Goal: Task Accomplishment & Management: Manage account settings

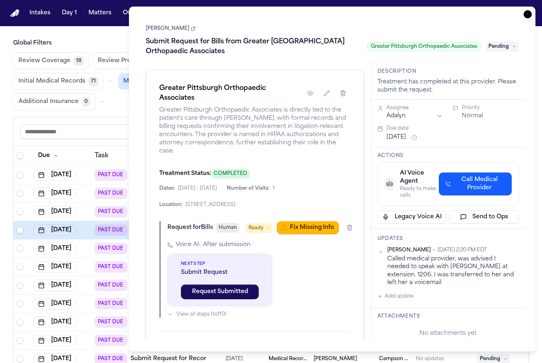
click at [528, 15] on icon "button" at bounding box center [527, 14] width 8 height 8
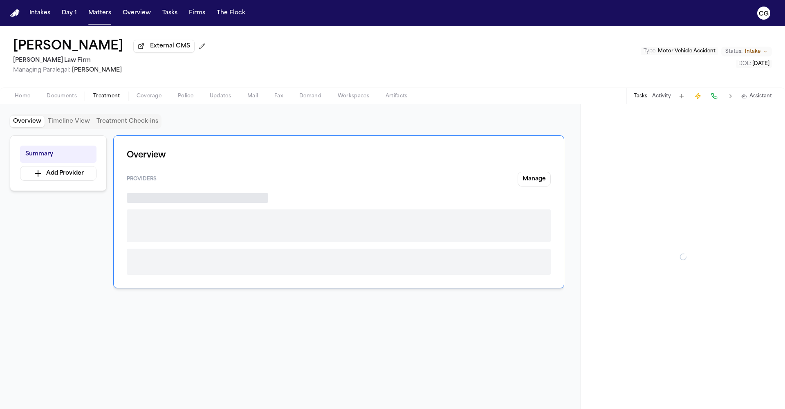
click at [112, 99] on span "Treatment" at bounding box center [106, 96] width 27 height 7
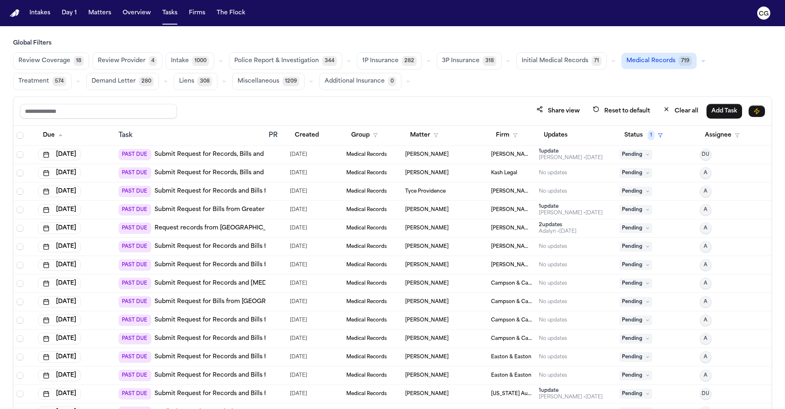
click at [249, 267] on link "Submit Request for Records and Bills from St. Louis Fire Department – Bureau of…" at bounding box center [315, 265] width 321 height 8
click at [228, 247] on link "Submit Request for Records and Bills from UMMC Grenada Hospital" at bounding box center [249, 247] width 189 height 8
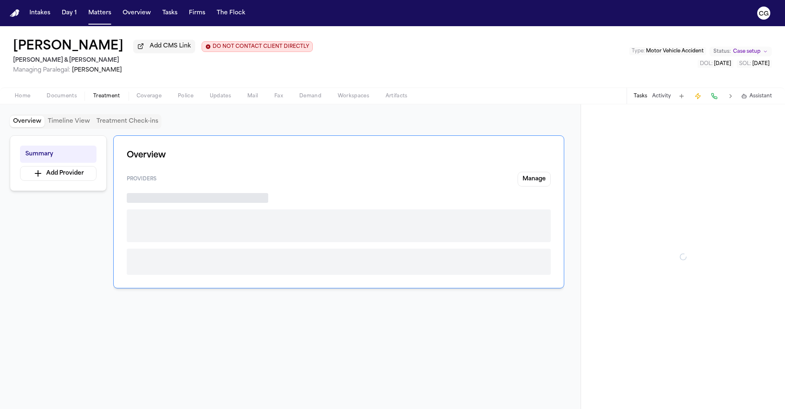
click at [94, 99] on span "Treatment" at bounding box center [106, 96] width 27 height 7
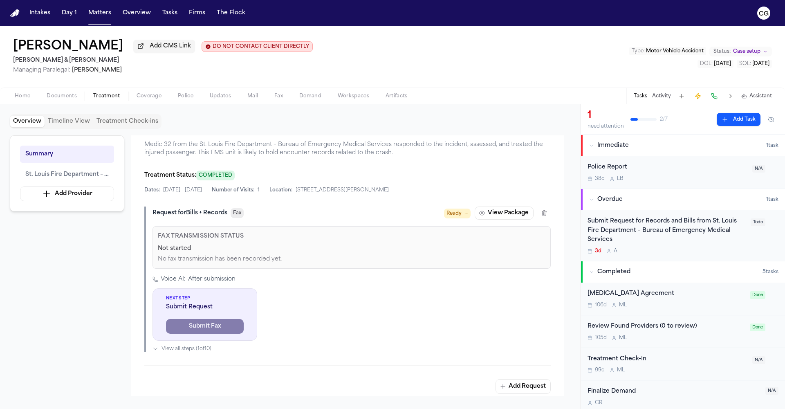
scroll to position [195, 0]
click at [485, 220] on button "View Package" at bounding box center [504, 214] width 59 height 13
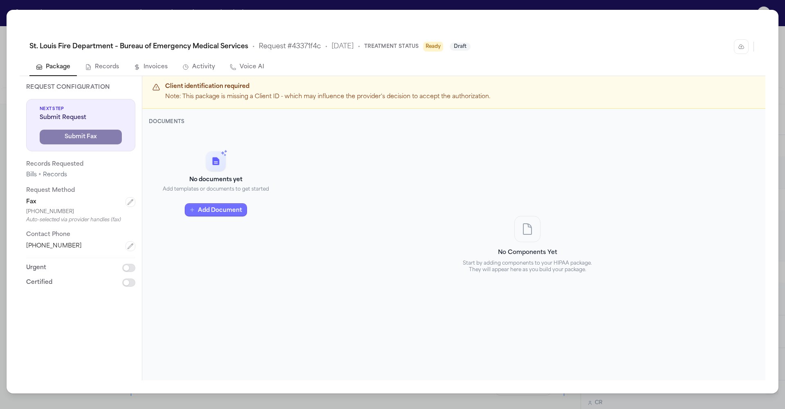
click at [196, 210] on button "Add Document" at bounding box center [216, 209] width 62 height 13
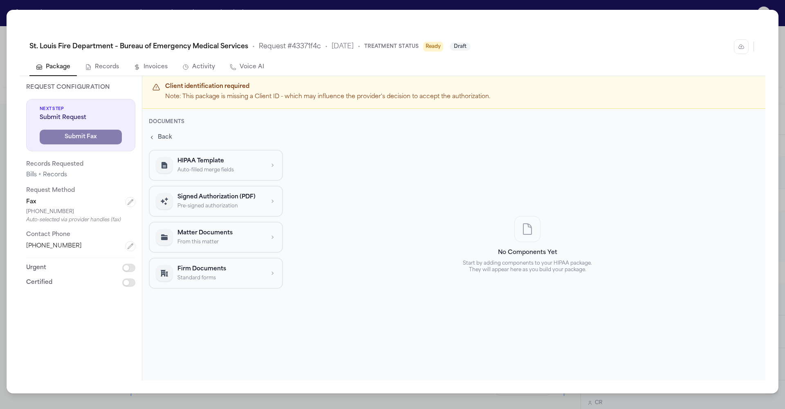
click at [199, 202] on p "Pre-signed authorization" at bounding box center [221, 205] width 87 height 7
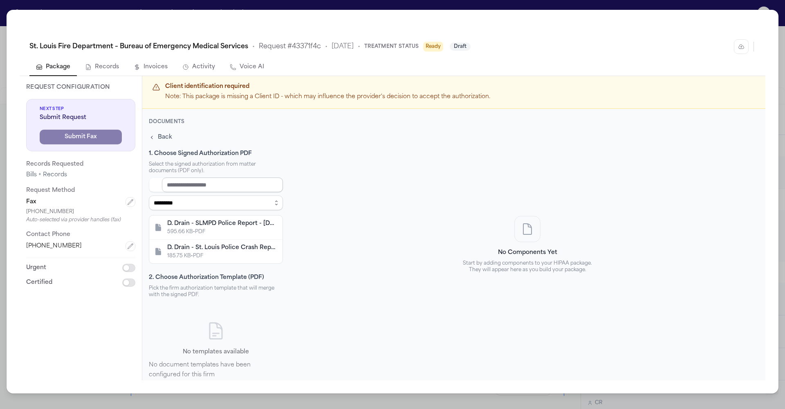
click at [190, 186] on input at bounding box center [222, 184] width 121 height 15
click at [162, 140] on span "Back" at bounding box center [165, 137] width 14 height 8
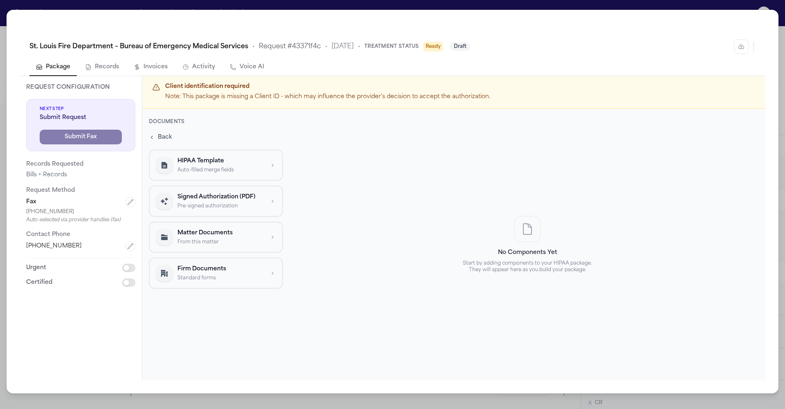
click at [184, 162] on p "HIPAA Template" at bounding box center [221, 161] width 87 height 8
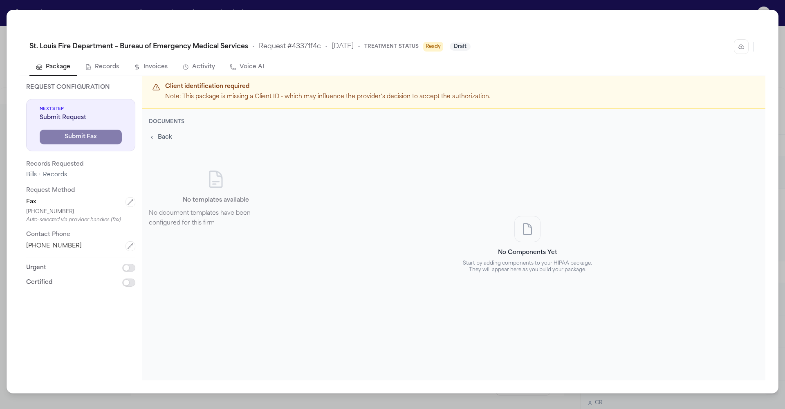
click at [156, 137] on button "Back" at bounding box center [160, 136] width 27 height 11
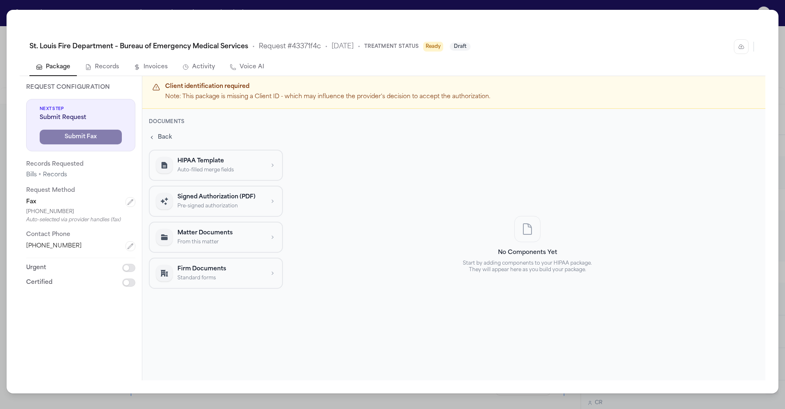
click at [215, 243] on p "From this matter" at bounding box center [221, 241] width 87 height 7
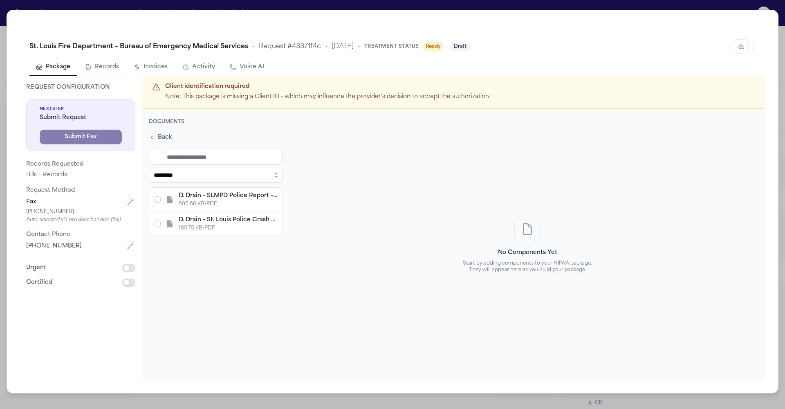
click at [159, 137] on span "Back" at bounding box center [165, 137] width 14 height 8
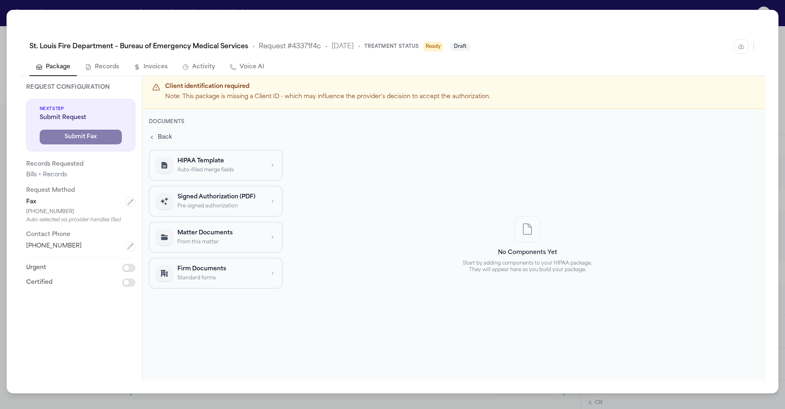
click at [192, 169] on p "Auto-filled merge fields" at bounding box center [221, 169] width 87 height 7
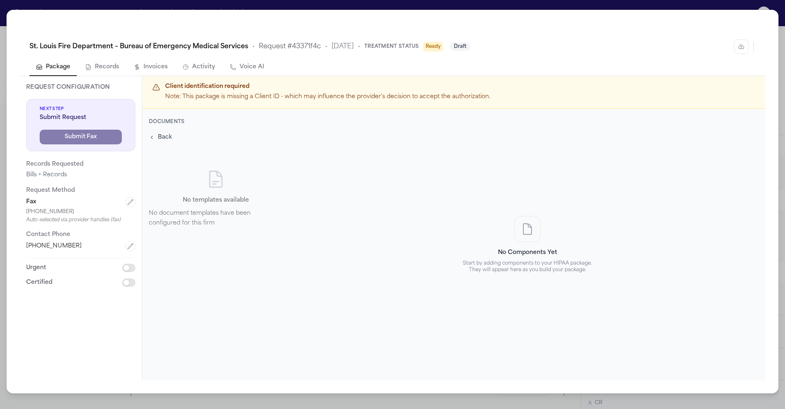
click at [471, 50] on span "Draft" at bounding box center [460, 47] width 21 height 8
click at [737, 49] on button "button" at bounding box center [741, 46] width 15 height 15
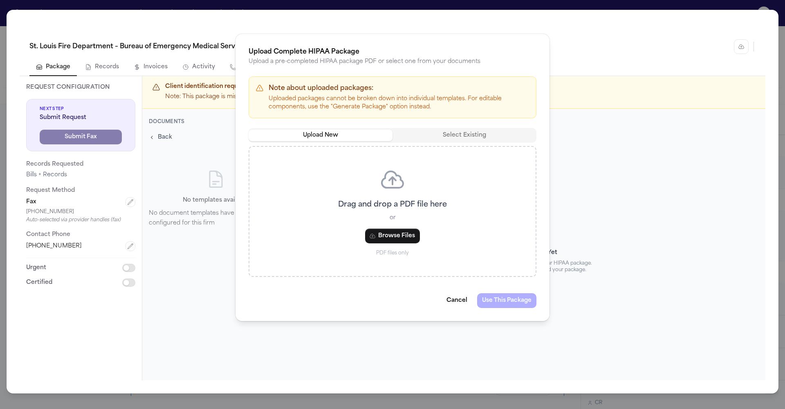
click at [346, 134] on button "Upload New" at bounding box center [321, 135] width 144 height 11
click at [392, 238] on button "Browse Files" at bounding box center [392, 236] width 55 height 15
click at [459, 305] on button "Cancel" at bounding box center [457, 300] width 31 height 15
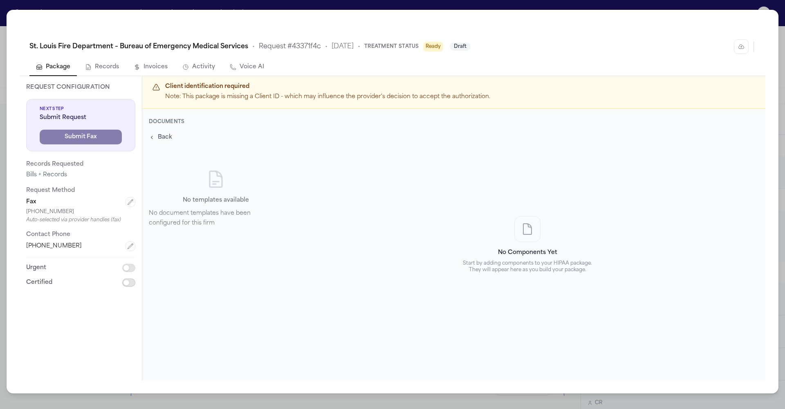
click at [131, 283] on button "button" at bounding box center [128, 283] width 13 height 8
click at [126, 282] on button "button" at bounding box center [128, 283] width 13 height 8
click at [130, 270] on button "button" at bounding box center [128, 268] width 13 height 8
click at [125, 267] on button "button" at bounding box center [128, 268] width 13 height 8
click at [704, 1] on div "St. Louis Fire Department – Bureau of Emergency Medical Services • Request # 43…" at bounding box center [392, 204] width 785 height 409
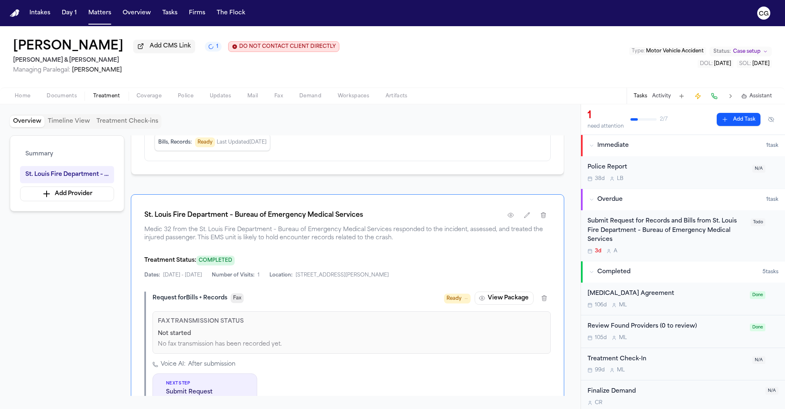
scroll to position [109, 0]
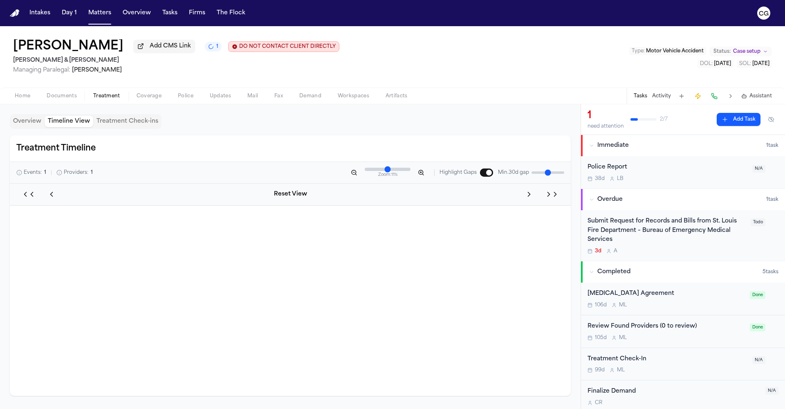
click at [74, 126] on button "Timeline View" at bounding box center [69, 121] width 49 height 11
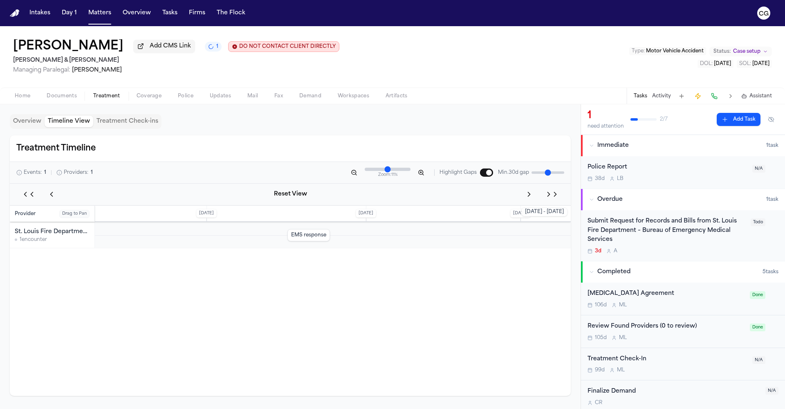
click at [37, 124] on button "Overview" at bounding box center [27, 121] width 35 height 11
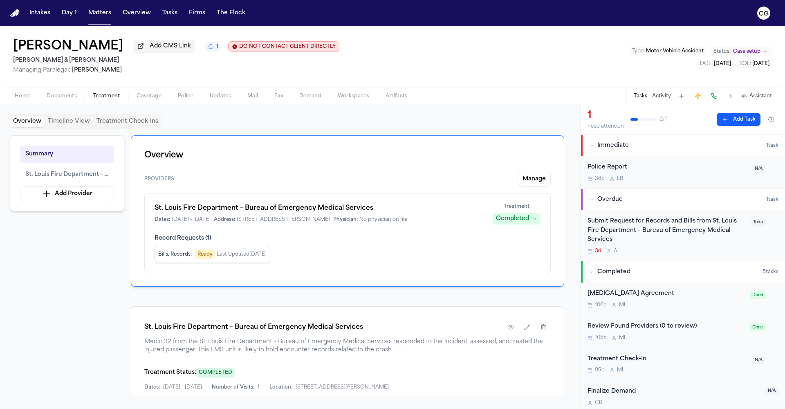
click at [111, 99] on span "Treatment" at bounding box center [106, 96] width 27 height 7
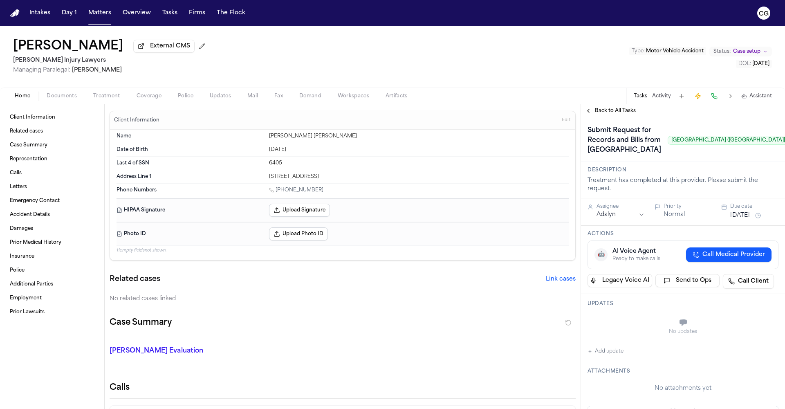
click at [272, 209] on button "Upload Signature" at bounding box center [299, 210] width 61 height 13
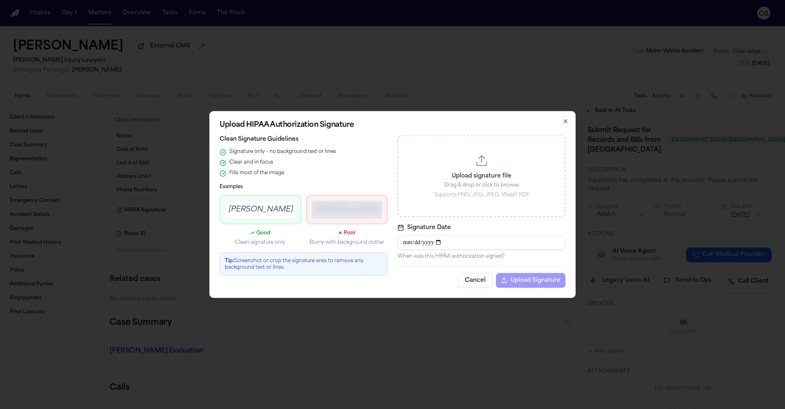
click at [332, 211] on div "John A. Smith" at bounding box center [347, 209] width 64 height 11
click at [467, 283] on button "Cancel" at bounding box center [475, 280] width 35 height 15
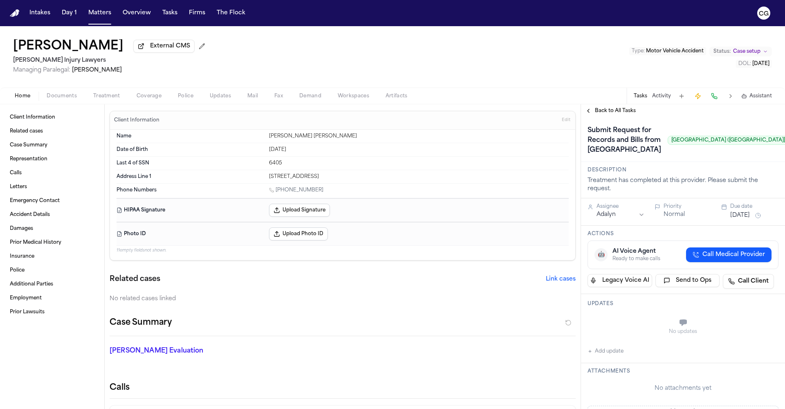
click at [65, 101] on span "button" at bounding box center [62, 100] width 40 height 1
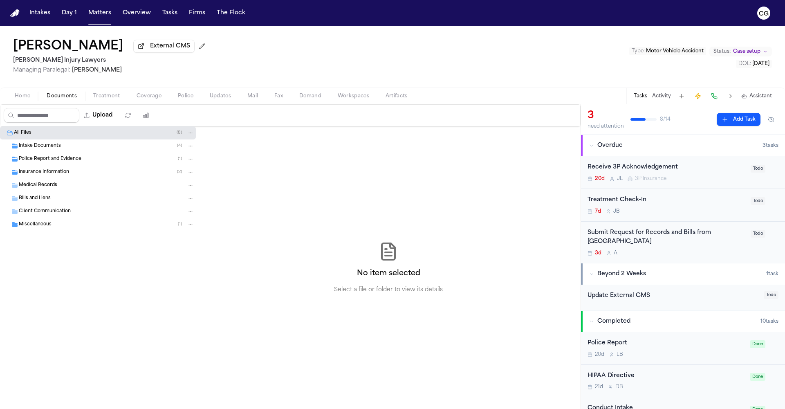
click at [63, 191] on div "Medical Records" at bounding box center [98, 185] width 196 height 13
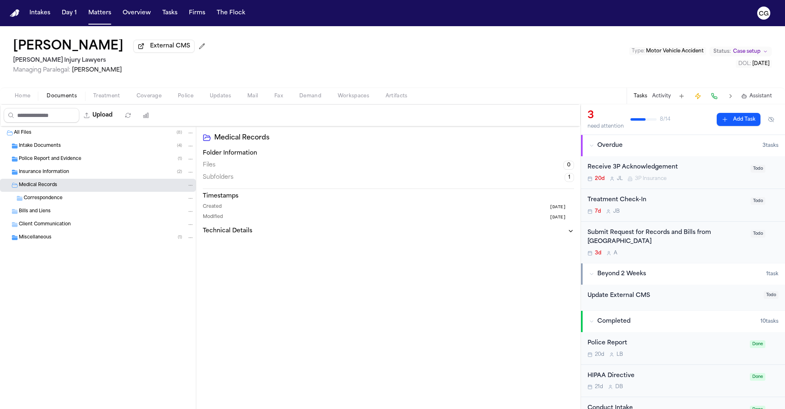
click at [51, 147] on span "Intake Documents" at bounding box center [40, 146] width 42 height 7
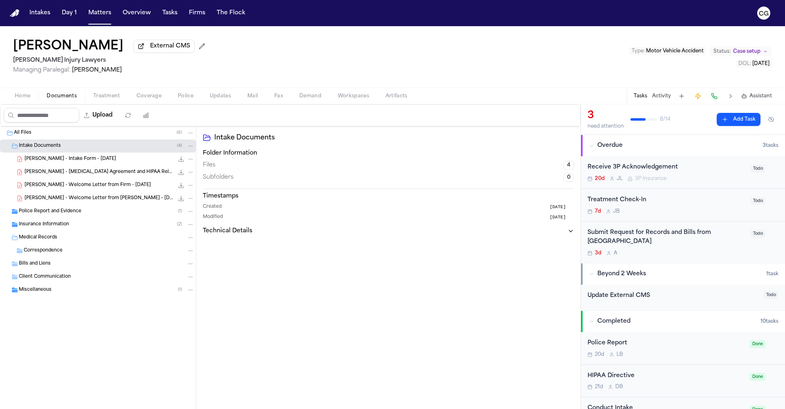
click at [65, 176] on span "C. Adams - Retainer Agreement and HIPAA Release - 9.19.25" at bounding box center [99, 172] width 149 height 7
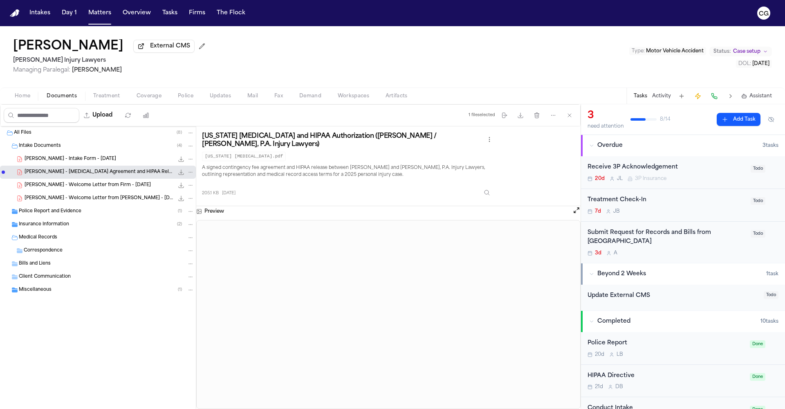
click at [44, 239] on span "Medical Records" at bounding box center [38, 237] width 38 height 7
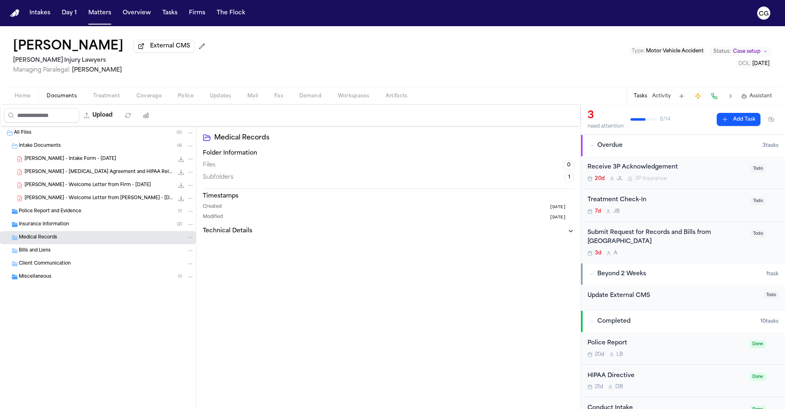
click at [96, 101] on span "button" at bounding box center [106, 100] width 37 height 1
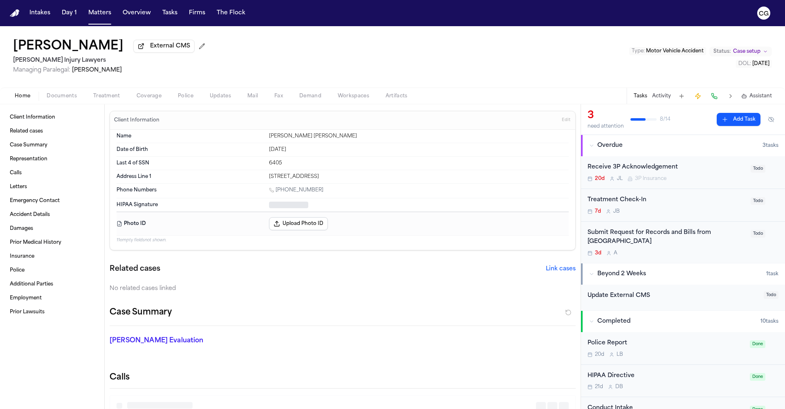
click at [30, 99] on span "Home" at bounding box center [23, 96] width 16 height 7
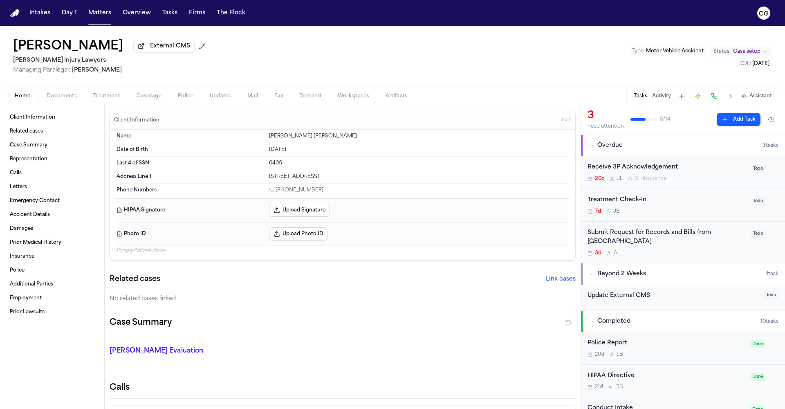
click at [302, 210] on button "Upload Signature" at bounding box center [299, 210] width 61 height 13
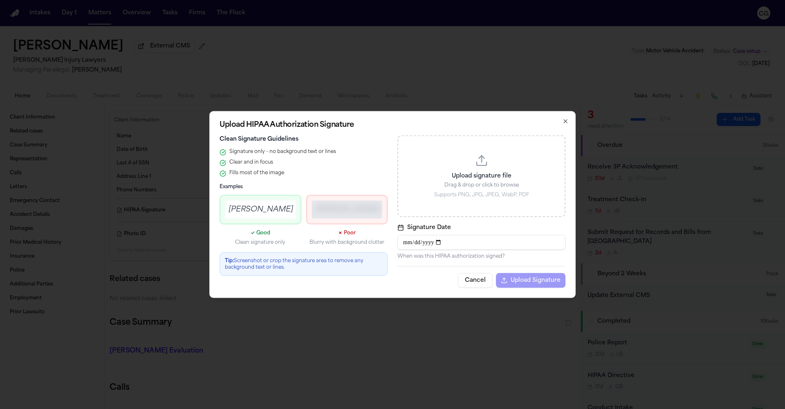
click at [333, 218] on div "John A. Smith" at bounding box center [347, 210] width 70 height 18
click at [467, 185] on p "Drag & drop or click to browse" at bounding box center [481, 185] width 147 height 7
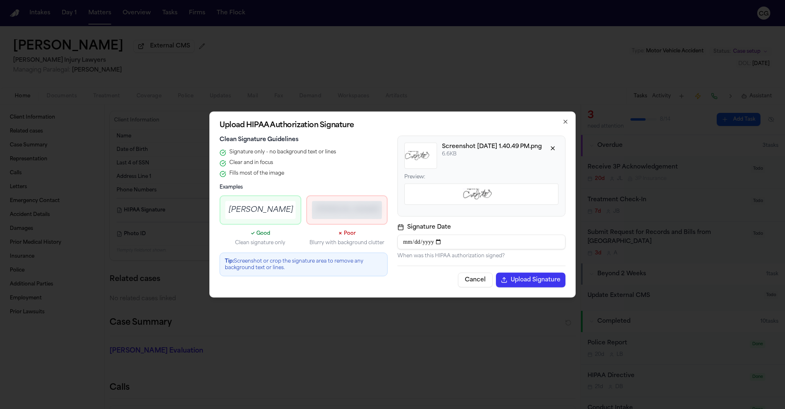
click at [480, 276] on button "Cancel" at bounding box center [475, 280] width 35 height 15
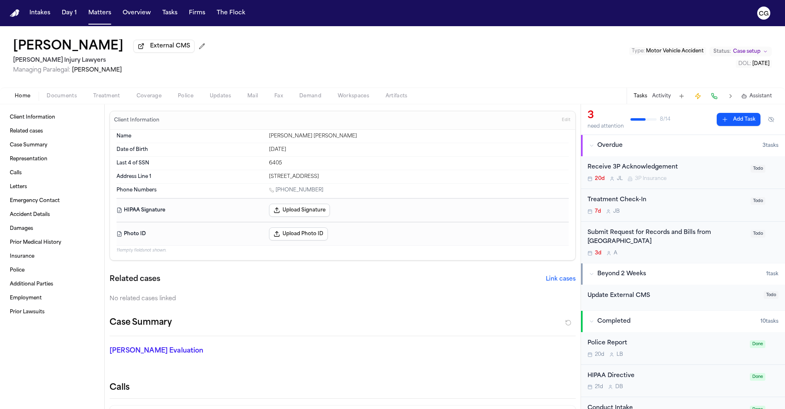
click at [309, 238] on button "Upload Photo ID" at bounding box center [298, 233] width 59 height 13
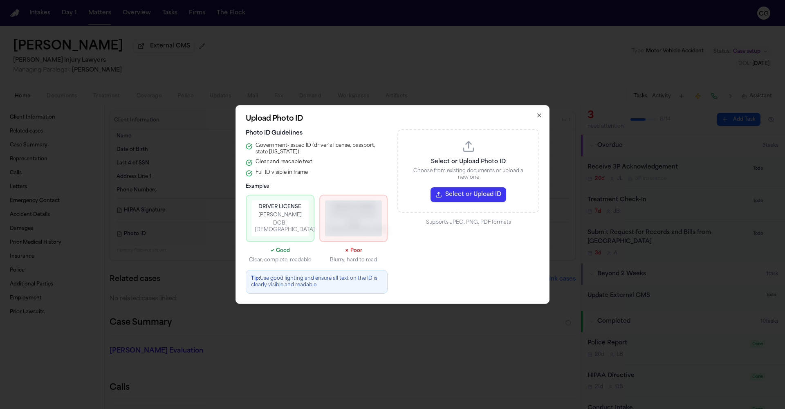
click at [540, 117] on icon "button" at bounding box center [539, 115] width 3 height 3
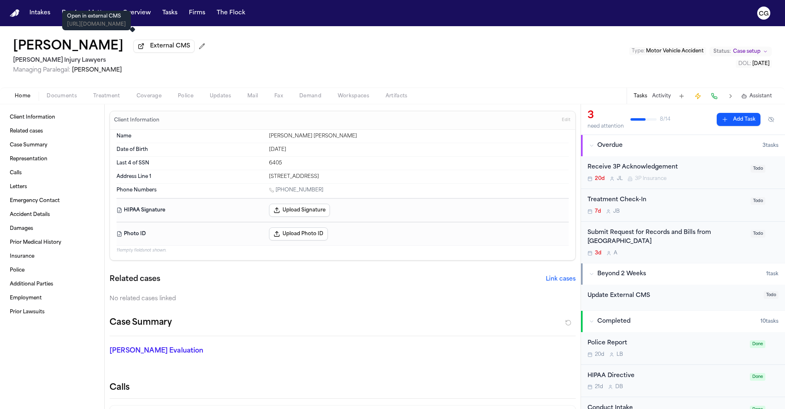
click at [155, 50] on span "External CMS" at bounding box center [170, 46] width 40 height 8
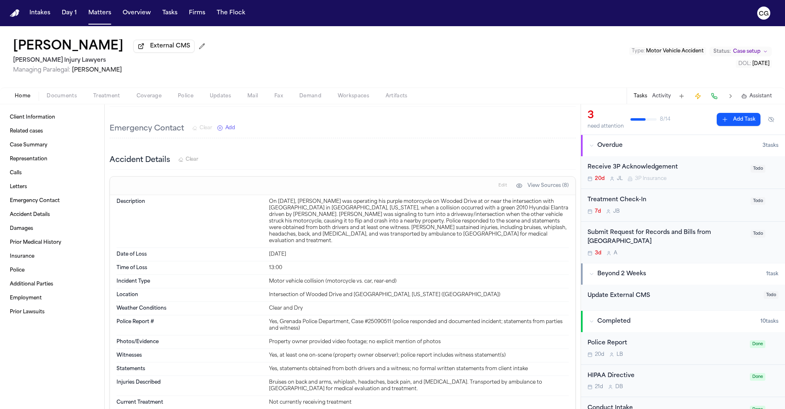
scroll to position [521, 0]
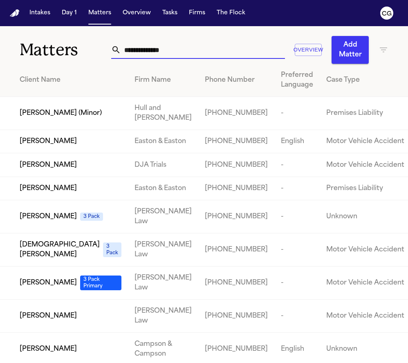
paste input "**********"
click at [136, 53] on input "**********" at bounding box center [203, 50] width 164 height 18
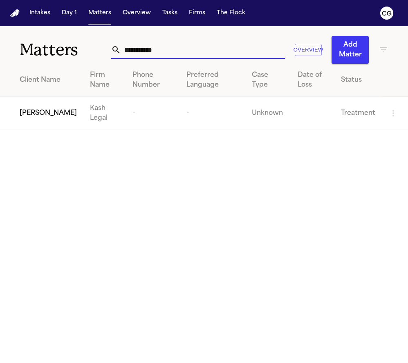
click at [136, 56] on input "**********" at bounding box center [203, 50] width 164 height 18
type input "**********"
drag, startPoint x: 136, startPoint y: 66, endPoint x: 100, endPoint y: 119, distance: 64.1
click at [100, 119] on td "Kash Legal" at bounding box center [104, 113] width 43 height 33
click at [96, 119] on td "Kash Legal" at bounding box center [104, 113] width 43 height 33
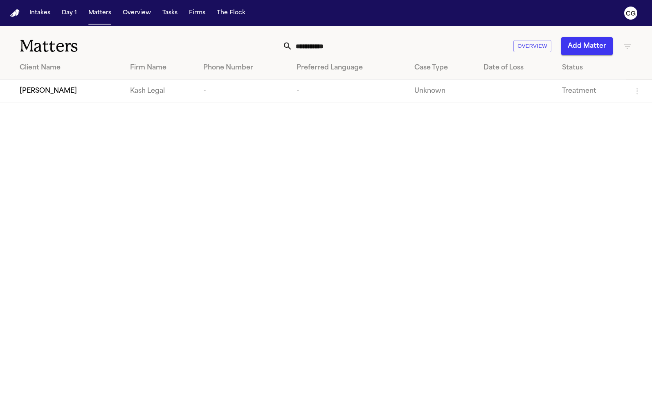
click at [53, 92] on span "[PERSON_NAME]" at bounding box center [48, 91] width 57 height 10
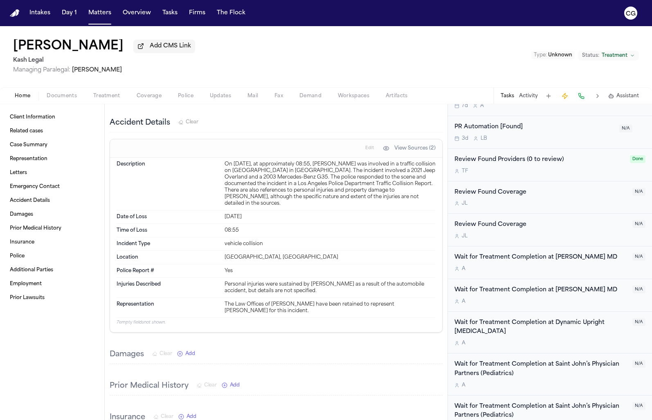
scroll to position [330, 0]
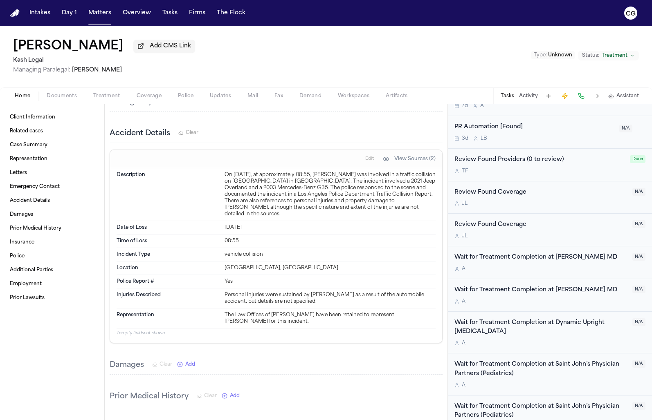
click at [115, 107] on h3 "Emergency Contact" at bounding box center [147, 102] width 74 height 11
click at [114, 98] on span "Treatment" at bounding box center [106, 96] width 27 height 7
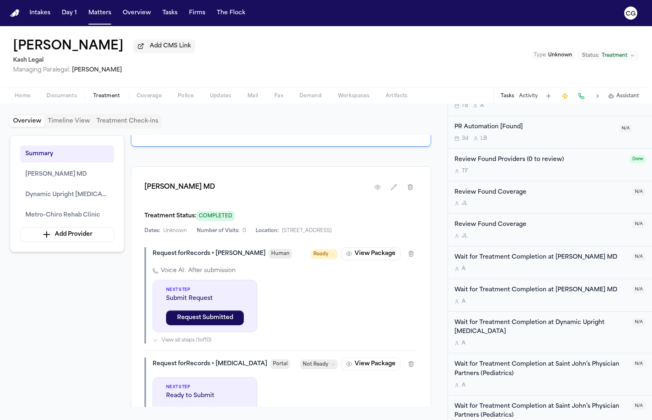
scroll to position [384, 0]
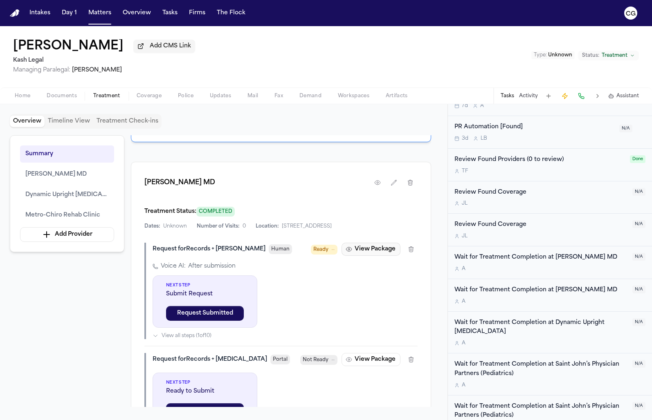
click at [357, 256] on button "View Package" at bounding box center [371, 249] width 59 height 13
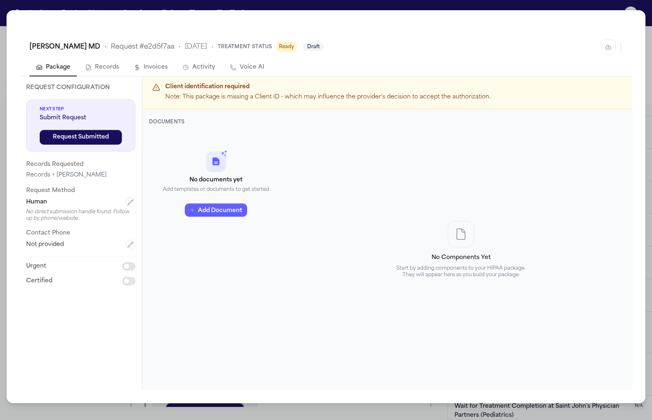
click at [115, 1] on div "Daniel Ganjian MD • Request # e2d5f7aa • 9/25/2025 • Treatment Status Ready Dra…" at bounding box center [326, 210] width 652 height 420
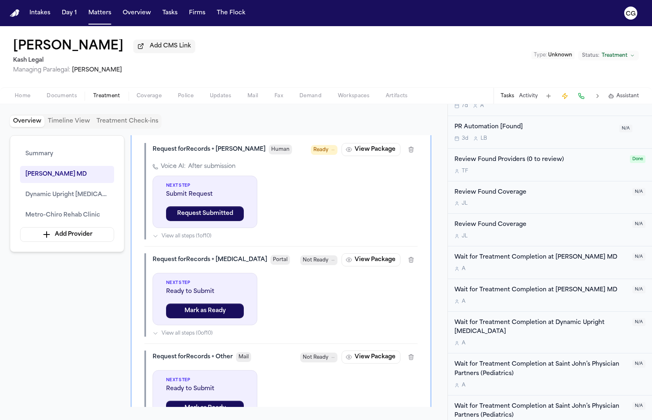
scroll to position [482, 0]
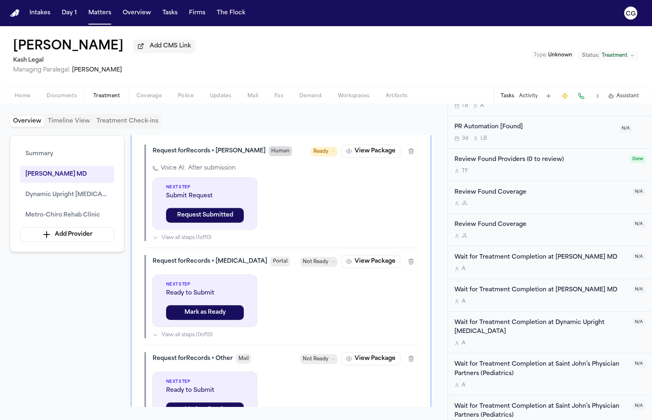
click at [269, 156] on span "Human" at bounding box center [280, 151] width 23 height 10
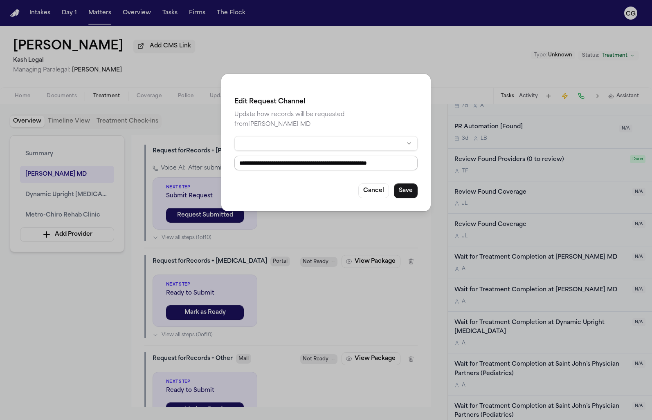
click at [369, 158] on input "**********" at bounding box center [325, 163] width 183 height 15
click at [379, 184] on button "Cancel" at bounding box center [373, 191] width 31 height 15
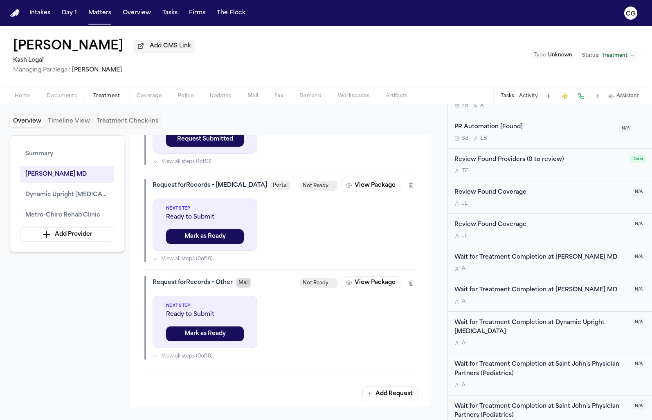
scroll to position [557, 0]
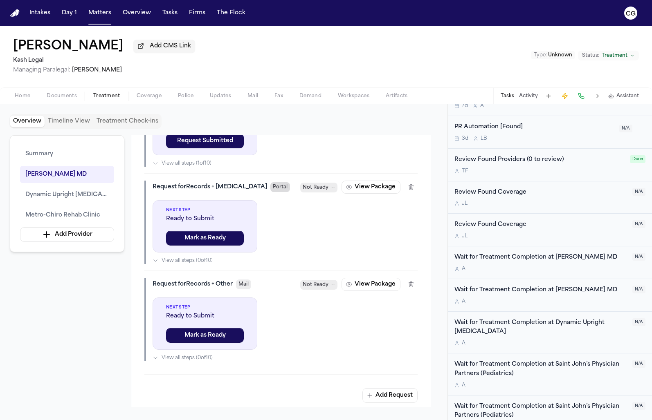
click at [270, 192] on span "Portal" at bounding box center [280, 187] width 20 height 10
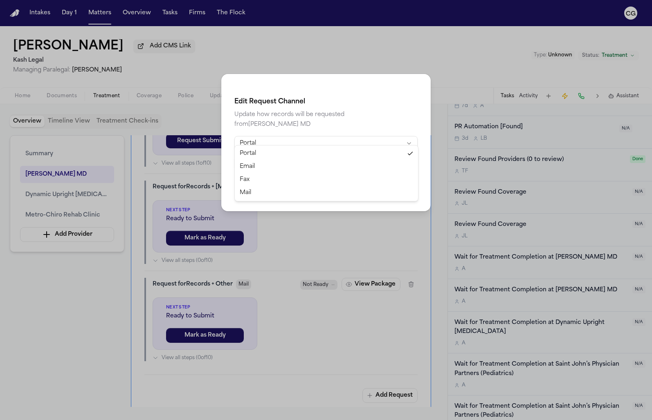
click at [388, 141] on html "Intakes Day 1 Matters Overview Tasks Firms The Flock CG Kevin Nunez Add CMS Lin…" at bounding box center [326, 210] width 652 height 420
click at [394, 92] on html "Intakes Day 1 Matters Overview Tasks Firms The Flock CG Kevin Nunez Add CMS Lin…" at bounding box center [326, 210] width 652 height 420
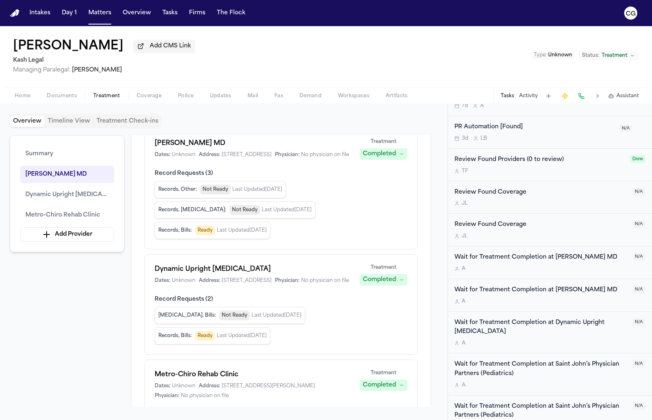
scroll to position [0, 0]
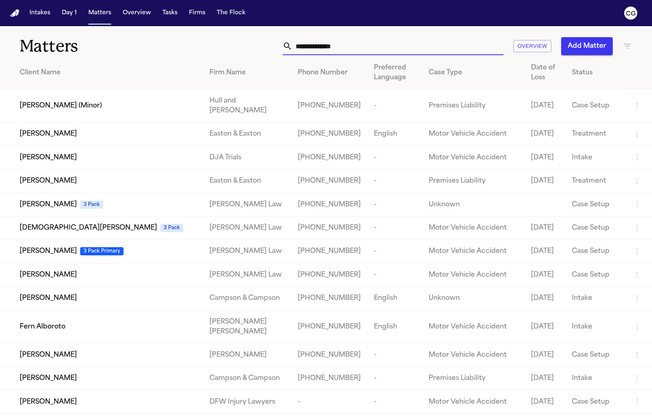
click at [384, 48] on input "text" at bounding box center [397, 46] width 211 height 18
paste input "**********"
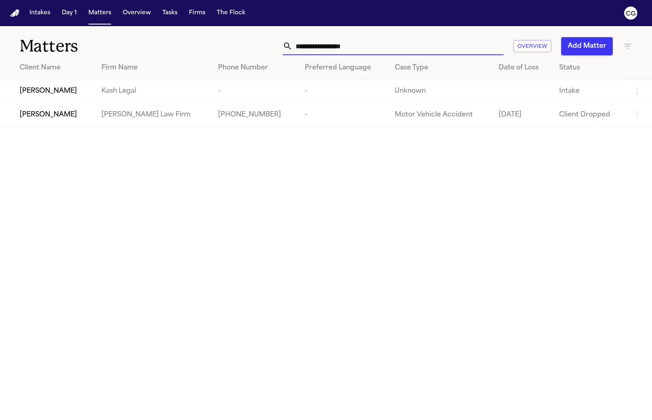
type input "**********"
click at [88, 94] on div "Jennifer Hernandez" at bounding box center [54, 91] width 69 height 10
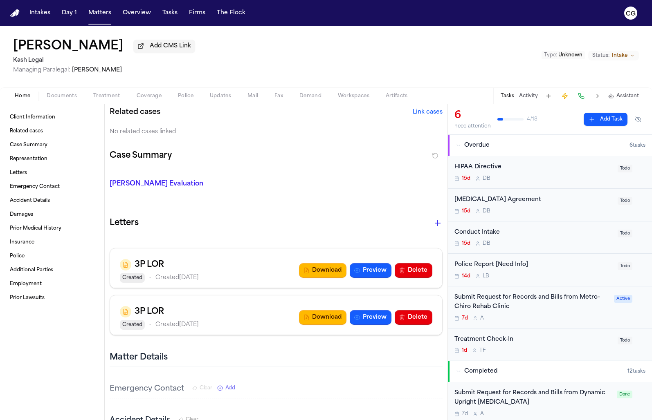
scroll to position [125, 0]
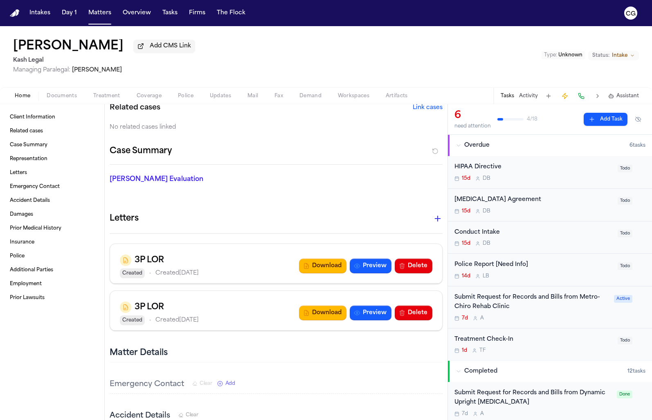
click at [95, 98] on span "Treatment" at bounding box center [106, 96] width 27 height 7
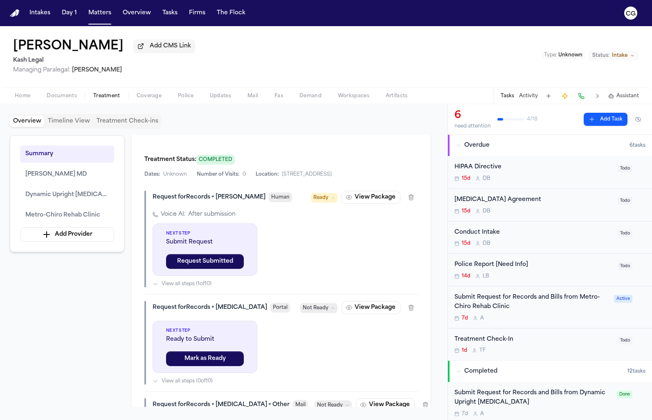
scroll to position [471, 0]
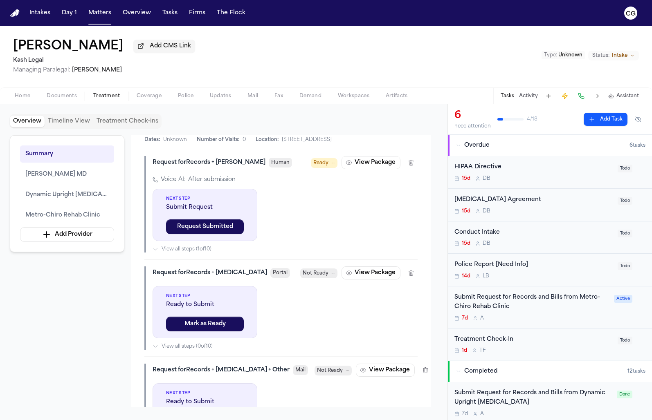
click at [517, 95] on div "Tasks Activity Assistant" at bounding box center [569, 96] width 152 height 16
click at [207, 234] on button "Request Submitted" at bounding box center [205, 227] width 78 height 15
click at [164, 253] on span "View all steps ( 2 of 10 )" at bounding box center [187, 249] width 51 height 7
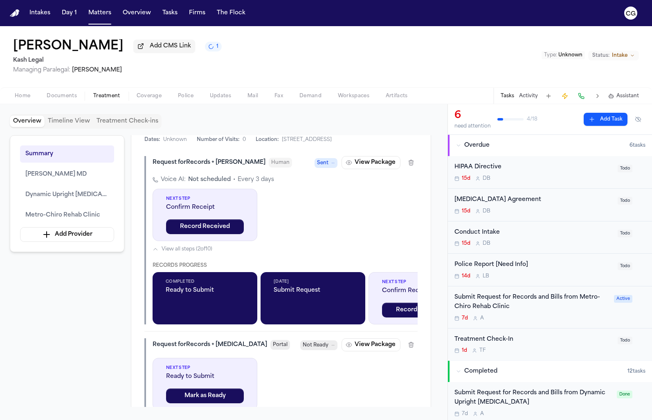
click at [317, 350] on span "Not Ready" at bounding box center [316, 346] width 26 height 8
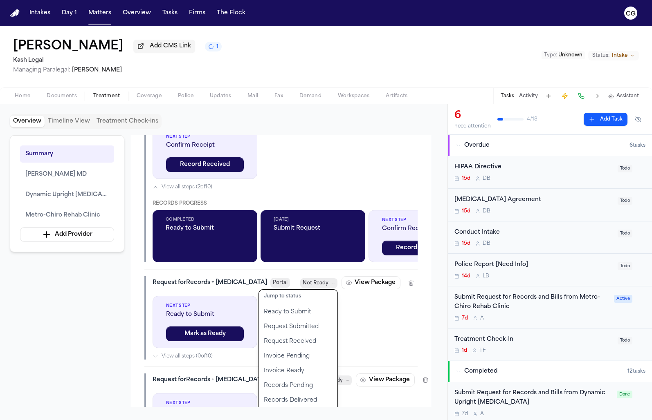
scroll to position [535, 0]
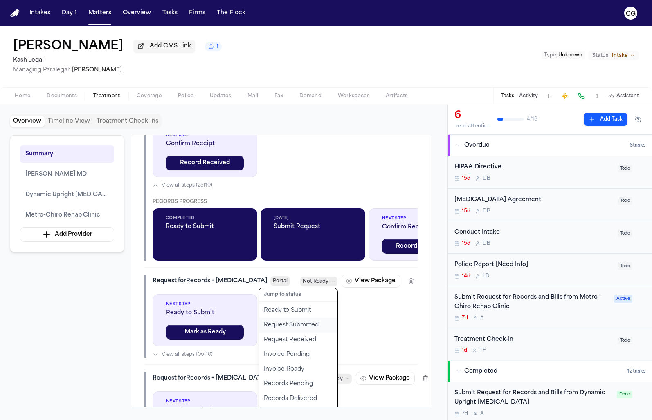
click at [306, 333] on button "Request Submitted" at bounding box center [298, 325] width 79 height 15
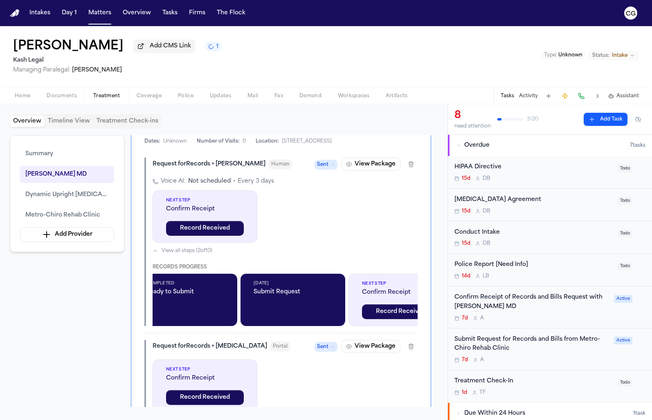
scroll to position [0, 20]
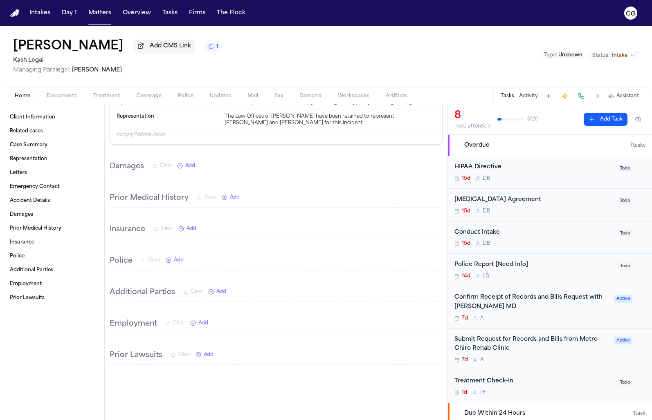
scroll to position [543, 0]
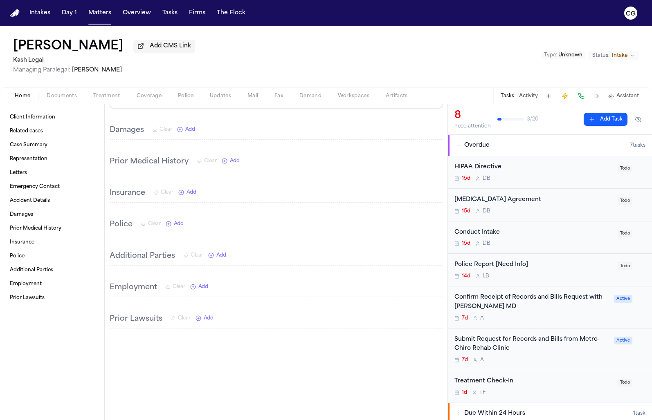
click at [112, 101] on span "button" at bounding box center [106, 100] width 37 height 1
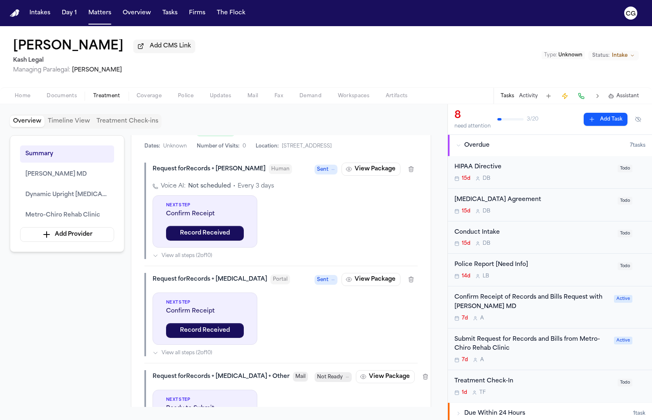
scroll to position [490, 0]
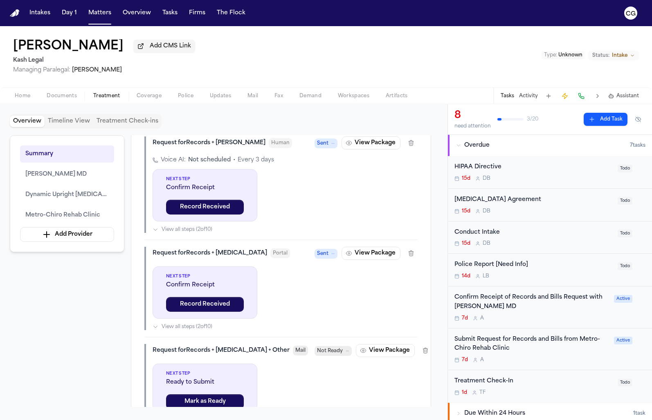
click at [329, 259] on span "Sent" at bounding box center [326, 254] width 23 height 10
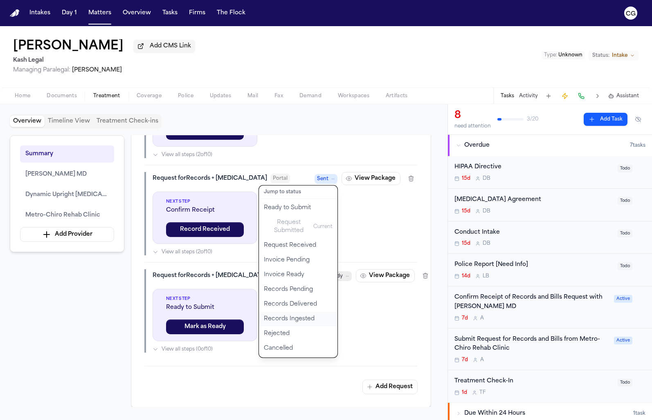
scroll to position [564, 0]
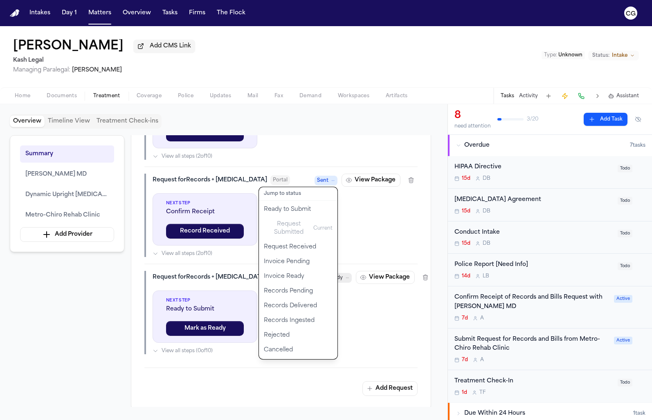
click at [386, 240] on div "Request for Records + Radiology Portal Sent Jump to status Ready to Submit Requ…" at bounding box center [280, 215] width 273 height 83
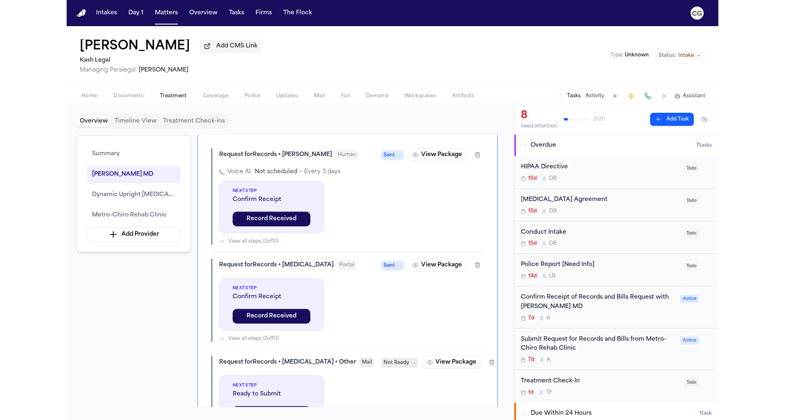
scroll to position [393, 0]
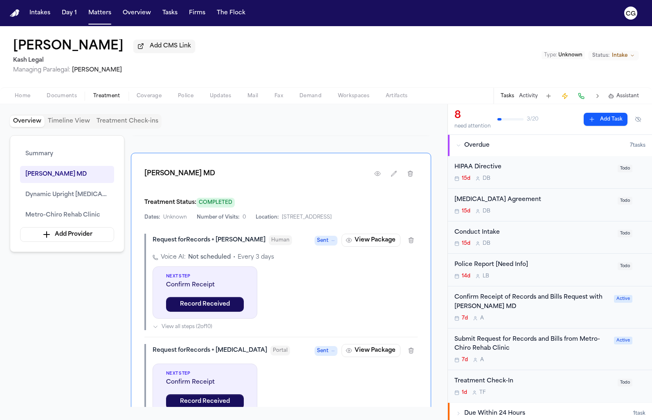
click at [330, 246] on span "Sent" at bounding box center [326, 241] width 23 height 10
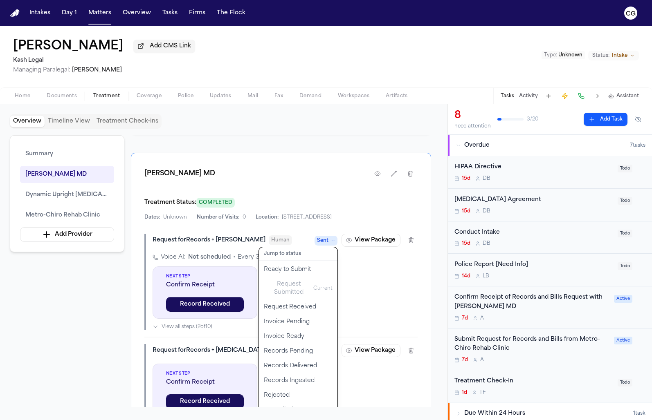
click at [401, 314] on div "Request for Records + Bills Human Sent Jump to status Ready to Submit Request S…" at bounding box center [280, 282] width 273 height 97
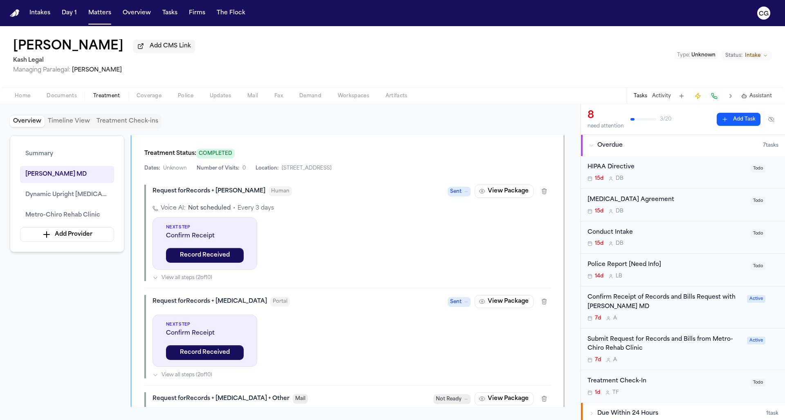
click at [71, 195] on span "Dynamic Upright MRI" at bounding box center [66, 195] width 83 height 10
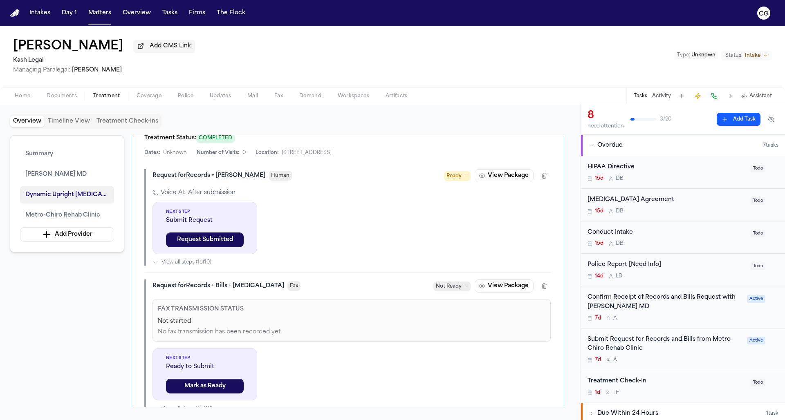
click at [71, 195] on span "Dynamic Upright MRI" at bounding box center [66, 195] width 83 height 10
click at [65, 176] on span "Dr. Daniel Ganjian MD" at bounding box center [55, 175] width 61 height 10
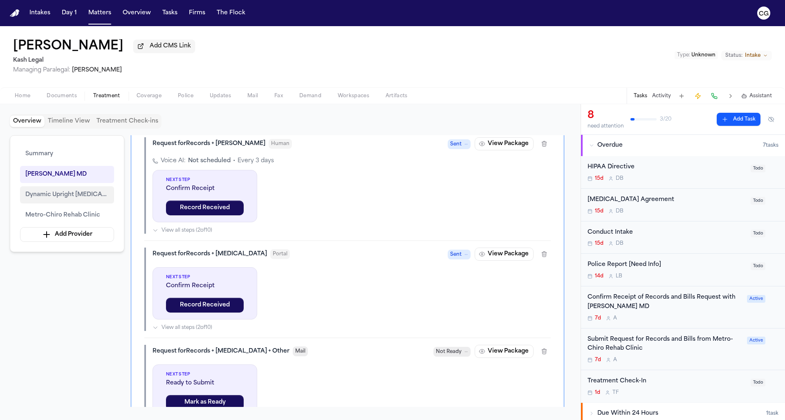
click at [67, 195] on span "Dynamic Upright MRI" at bounding box center [66, 195] width 83 height 10
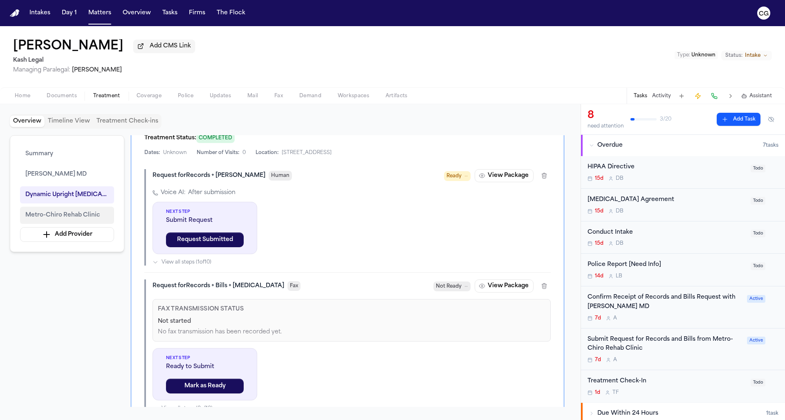
scroll to position [0, 0]
click at [70, 219] on span "Metro-Chiro Rehab Clinic" at bounding box center [62, 216] width 75 height 10
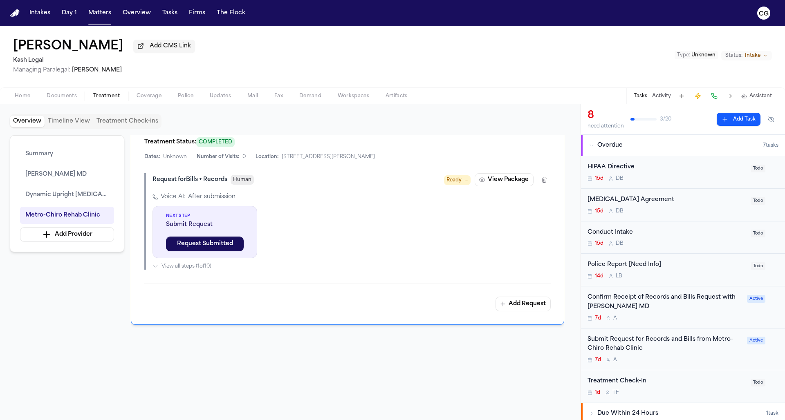
scroll to position [1284, 0]
click at [489, 182] on button "View Package" at bounding box center [504, 179] width 59 height 13
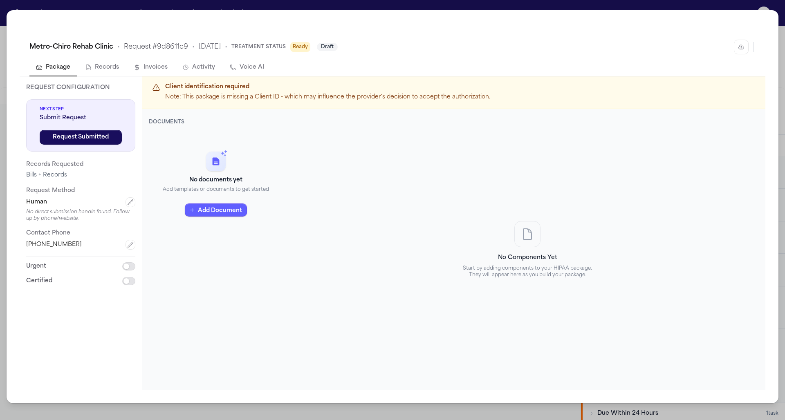
click at [652, 61] on div "Metro-Chiro Rehab Clinic • Request # 9d8611c9 • 9/25/2025 • Treatment Status Re…" at bounding box center [392, 210] width 785 height 420
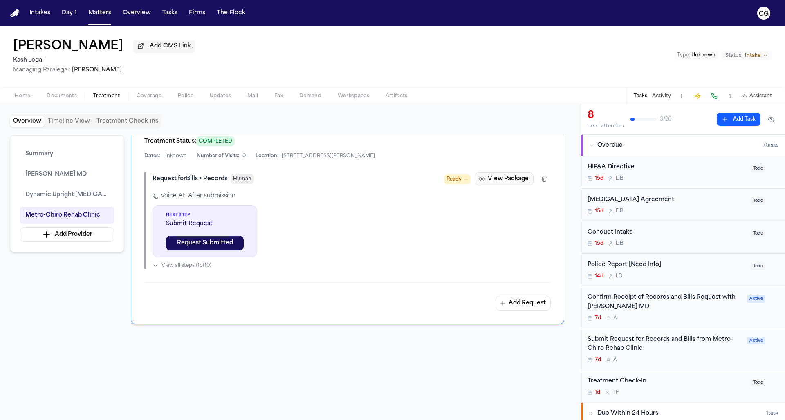
click at [505, 186] on button "View Package" at bounding box center [504, 179] width 59 height 13
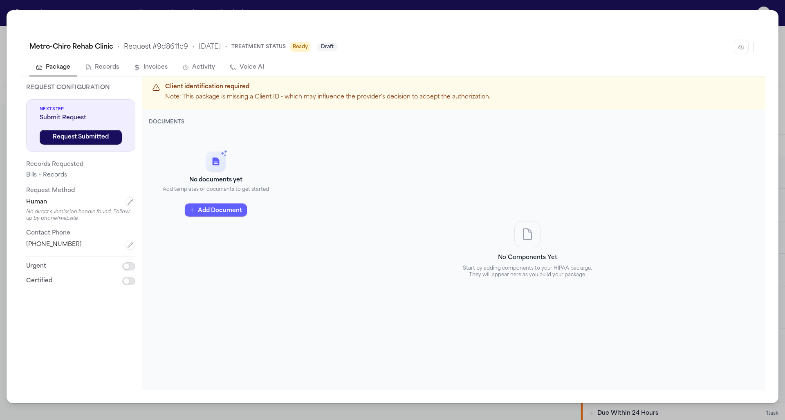
click at [652, 90] on div "Metro-Chiro Rehab Clinic • Request # 9d8611c9 • 9/25/2025 • Treatment Status Re…" at bounding box center [392, 210] width 785 height 420
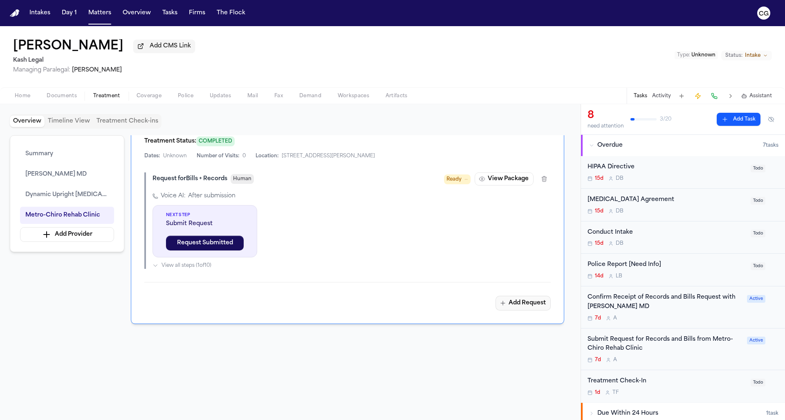
click at [539, 307] on button "Add Request" at bounding box center [523, 303] width 55 height 15
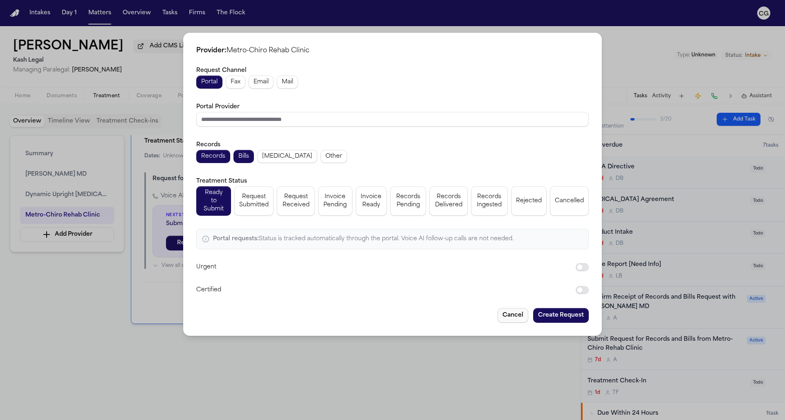
click at [518, 310] on button "Cancel" at bounding box center [513, 315] width 31 height 15
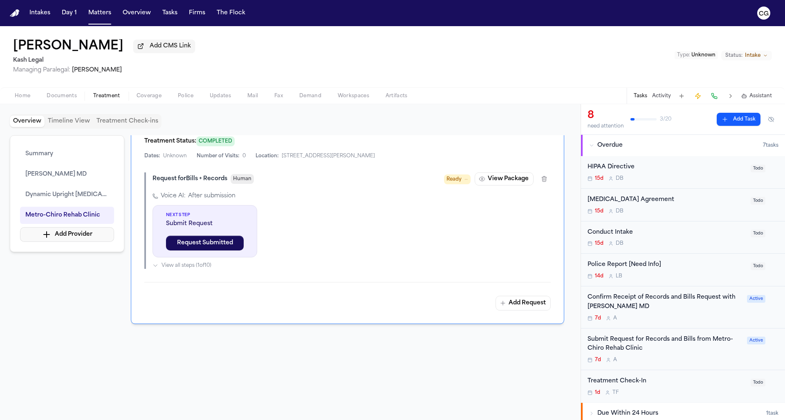
click at [88, 240] on button "Add Provider" at bounding box center [67, 234] width 94 height 15
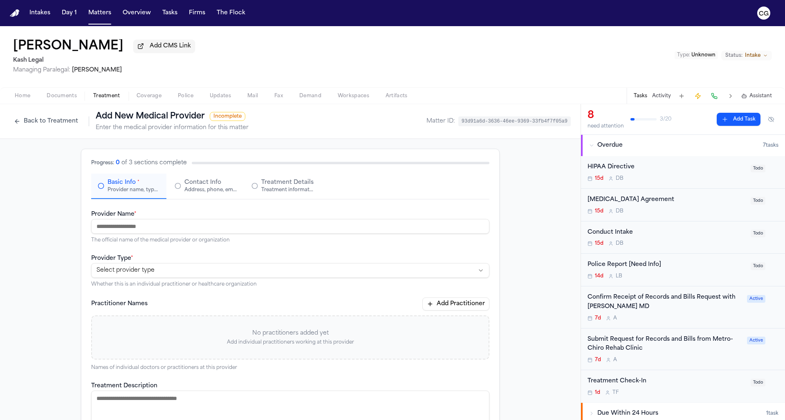
click at [20, 126] on button "Back to Treatment" at bounding box center [46, 121] width 72 height 13
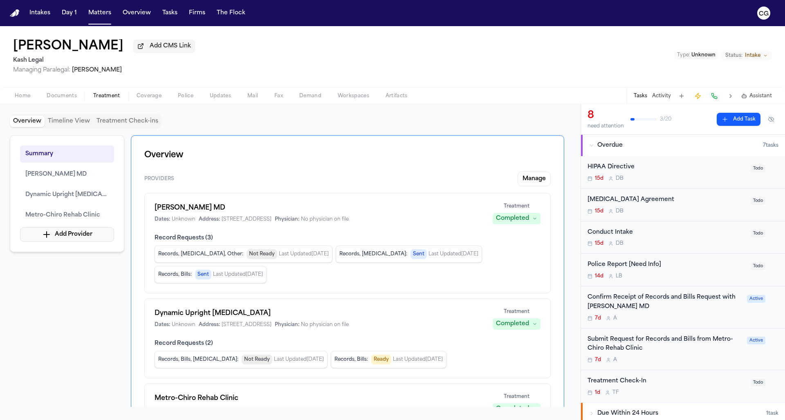
click at [86, 241] on button "Add Provider" at bounding box center [67, 234] width 94 height 15
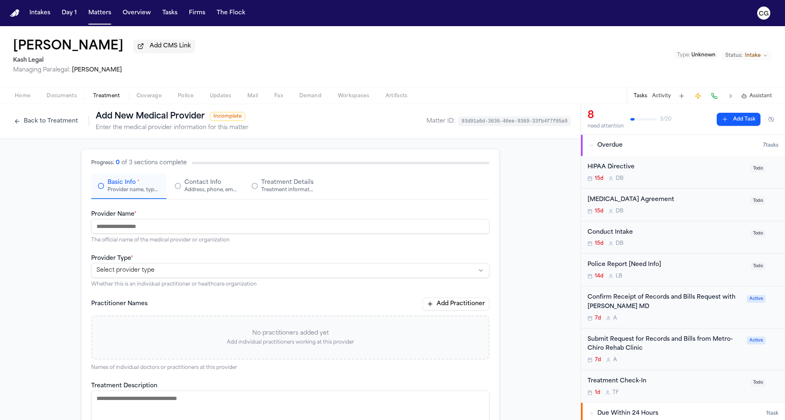
click at [136, 230] on input "Provider Name *" at bounding box center [290, 226] width 398 height 15
type input "**********"
click at [148, 270] on html "**********" at bounding box center [392, 210] width 785 height 420
click at [45, 128] on button "Back to Treatment" at bounding box center [46, 121] width 72 height 13
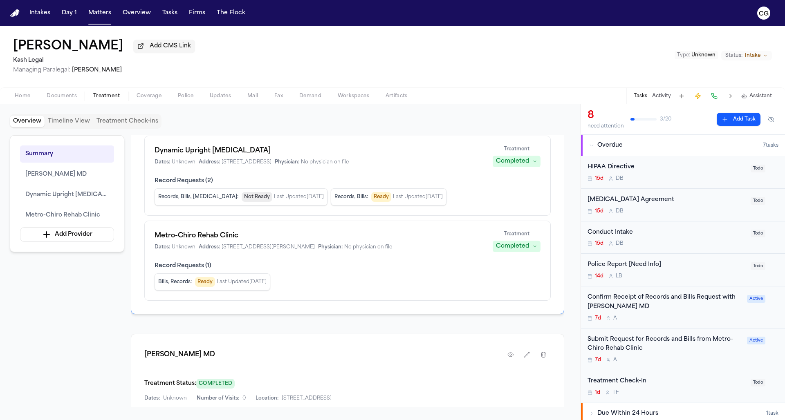
scroll to position [162, 0]
click at [107, 99] on span "Treatment" at bounding box center [106, 96] width 27 height 7
click at [33, 127] on button "Overview" at bounding box center [27, 121] width 35 height 11
click at [150, 97] on span "Coverage" at bounding box center [149, 96] width 25 height 7
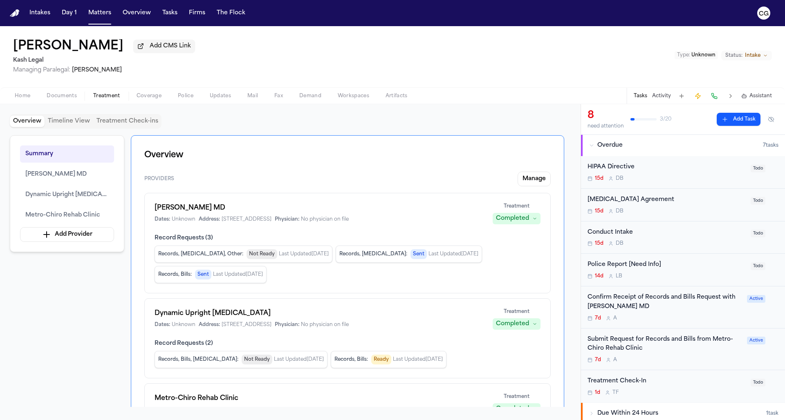
click at [107, 99] on span "Treatment" at bounding box center [106, 96] width 27 height 7
click at [181, 97] on span "Police" at bounding box center [186, 96] width 16 height 7
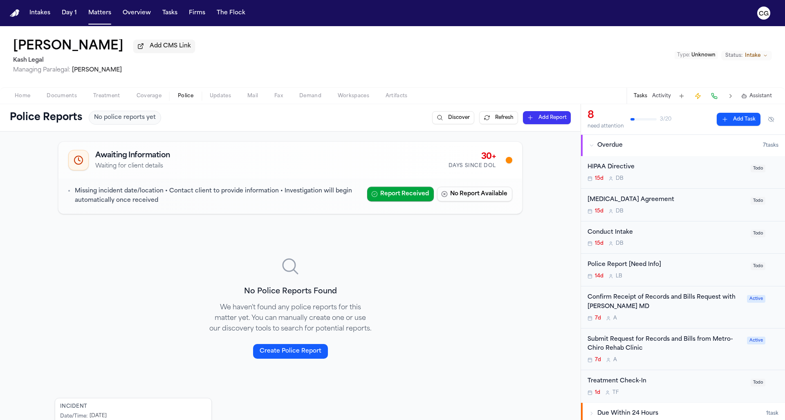
click at [113, 99] on span "Treatment" at bounding box center [106, 96] width 27 height 7
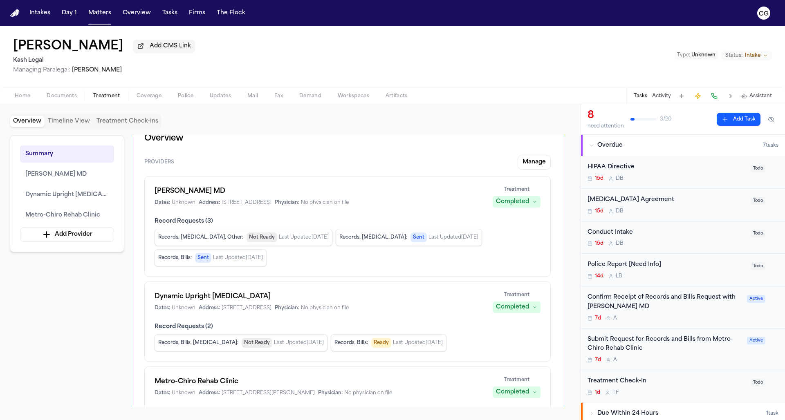
scroll to position [29, 0]
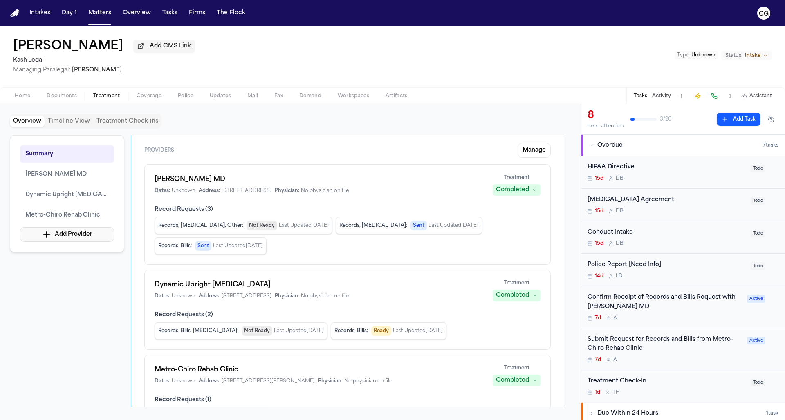
click at [90, 242] on button "Add Provider" at bounding box center [67, 234] width 94 height 15
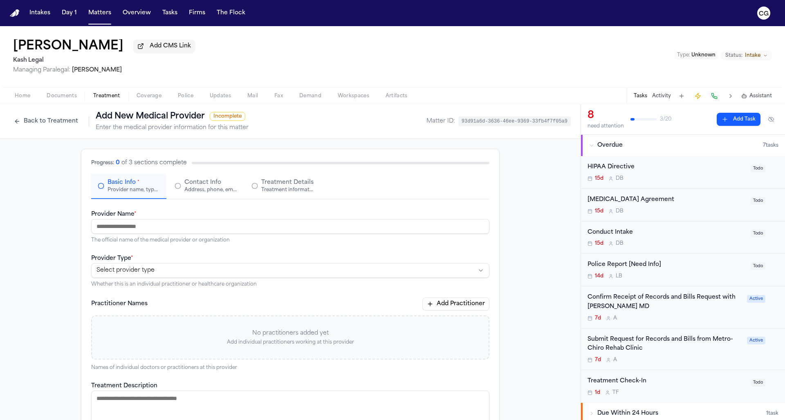
click at [105, 98] on span "Treatment" at bounding box center [106, 96] width 27 height 7
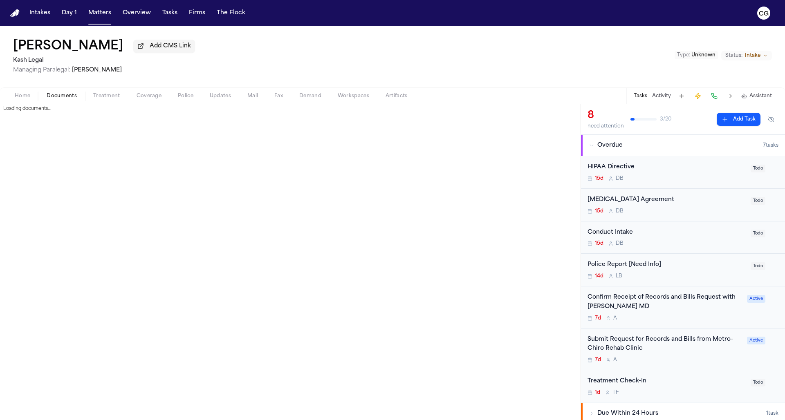
click at [71, 99] on span "Documents" at bounding box center [62, 96] width 30 height 7
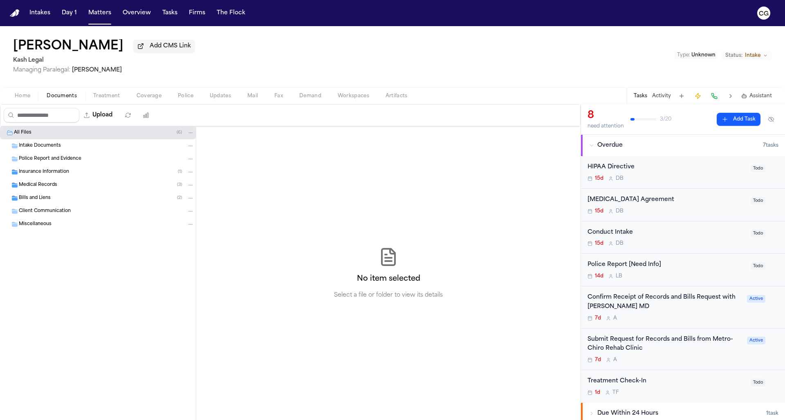
click at [43, 188] on span "Medical Records" at bounding box center [38, 185] width 38 height 7
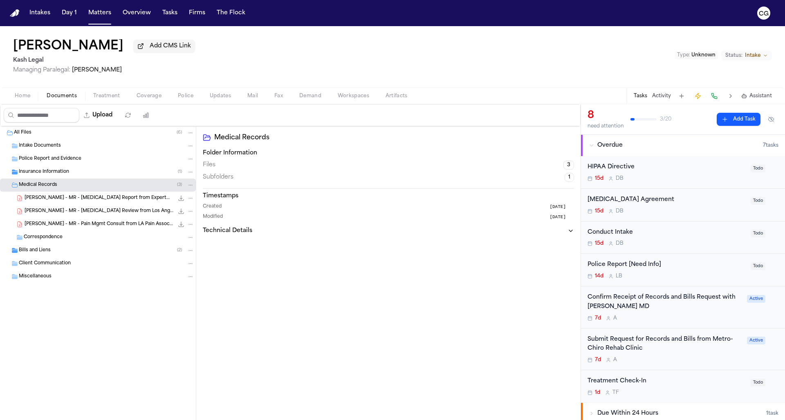
click at [565, 233] on button "Technical Details" at bounding box center [388, 231] width 371 height 8
click at [105, 202] on span "J. Hernandez - MR - MRI Report from ExpertMRI - 6.26.25" at bounding box center [99, 198] width 149 height 7
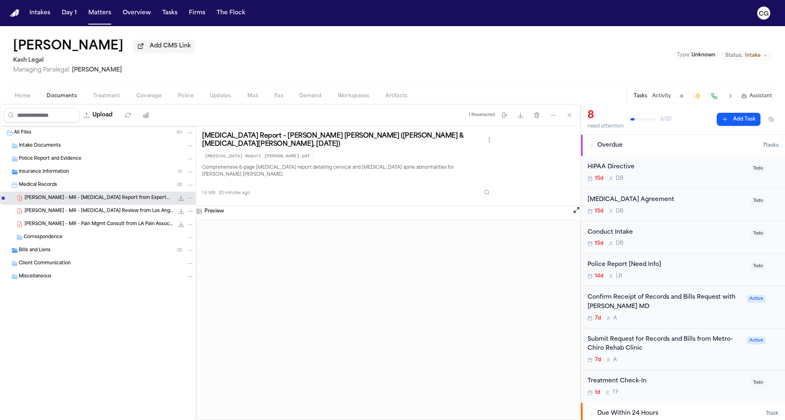
click at [103, 213] on span "J. Hernandez - MR - MRI Review from Los Angeles Pain Associates - 7.14.25" at bounding box center [99, 211] width 149 height 7
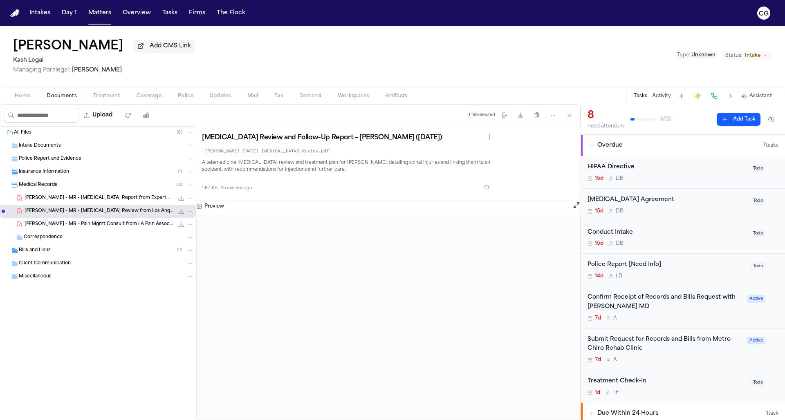
click at [142, 224] on span "J. Hernandez - MR - Pain Mgmt Consult from LA Pain Associates - 6.11.25" at bounding box center [99, 224] width 149 height 7
click at [36, 252] on span "Bills and Liens" at bounding box center [35, 250] width 32 height 7
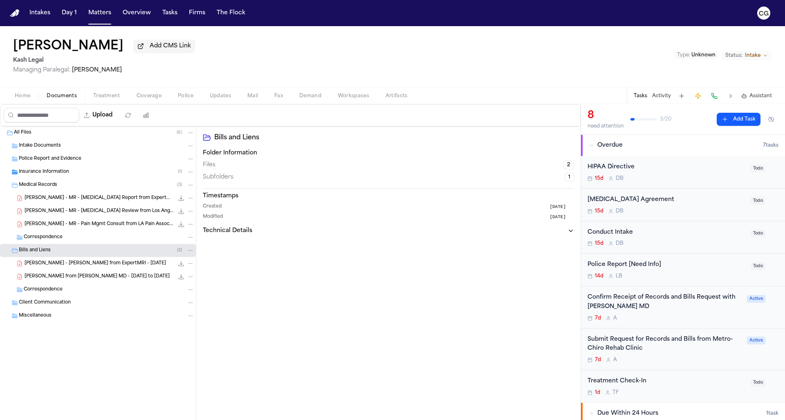
click at [66, 268] on div "J. Hernandez - Bill from ExpertMRI - 6.26.25 219.4 KB • PDF" at bounding box center [110, 264] width 170 height 8
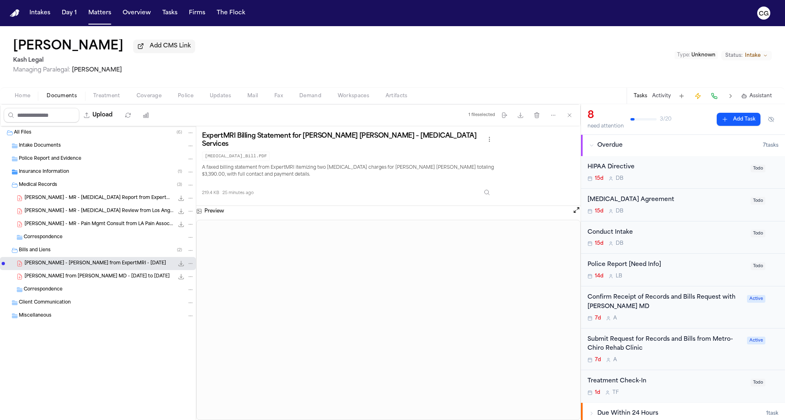
click at [130, 281] on div "J. Hernandez - Bills from Daniel Dermendjian MD - 6.11.25 to 7.14.25 124.4 KB •…" at bounding box center [110, 277] width 170 height 8
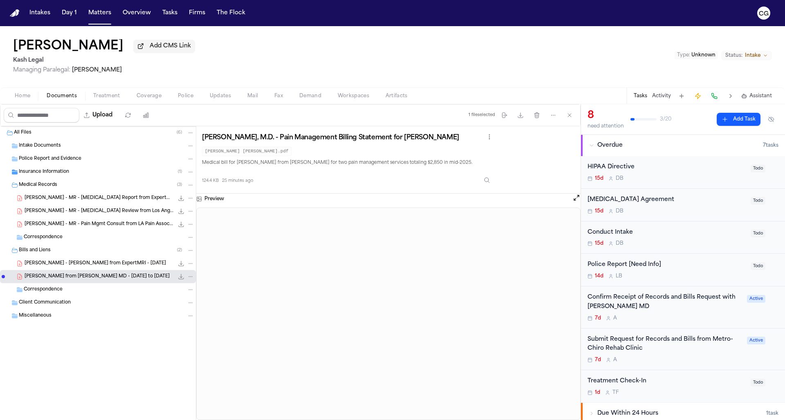
click at [42, 290] on span "Correspondence" at bounding box center [43, 290] width 39 height 7
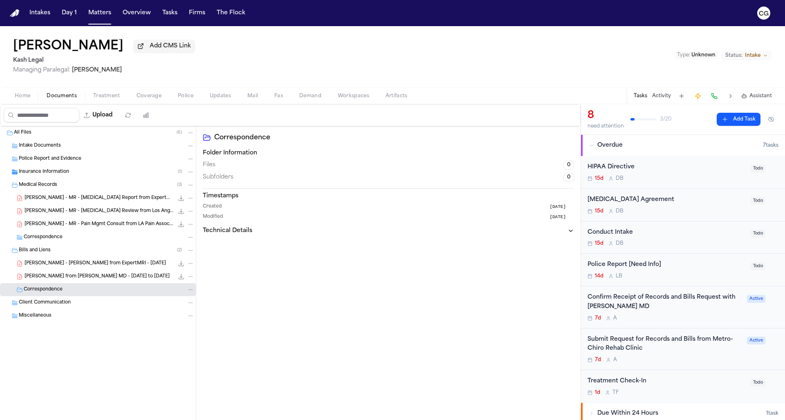
click at [58, 306] on span "Client Communication" at bounding box center [45, 303] width 52 height 7
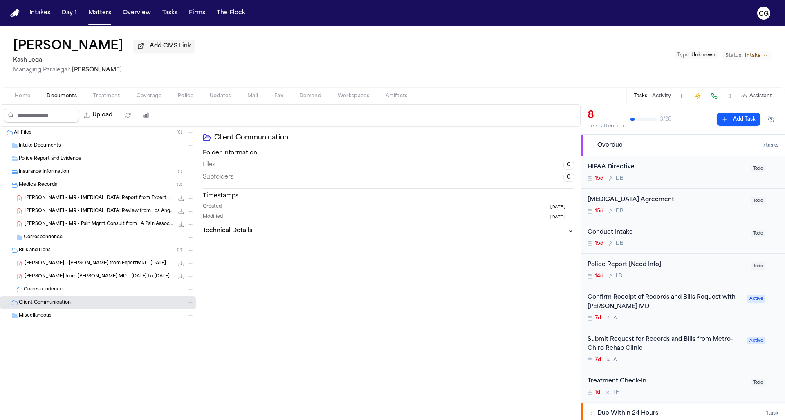
click at [33, 318] on span "Miscellaneous" at bounding box center [35, 316] width 33 height 7
click at [108, 98] on span "Treatment" at bounding box center [106, 96] width 27 height 7
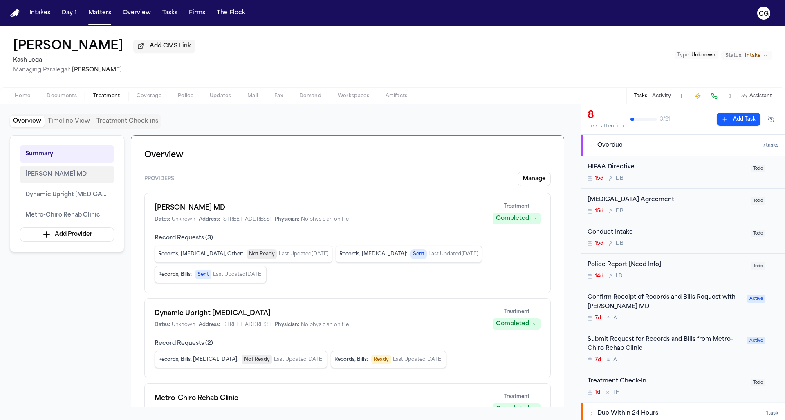
click at [70, 174] on span "Dr. Daniel Ganjian MD" at bounding box center [55, 175] width 61 height 10
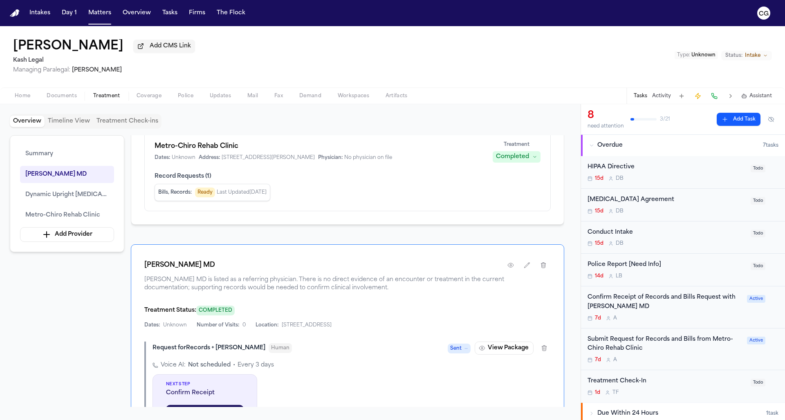
scroll to position [251, 0]
click at [513, 269] on icon "button" at bounding box center [511, 267] width 7 height 7
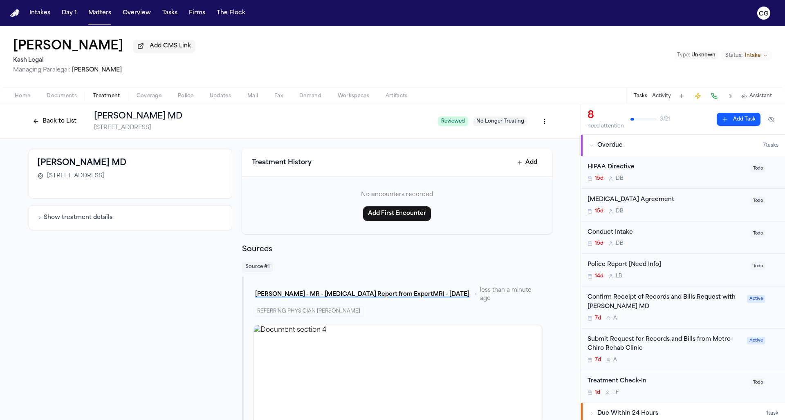
click at [445, 125] on span "Reviewed" at bounding box center [453, 122] width 30 height 10
click at [543, 122] on html "Intakes Day 1 Matters Overview Tasks Firms The Flock CG Jennifer Hernandez Add …" at bounding box center [392, 210] width 785 height 420
click at [517, 169] on div "Edit Provider" at bounding box center [511, 166] width 69 height 13
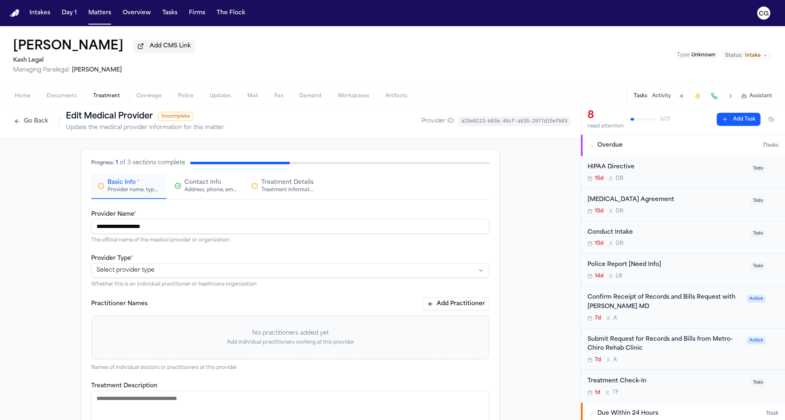
click at [203, 182] on span "Contact Info" at bounding box center [202, 183] width 37 height 8
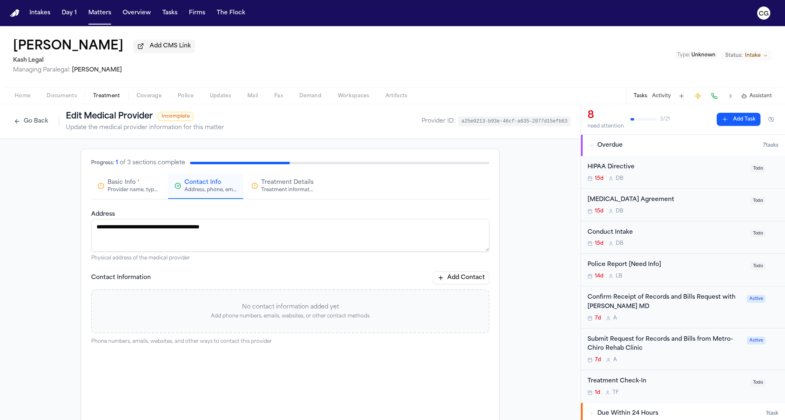
click at [287, 184] on span "Treatment Details" at bounding box center [287, 183] width 52 height 8
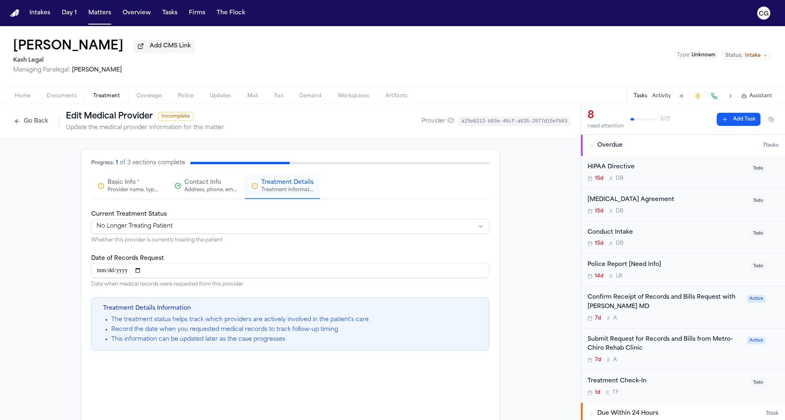
click at [209, 192] on div "Address, phone, email, and other contact details" at bounding box center [210, 190] width 52 height 7
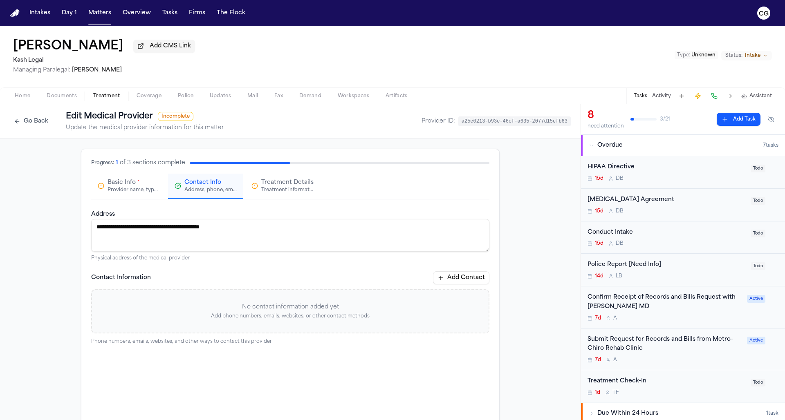
click at [148, 193] on div "Provider name, type, and general information" at bounding box center [134, 190] width 52 height 7
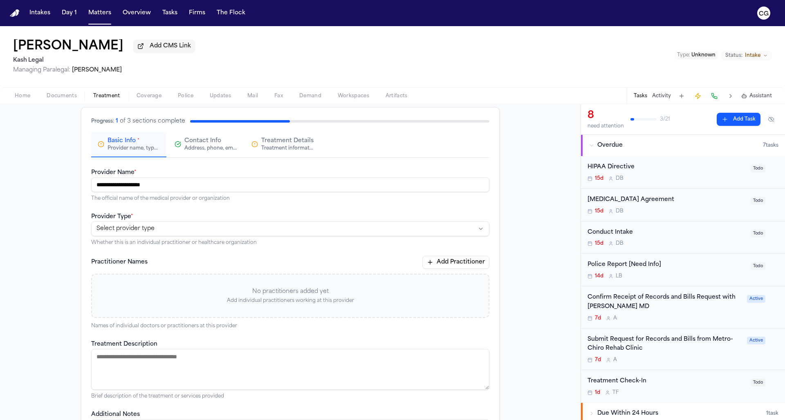
scroll to position [43, 0]
click at [220, 229] on html "**********" at bounding box center [392, 210] width 785 height 420
click at [287, 207] on html "**********" at bounding box center [392, 210] width 785 height 420
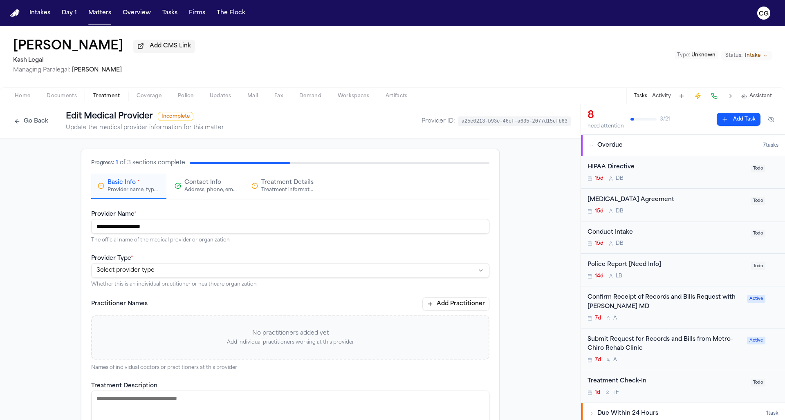
scroll to position [0, 0]
click at [26, 126] on button "Go Back" at bounding box center [31, 121] width 43 height 13
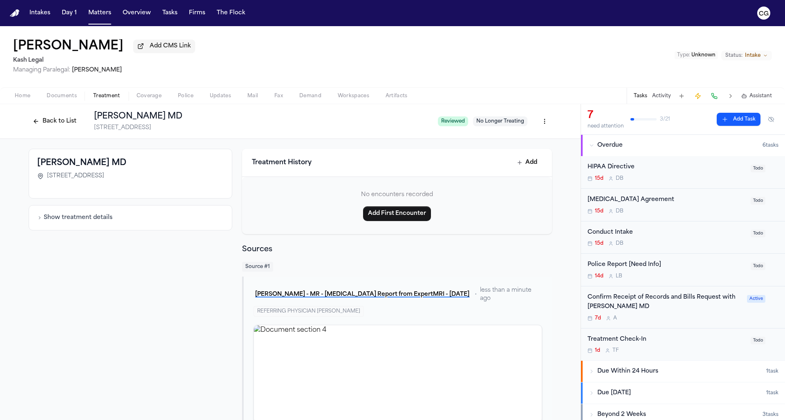
click at [652, 99] on button "Activity" at bounding box center [661, 96] width 19 height 7
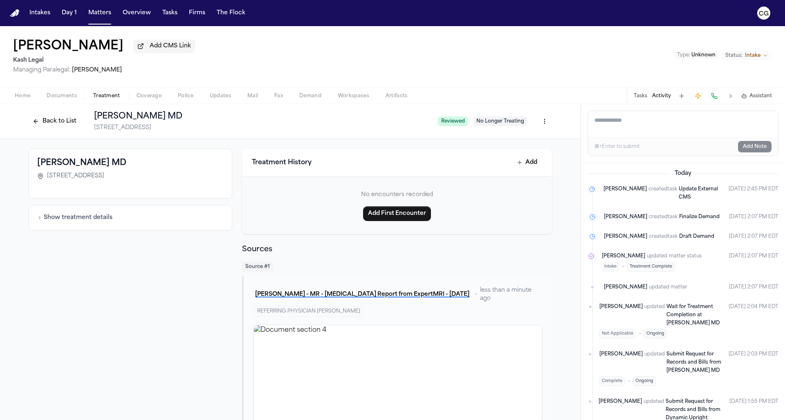
click at [629, 337] on span "Not Applicable" at bounding box center [618, 334] width 36 height 10
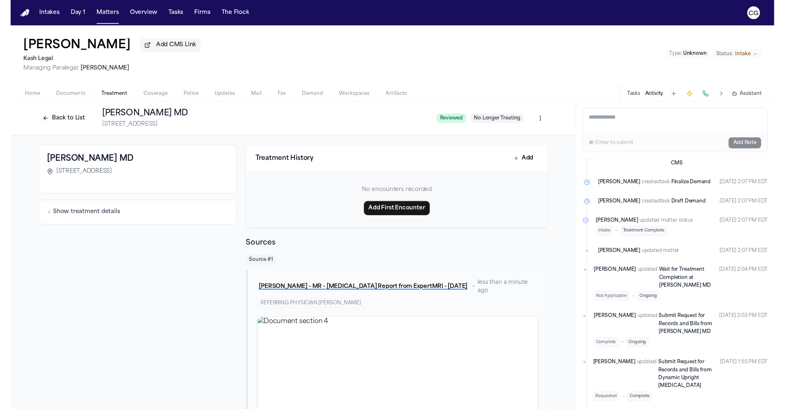
scroll to position [50, 0]
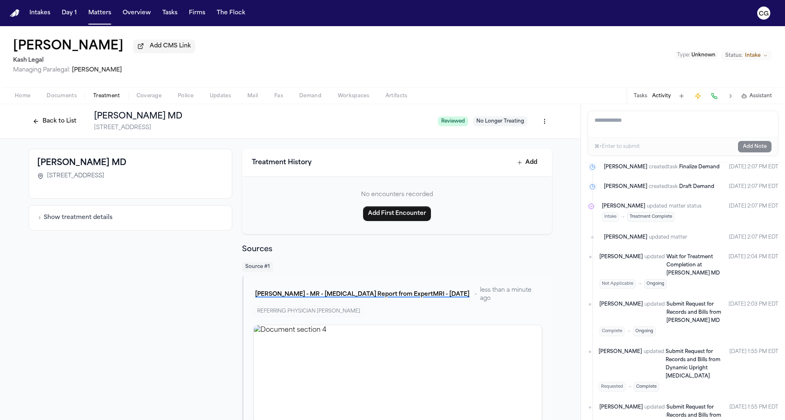
click at [55, 125] on button "Back to List" at bounding box center [55, 121] width 52 height 13
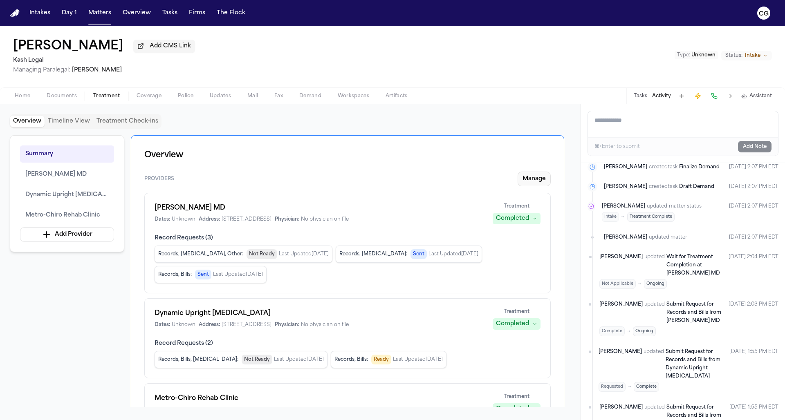
click at [522, 184] on button "Manage" at bounding box center [534, 179] width 33 height 15
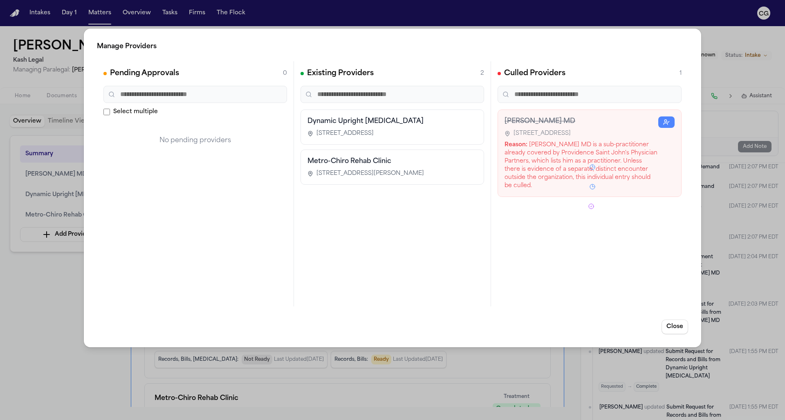
click at [558, 100] on input "text" at bounding box center [590, 94] width 184 height 17
click at [652, 326] on button "Close" at bounding box center [675, 327] width 27 height 15
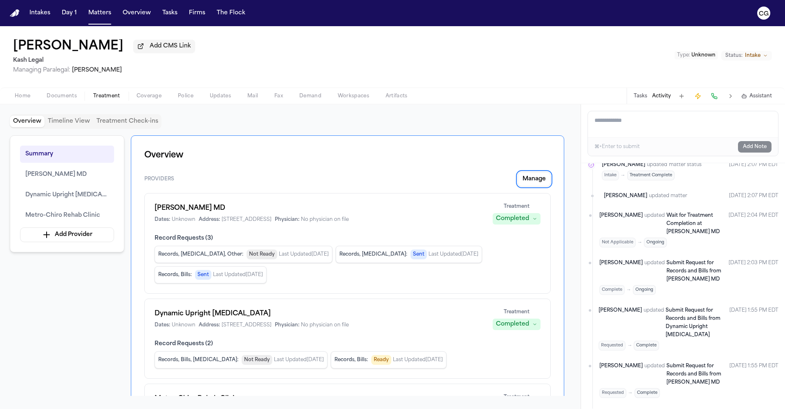
scroll to position [91, 0]
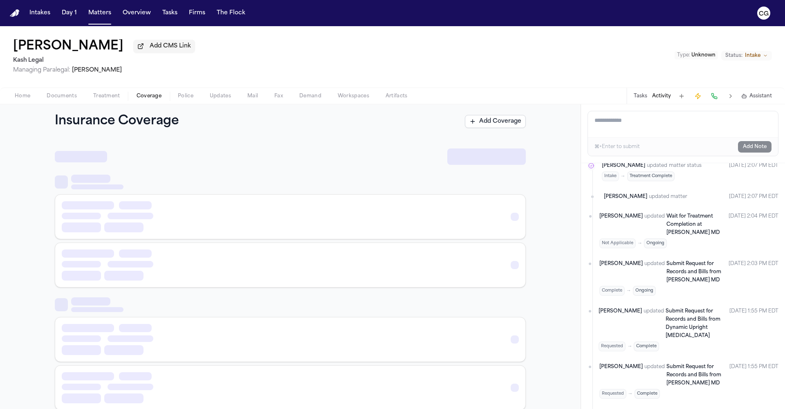
click at [156, 99] on span "Coverage" at bounding box center [149, 96] width 25 height 7
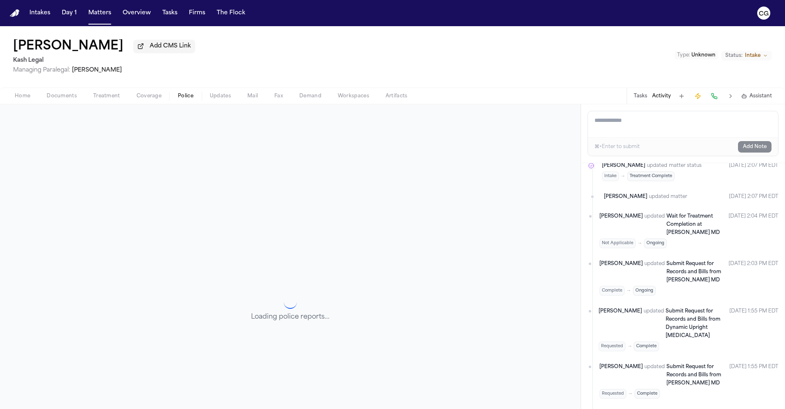
click at [182, 96] on span "Police" at bounding box center [186, 96] width 16 height 7
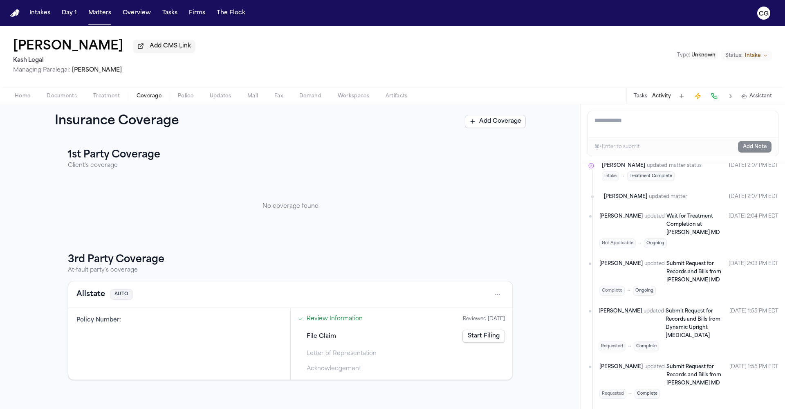
click at [156, 99] on span "Coverage" at bounding box center [149, 96] width 25 height 7
click at [112, 99] on span "Treatment" at bounding box center [106, 96] width 27 height 7
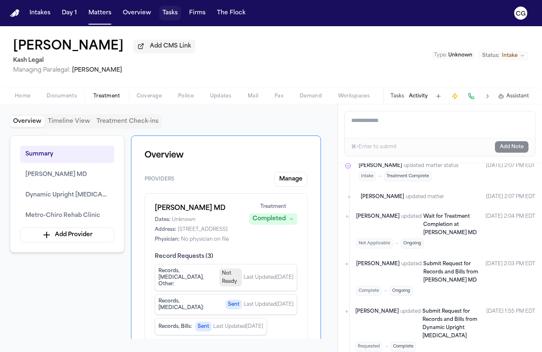
click at [171, 16] on button "Tasks" at bounding box center [170, 13] width 22 height 15
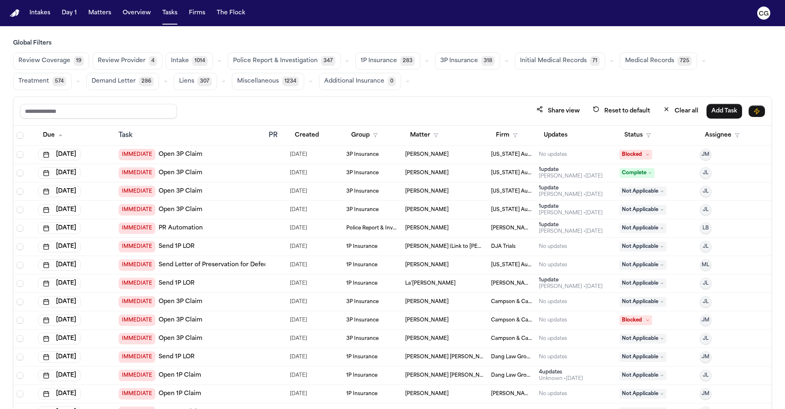
click at [628, 65] on button "Medical Records 725" at bounding box center [658, 60] width 77 height 17
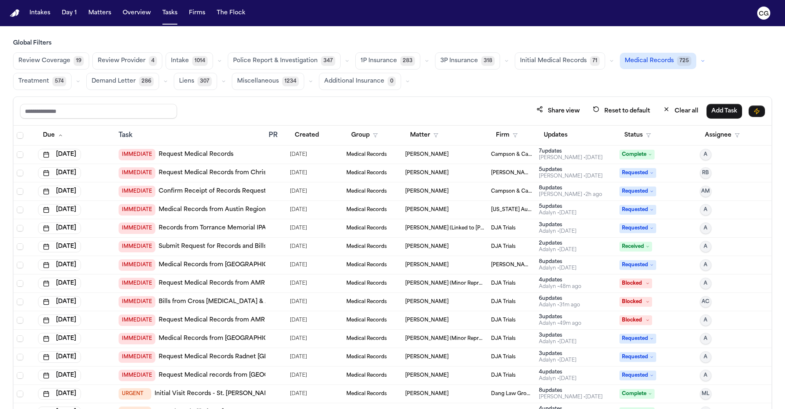
click at [652, 63] on span "Medical Records" at bounding box center [649, 61] width 49 height 8
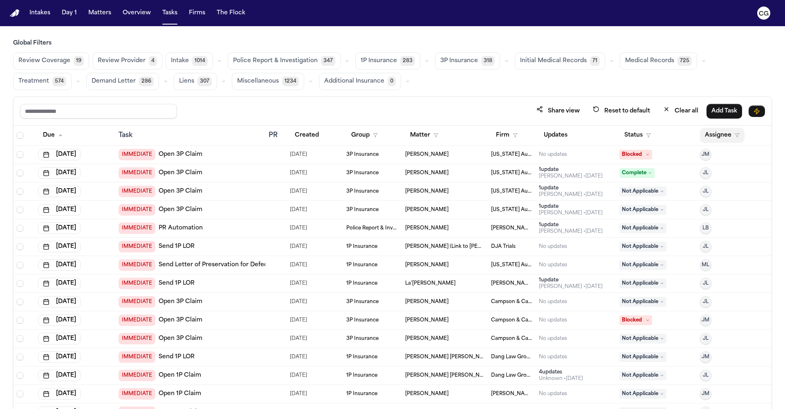
click at [652, 134] on polygon "button" at bounding box center [737, 136] width 4 height 4
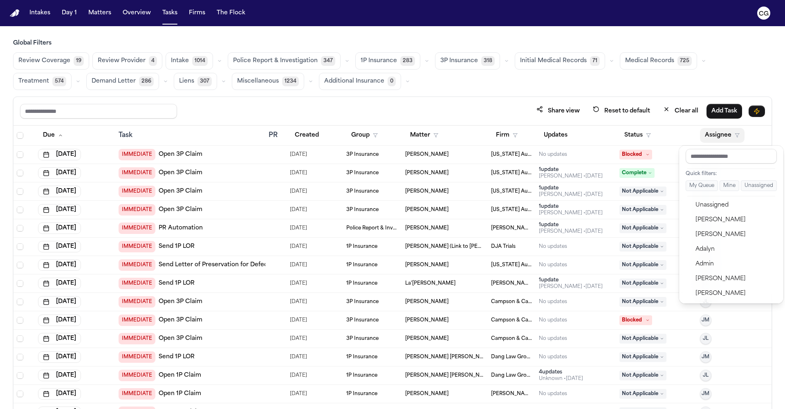
click at [627, 63] on div "Global Filters Review Coverage 19 Review Provider 4 Intake 1014 Police Report &…" at bounding box center [392, 242] width 759 height 406
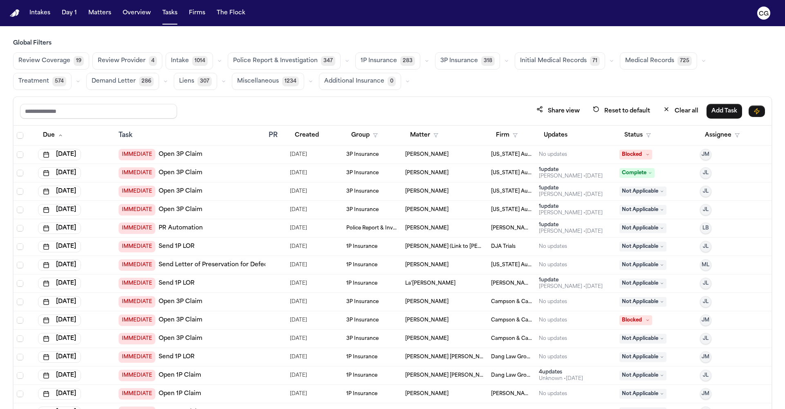
click at [645, 54] on button "Medical Records 725" at bounding box center [658, 60] width 77 height 17
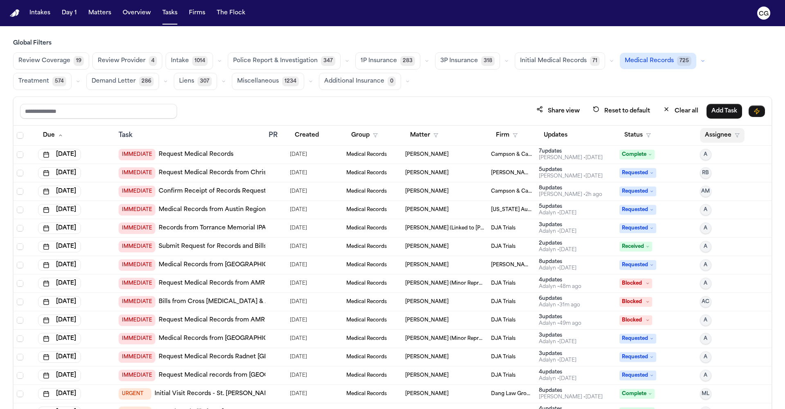
click at [652, 134] on icon "button" at bounding box center [737, 135] width 5 height 5
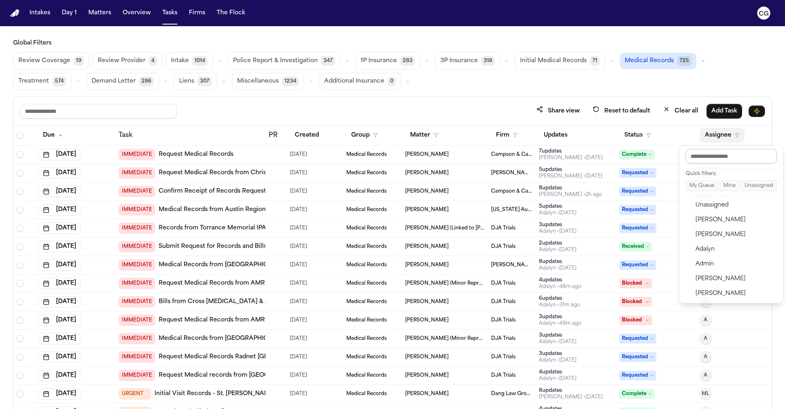
click at [652, 161] on input "text" at bounding box center [731, 156] width 91 height 15
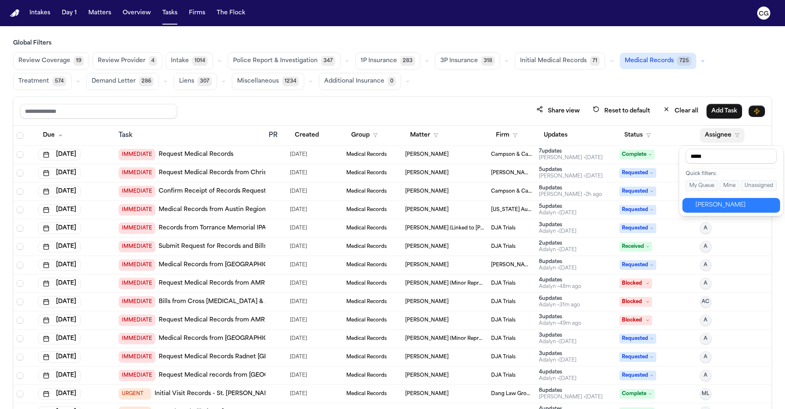
type input "*****"
click at [652, 210] on div "Carol Gomez" at bounding box center [736, 205] width 80 height 10
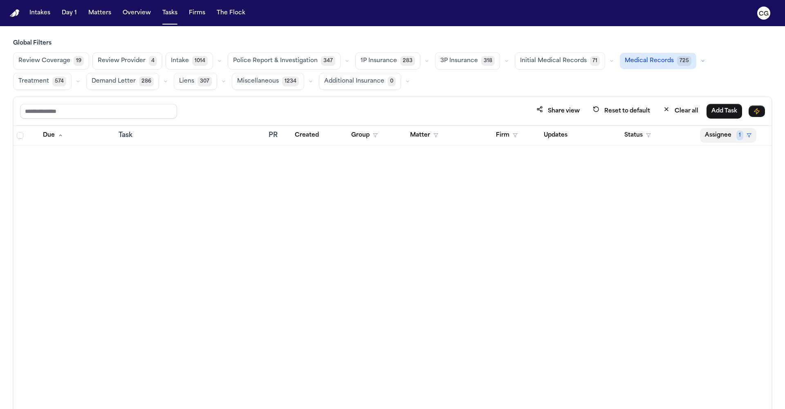
click at [652, 134] on span "1" at bounding box center [740, 135] width 7 height 10
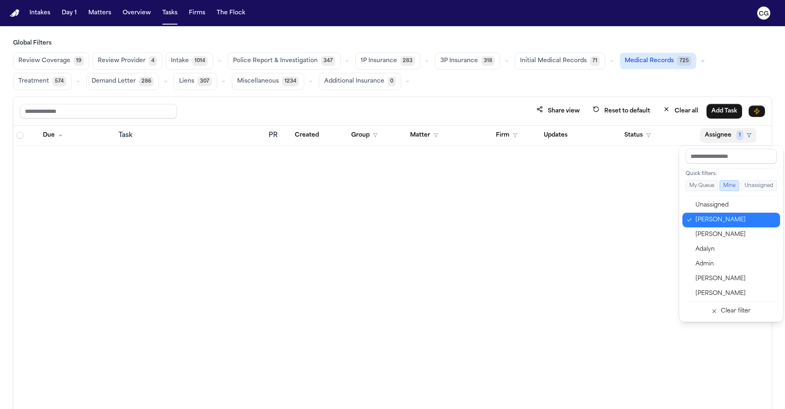
click at [652, 225] on button "Carol Gomez" at bounding box center [732, 220] width 98 height 15
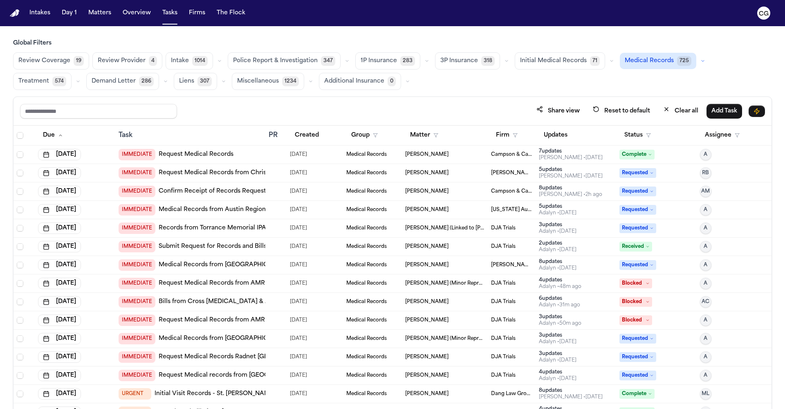
click at [442, 229] on span "Dennis Escobar (Linked to Teresa Flores)" at bounding box center [444, 228] width 79 height 7
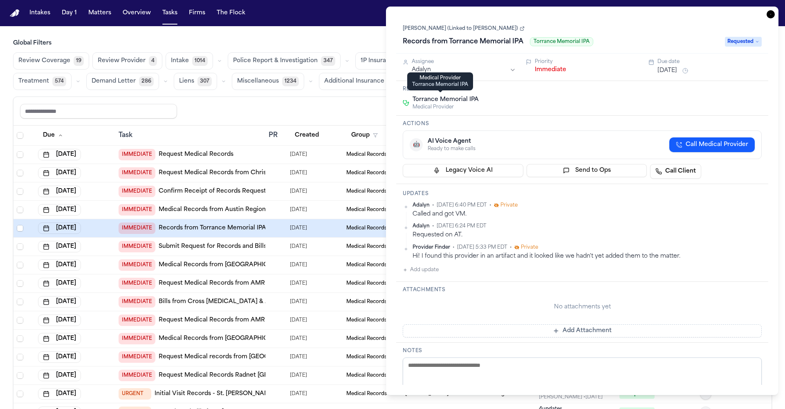
click at [412, 101] on div "Torrance Memorial IPA Medical Provider" at bounding box center [441, 103] width 76 height 15
click at [427, 101] on span "Torrance Memorial IPA" at bounding box center [446, 100] width 66 height 8
click at [424, 106] on span "Medical Provider" at bounding box center [446, 107] width 66 height 7
click at [425, 110] on span "Medical Provider" at bounding box center [446, 107] width 66 height 7
click at [553, 44] on span "Torrance Memorial IPA" at bounding box center [561, 41] width 63 height 9
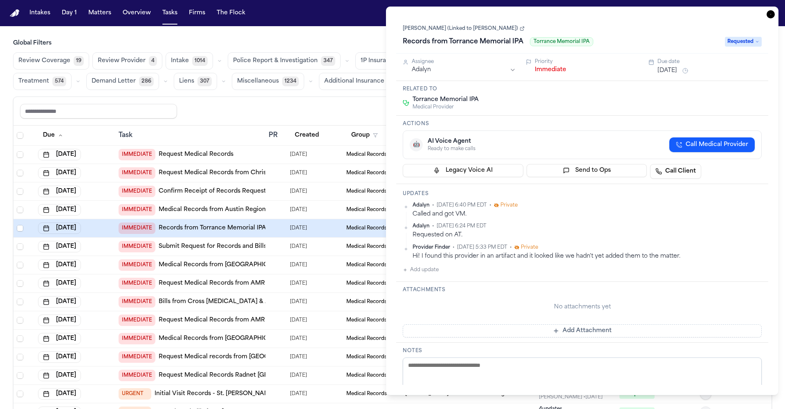
click at [570, 43] on span "Torrance Memorial IPA" at bounding box center [561, 41] width 63 height 9
click at [652, 45] on span "Requested" at bounding box center [743, 42] width 37 height 10
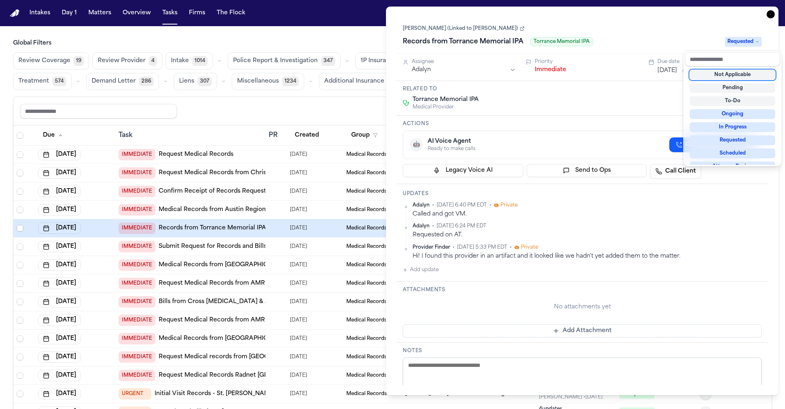
click at [645, 34] on div "Dennis Escobar (Linked to Teresa Flores) Records from Torrance Memorial IPA Tor…" at bounding box center [582, 35] width 359 height 25
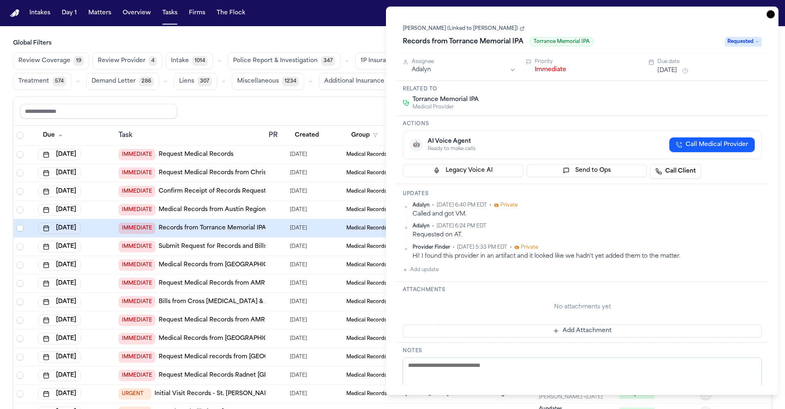
click at [501, 41] on h1 "Records from Torrance Memorial IPA" at bounding box center [463, 41] width 127 height 13
drag, startPoint x: 545, startPoint y: 42, endPoint x: 452, endPoint y: 38, distance: 93.7
click at [424, 42] on input "**********" at bounding box center [561, 41] width 317 height 13
click at [520, 28] on icon at bounding box center [522, 28] width 5 height 5
click at [492, 27] on link "Dennis Escobar (Linked to Teresa Flores)" at bounding box center [464, 28] width 122 height 7
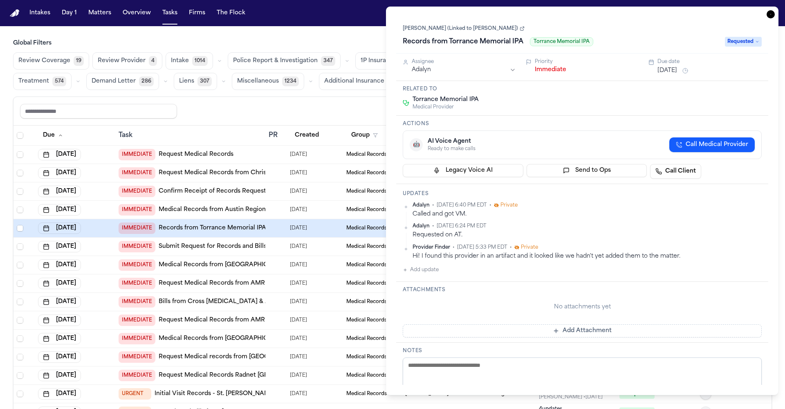
click at [506, 31] on link "Dennis Escobar (Linked to Teresa Flores)" at bounding box center [464, 28] width 122 height 7
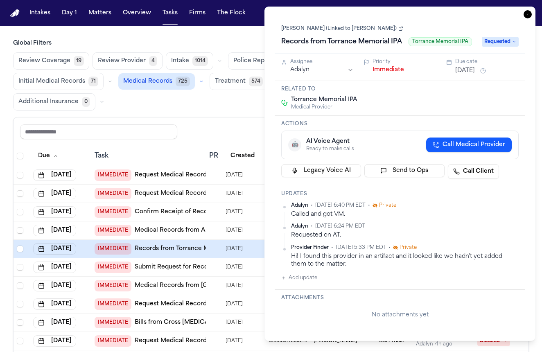
click at [374, 31] on link "Dennis Escobar (Linked to Teresa Flores)" at bounding box center [342, 28] width 122 height 7
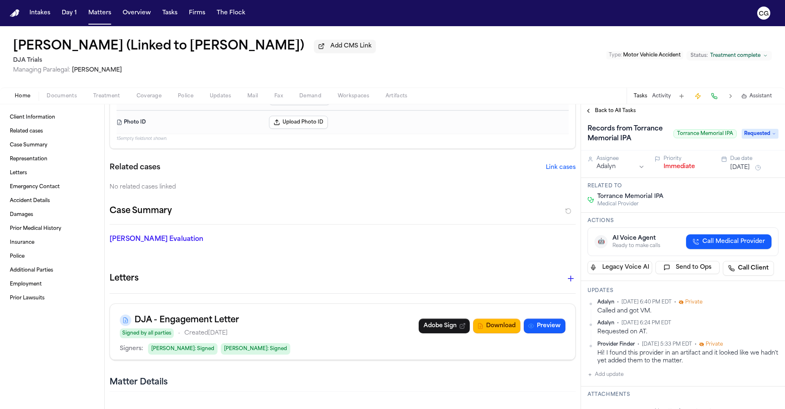
scroll to position [4, 0]
click at [632, 142] on h1 "Records from Torrance Memorial IPA" at bounding box center [627, 131] width 86 height 23
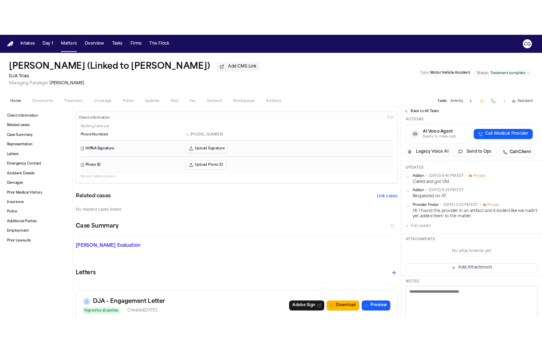
scroll to position [244, 0]
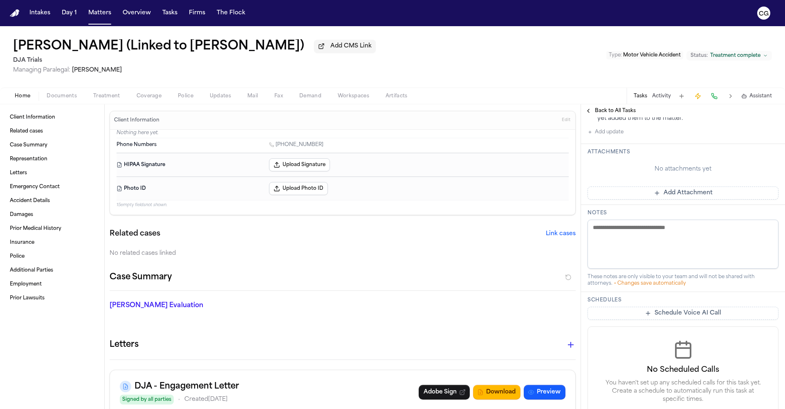
click at [593, 112] on button "Back to All Tasks" at bounding box center [610, 111] width 59 height 7
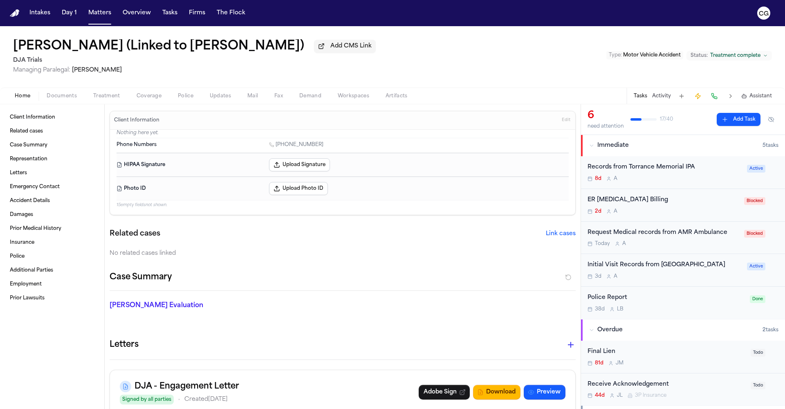
click at [108, 95] on span "Treatment" at bounding box center [106, 96] width 27 height 7
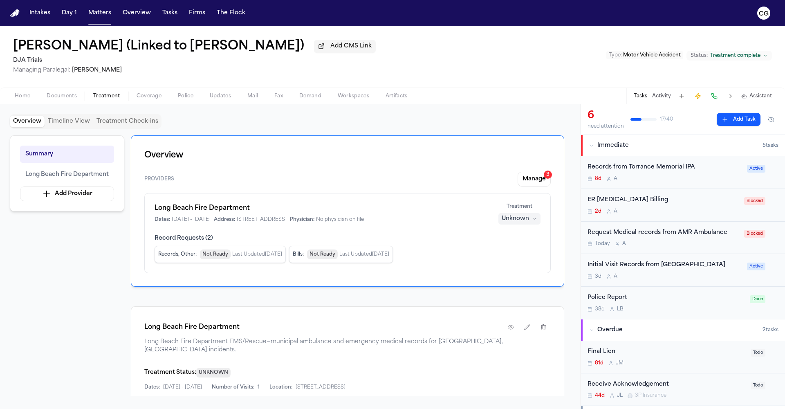
click at [63, 123] on button "Timeline View" at bounding box center [69, 121] width 49 height 11
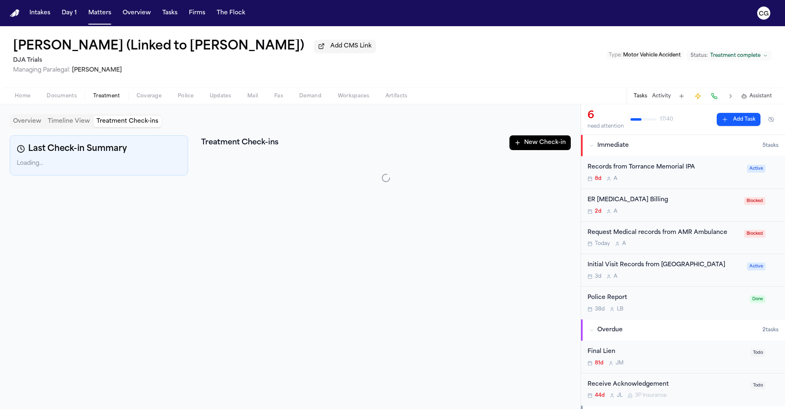
click at [115, 124] on button "Treatment Check-ins" at bounding box center [127, 121] width 68 height 11
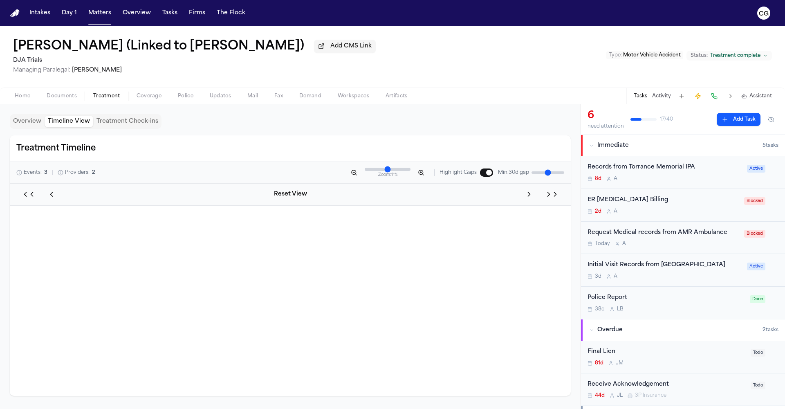
click at [65, 125] on button "Timeline View" at bounding box center [69, 121] width 49 height 11
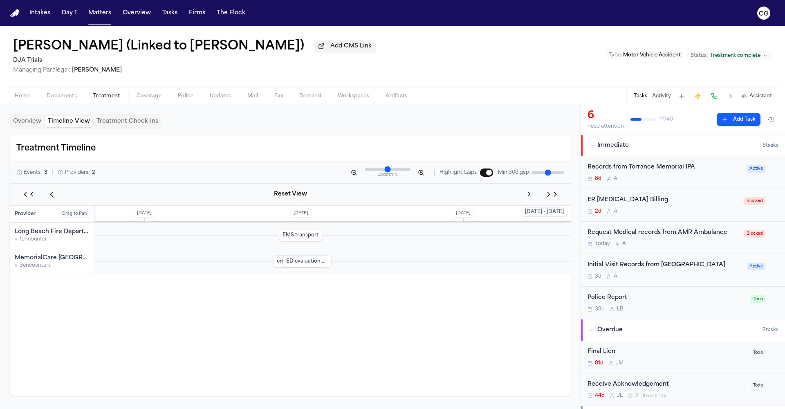
click at [27, 123] on button "Overview" at bounding box center [27, 121] width 35 height 11
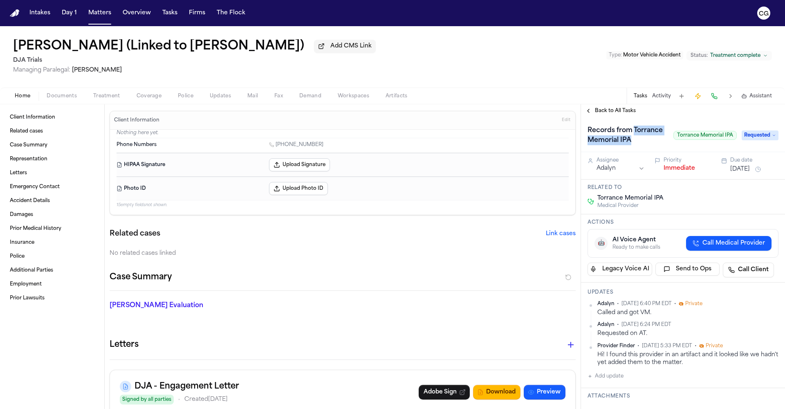
drag, startPoint x: 588, startPoint y: 142, endPoint x: 630, endPoint y: 154, distance: 43.4
click at [630, 147] on h1 "Records from Torrance Memorial IPA" at bounding box center [627, 135] width 86 height 23
drag, startPoint x: 671, startPoint y: 191, endPoint x: 622, endPoint y: 202, distance: 50.2
click at [609, 195] on div "Related to Torrance Memorial IPA Medical Provider" at bounding box center [683, 197] width 204 height 35
click at [667, 209] on div "Torrance Memorial IPA Medical Provider" at bounding box center [683, 201] width 191 height 15
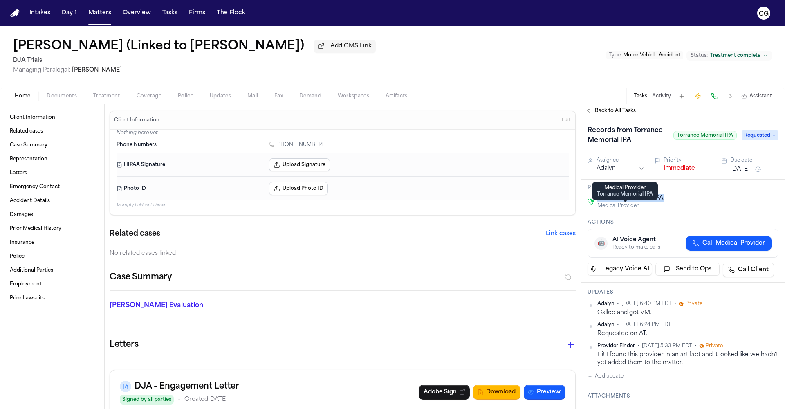
drag, startPoint x: 668, startPoint y: 211, endPoint x: 598, endPoint y: 210, distance: 69.5
click at [598, 209] on div "Torrance Memorial IPA Medical Provider" at bounding box center [683, 201] width 191 height 15
copy span "Torrance Memorial IPA"
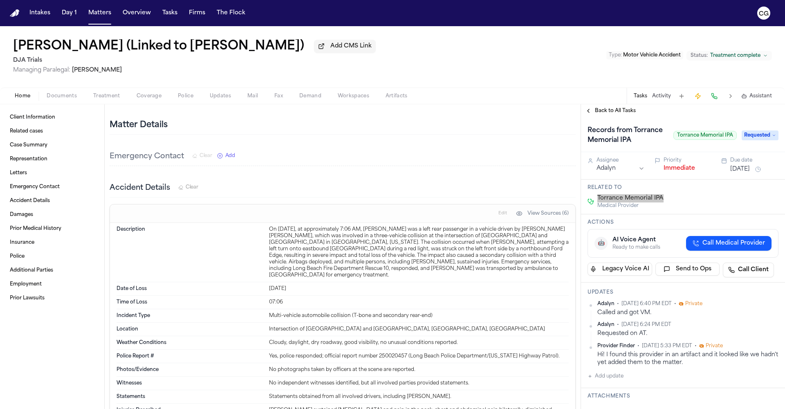
scroll to position [389, 0]
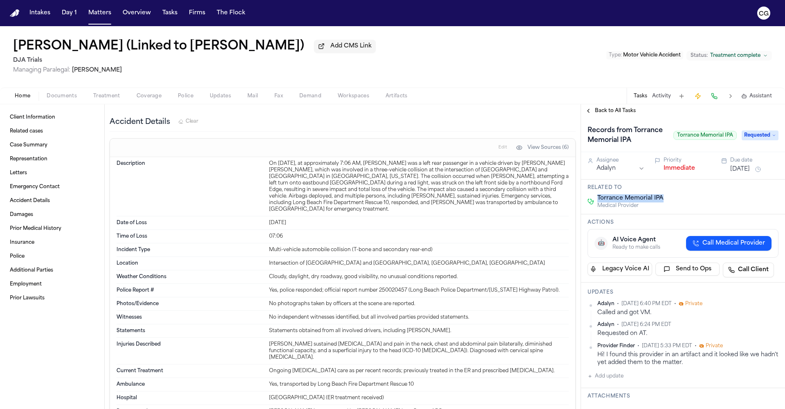
click at [108, 98] on span "Treatment" at bounding box center [106, 96] width 27 height 7
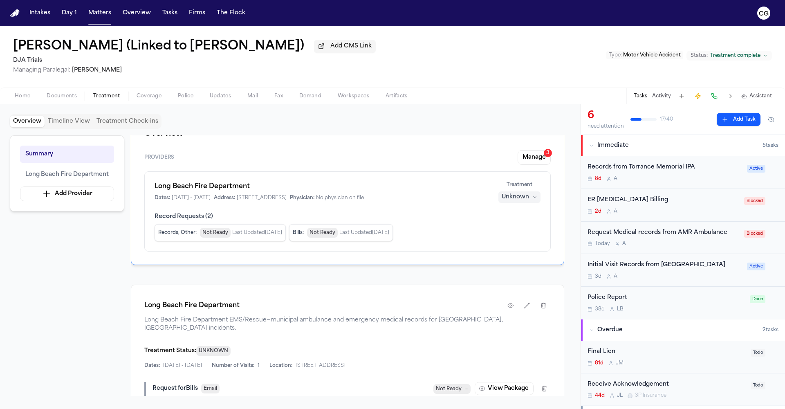
scroll to position [20, 0]
click at [527, 164] on button "Manage 3" at bounding box center [534, 159] width 33 height 15
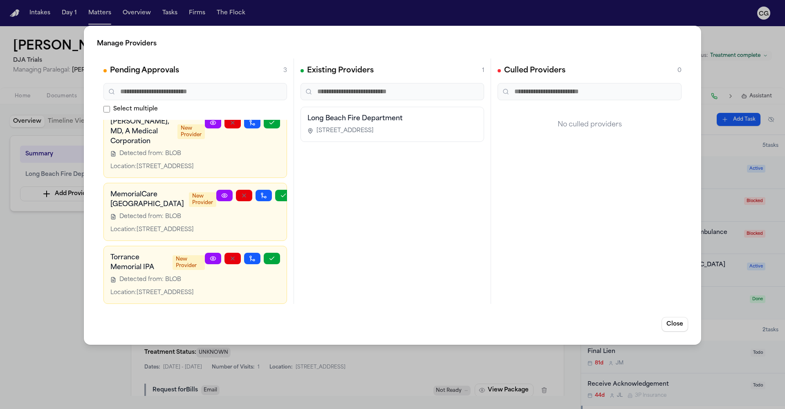
scroll to position [0, 0]
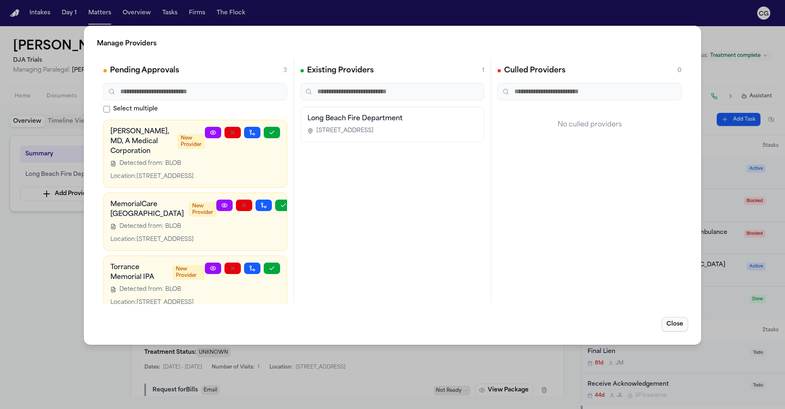
click at [681, 325] on button "Close" at bounding box center [675, 324] width 27 height 15
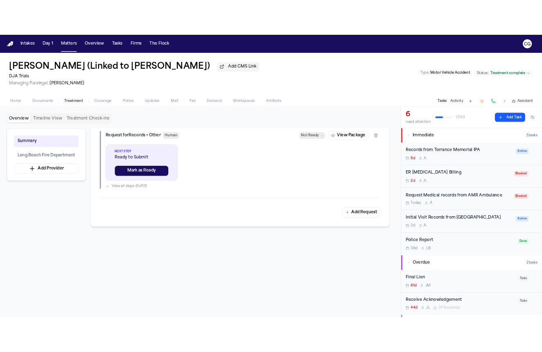
scroll to position [395, 0]
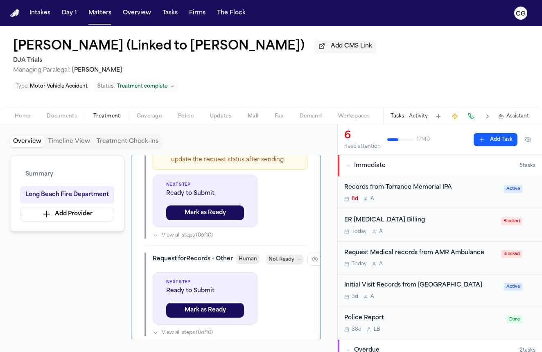
click at [111, 113] on span "Treatment" at bounding box center [106, 116] width 27 height 7
click at [104, 113] on span "Treatment" at bounding box center [106, 116] width 27 height 7
click at [172, 14] on button "Tasks" at bounding box center [170, 13] width 22 height 15
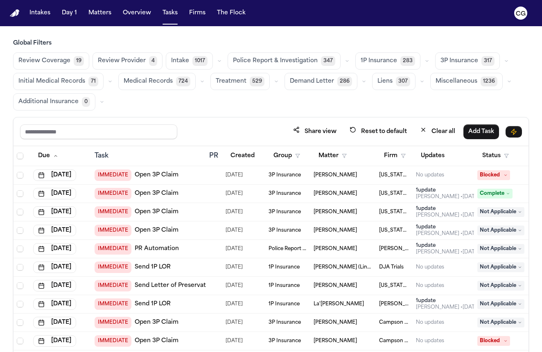
scroll to position [2, 0]
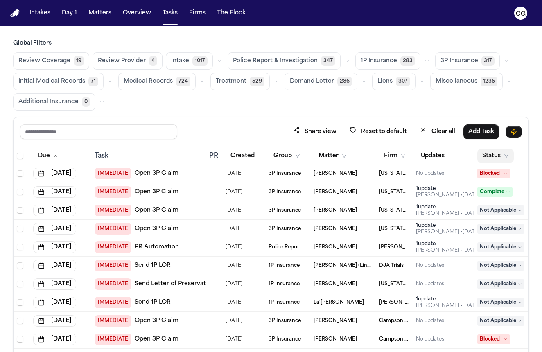
click at [502, 155] on button "Status" at bounding box center [495, 155] width 36 height 15
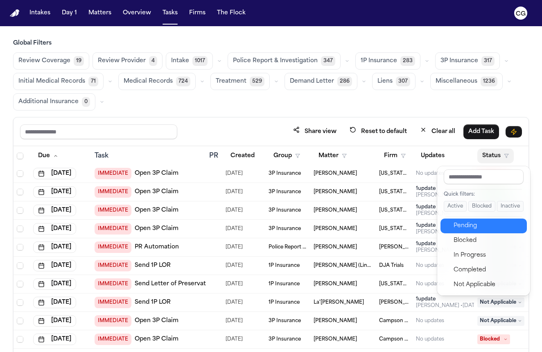
click at [468, 222] on div "Pending" at bounding box center [487, 226] width 68 height 10
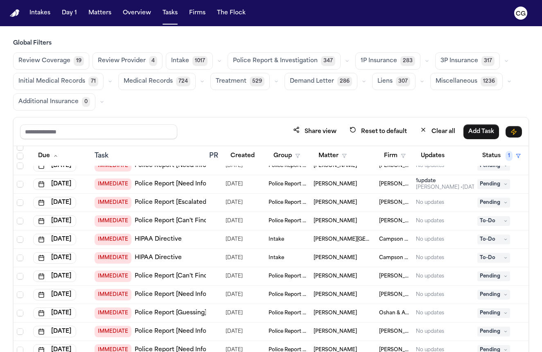
scroll to position [342, 0]
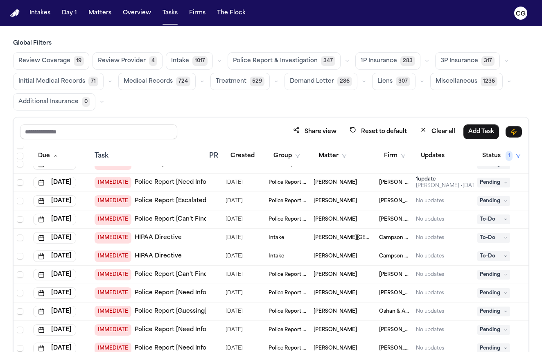
click at [151, 237] on link "HIPAA Directive" at bounding box center [158, 238] width 47 height 8
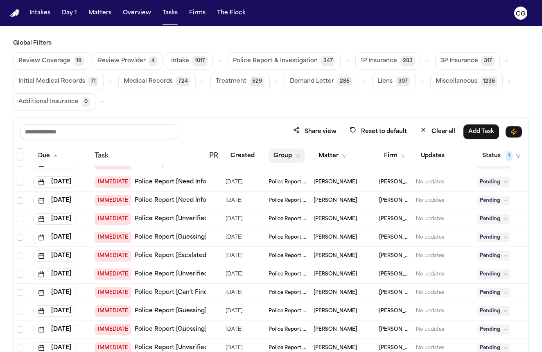
click at [299, 155] on icon "button" at bounding box center [297, 155] width 5 height 5
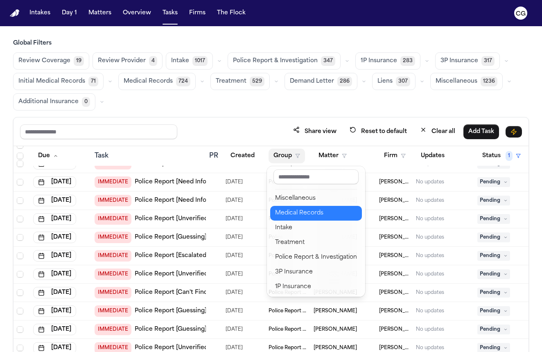
click at [316, 213] on div "Medical Records" at bounding box center [316, 213] width 82 height 10
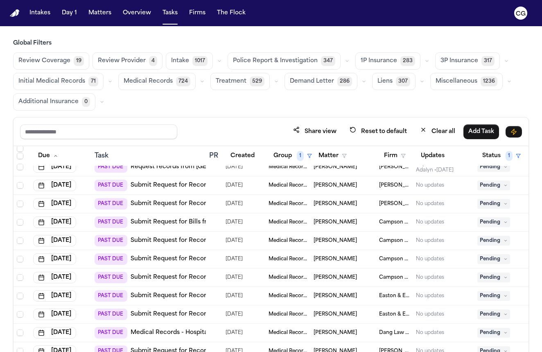
scroll to position [96, 0]
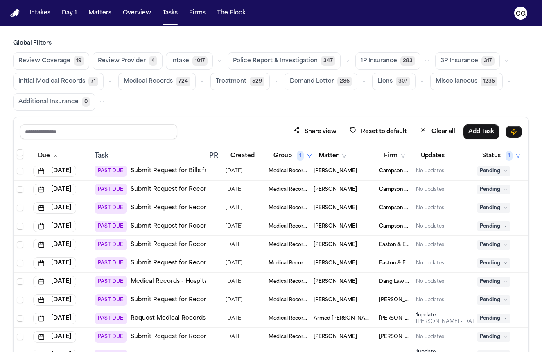
click at [187, 172] on link "Submit Request for Bills from [GEOGRAPHIC_DATA] – Imaging/Radiology" at bounding box center [236, 171] width 212 height 8
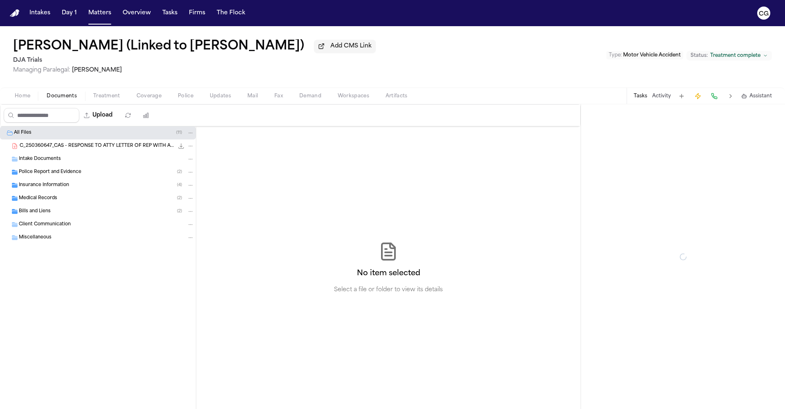
click at [64, 98] on span "Documents" at bounding box center [62, 96] width 30 height 7
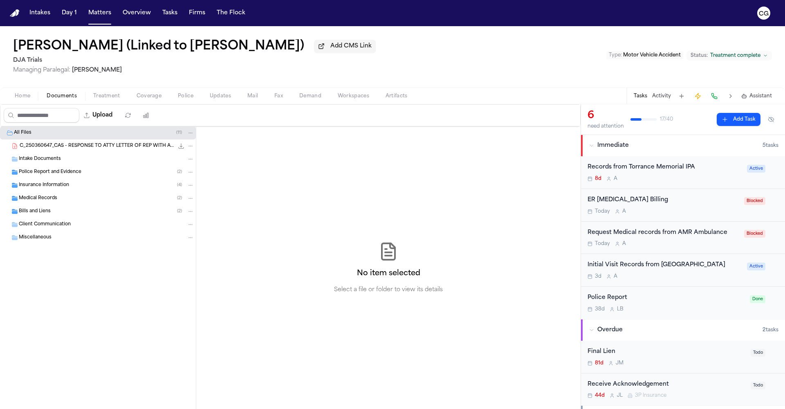
click at [20, 198] on span "Medical Records" at bounding box center [38, 198] width 38 height 7
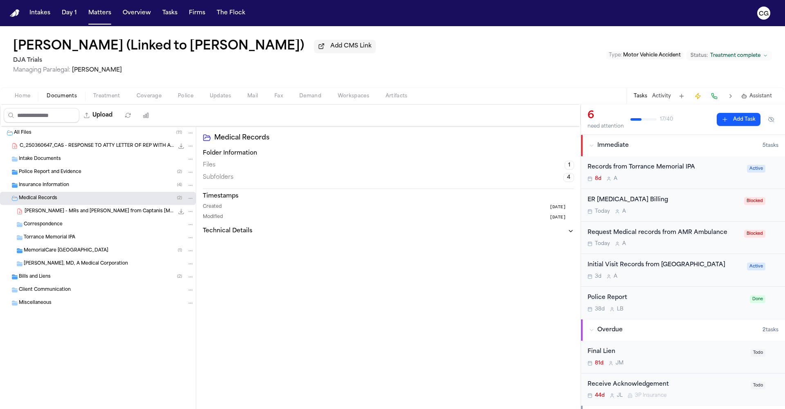
click at [69, 240] on span "Torrance Memorial IPA" at bounding box center [50, 237] width 52 height 7
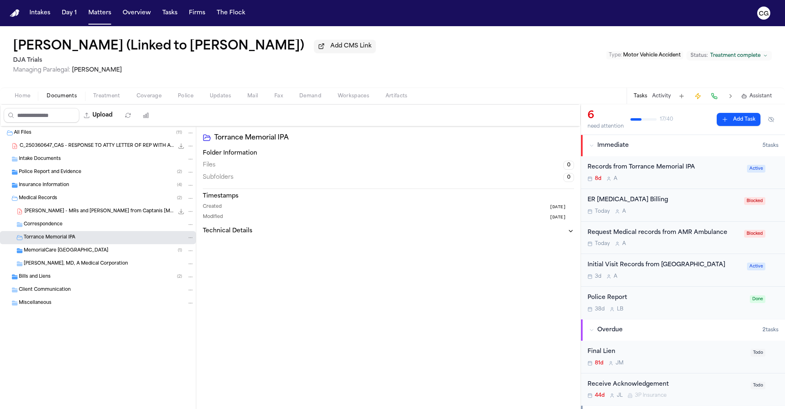
click at [78, 240] on div "Torrance Memorial IPA" at bounding box center [109, 237] width 171 height 7
click at [70, 240] on span "Torrance Memorial IPA" at bounding box center [50, 237] width 52 height 7
click at [39, 237] on span "Torrance Memorial IPA" at bounding box center [50, 237] width 52 height 7
click at [38, 240] on span "Torrance Memorial IPA" at bounding box center [50, 237] width 52 height 7
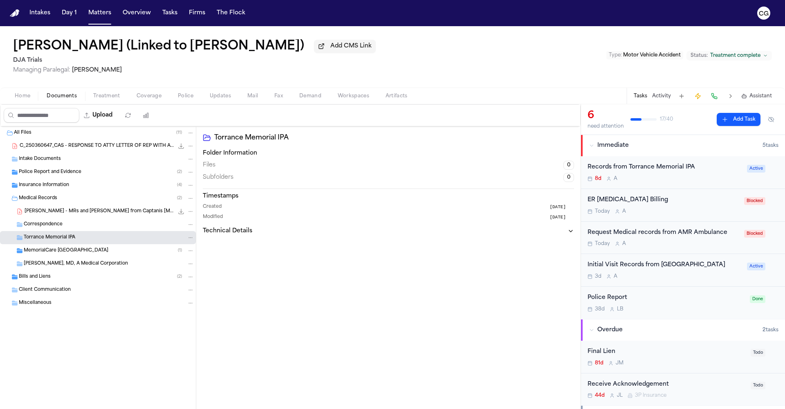
click at [207, 209] on span "Created" at bounding box center [212, 207] width 19 height 7
click at [573, 231] on icon "button" at bounding box center [570, 231] width 3 height 2
click at [257, 223] on div "Folder Information Files 0 Subfolders 0 Timestamps Created [DATE] Modified [DAT…" at bounding box center [388, 203] width 371 height 109
drag, startPoint x: 227, startPoint y: 210, endPoint x: 221, endPoint y: 207, distance: 6.8
click at [227, 210] on div "Created [DATE]" at bounding box center [388, 207] width 371 height 7
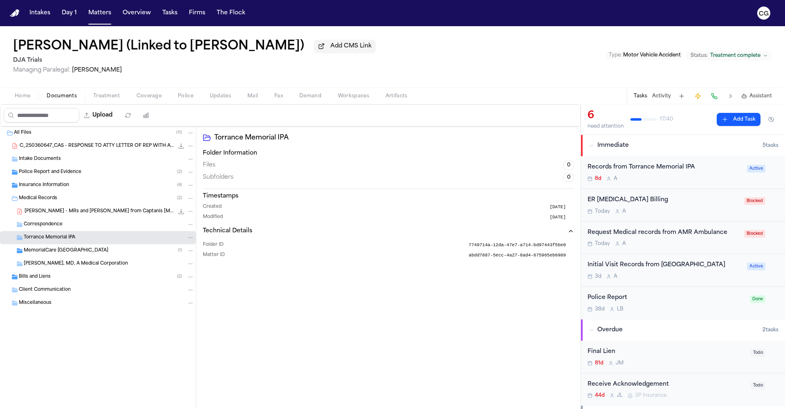
click at [29, 241] on span "Torrance Memorial IPA" at bounding box center [50, 237] width 52 height 7
click at [42, 254] on span "MemorialCare [GEOGRAPHIC_DATA]" at bounding box center [66, 250] width 85 height 7
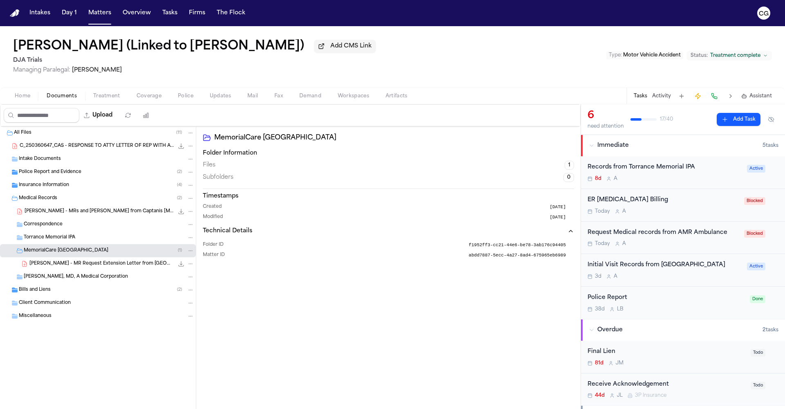
click at [31, 265] on span "[PERSON_NAME] - MR Request Extension Letter from [GEOGRAPHIC_DATA] - [DATE]" at bounding box center [101, 264] width 144 height 7
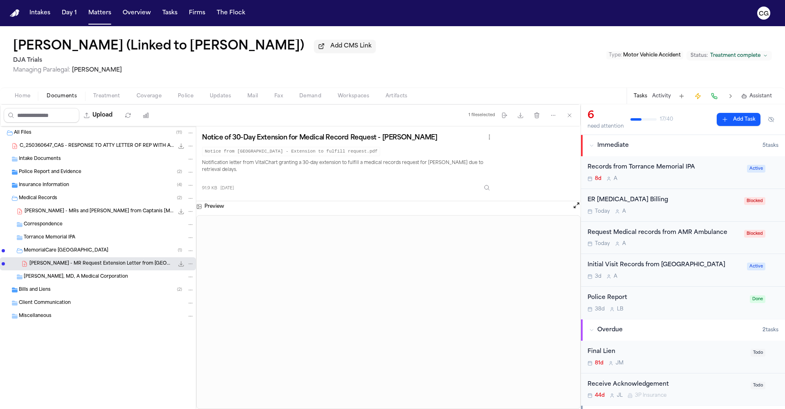
click at [81, 252] on span "MemorialCare [GEOGRAPHIC_DATA]" at bounding box center [66, 250] width 85 height 7
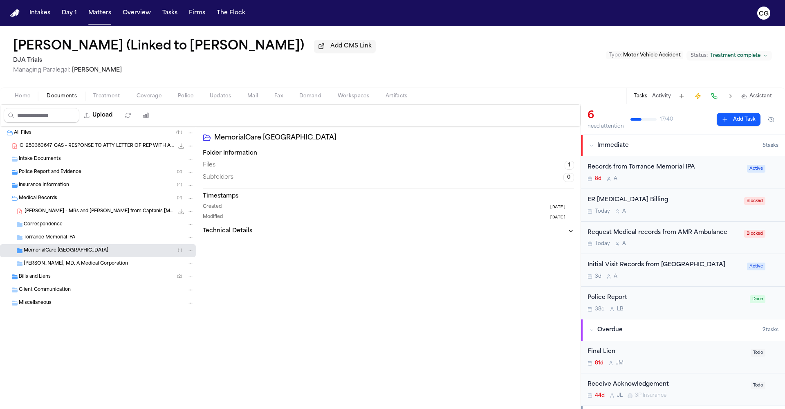
click at [49, 240] on span "Torrance Memorial IPA" at bounding box center [50, 237] width 52 height 7
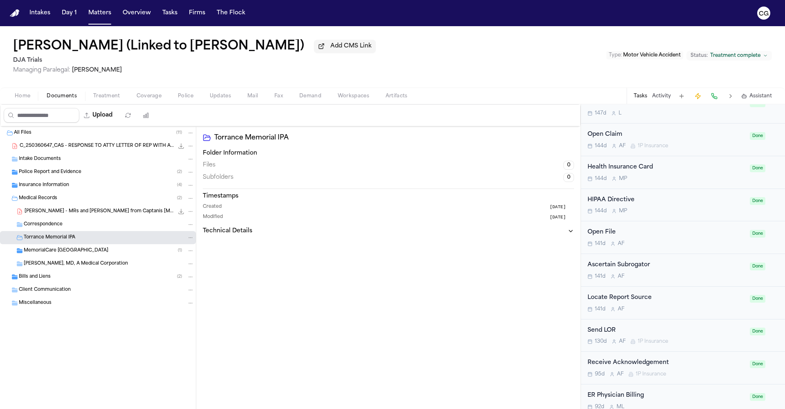
scroll to position [495, 0]
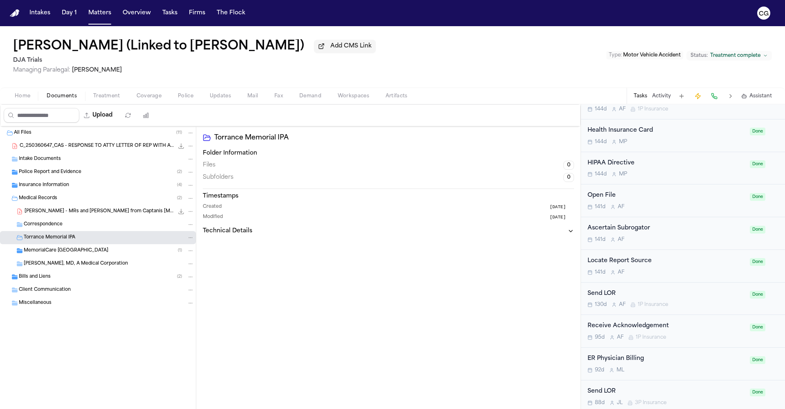
click at [664, 99] on button "Activity" at bounding box center [661, 96] width 19 height 7
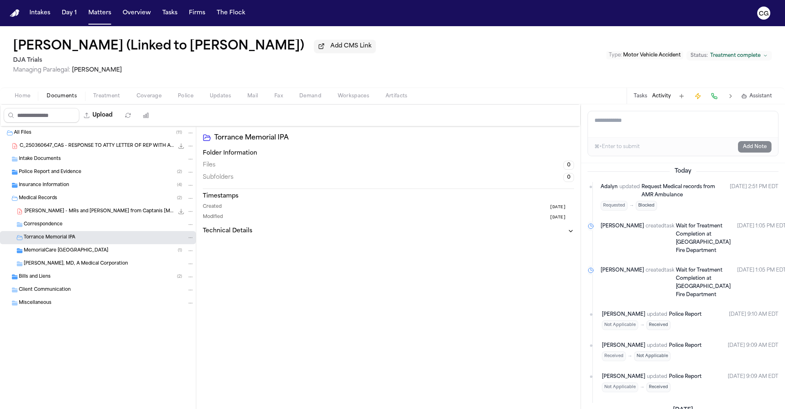
scroll to position [0, 0]
click at [684, 193] on span "Request Medical records from AMR Ambulance" at bounding box center [679, 193] width 74 height 13
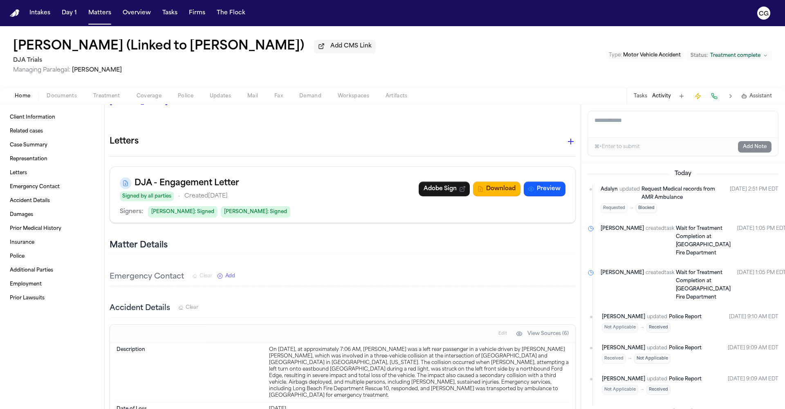
scroll to position [93, 0]
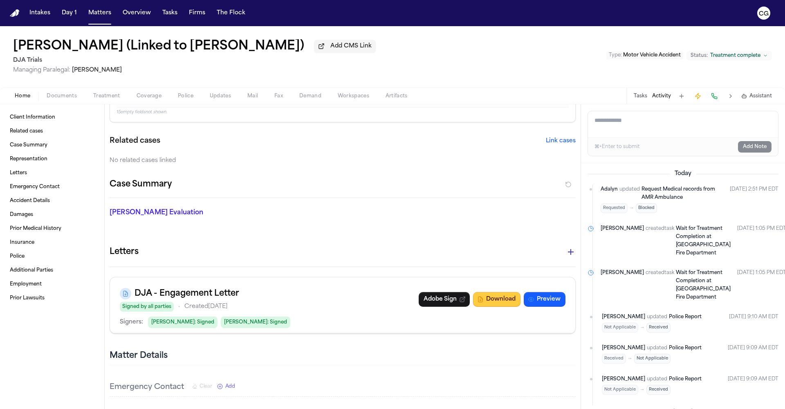
click at [475, 303] on button "Download" at bounding box center [496, 299] width 47 height 15
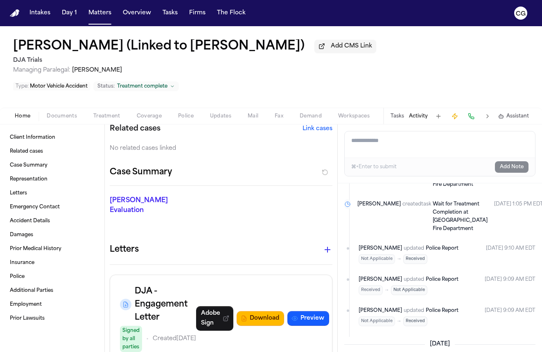
scroll to position [146, 0]
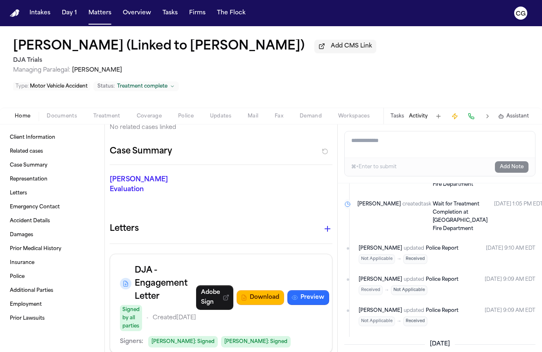
click at [294, 290] on button "Preview" at bounding box center [308, 297] width 42 height 15
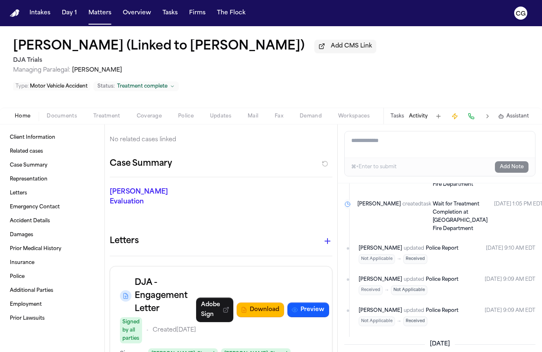
scroll to position [132, 0]
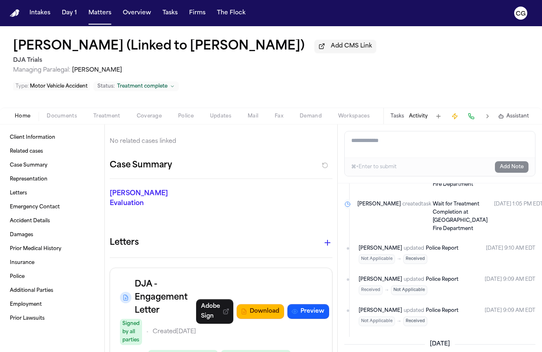
click at [70, 113] on span "Documents" at bounding box center [62, 116] width 30 height 7
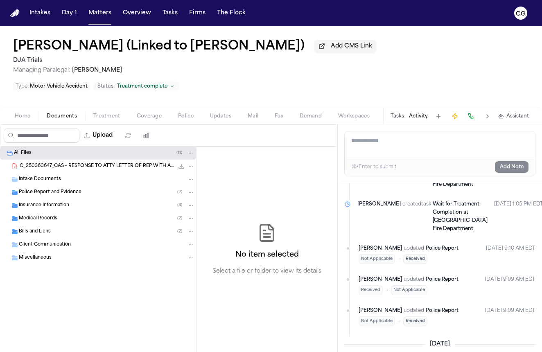
click at [36, 228] on span "Bills and Liens" at bounding box center [35, 231] width 32 height 7
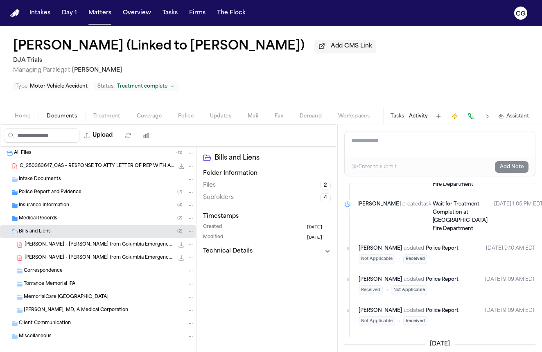
click at [36, 215] on span "Medical Records" at bounding box center [38, 218] width 38 height 7
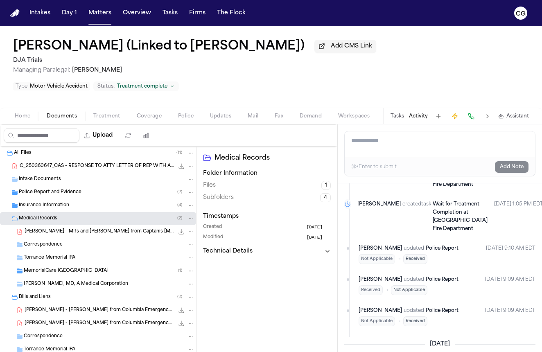
click at [65, 254] on span "Torrance Memorial IPA" at bounding box center [50, 257] width 52 height 7
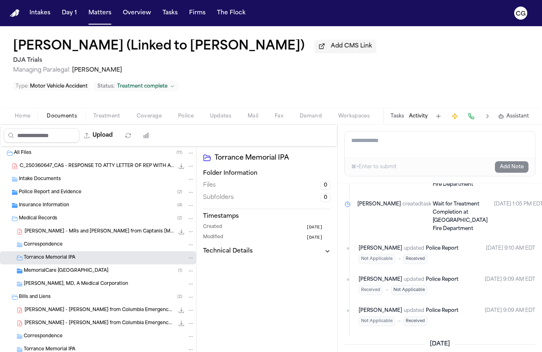
click at [54, 267] on span "MemorialCare [GEOGRAPHIC_DATA]" at bounding box center [66, 270] width 85 height 7
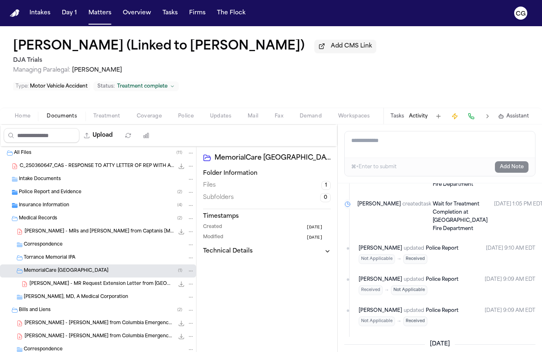
click at [37, 254] on span "Torrance Memorial IPA" at bounding box center [50, 257] width 52 height 7
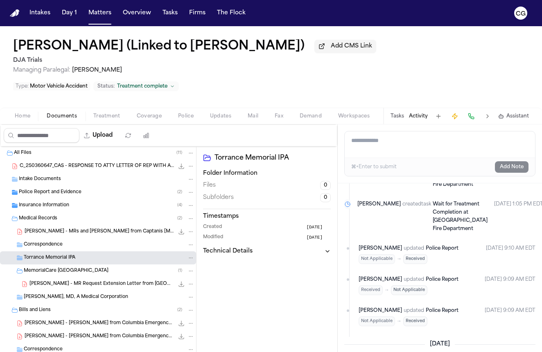
click at [56, 228] on span "[PERSON_NAME] - MRs and [PERSON_NAME] from Captanis [MEDICAL_DATA] - [DATE] to …" at bounding box center [99, 231] width 149 height 7
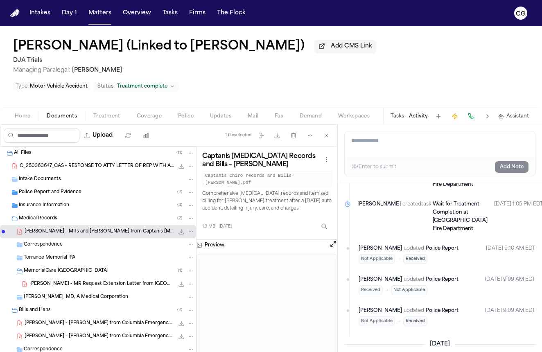
click at [30, 113] on span "Home" at bounding box center [23, 116] width 16 height 7
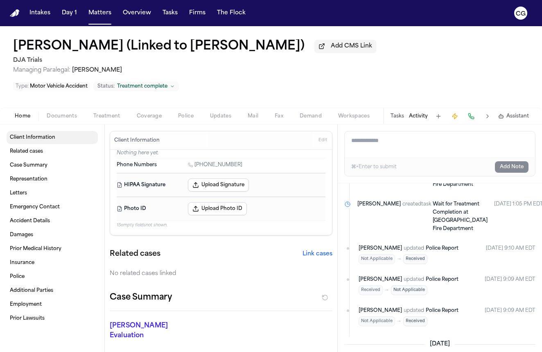
click at [34, 134] on span "Client Information" at bounding box center [32, 137] width 45 height 7
click at [32, 134] on span "Client Information" at bounding box center [32, 137] width 45 height 7
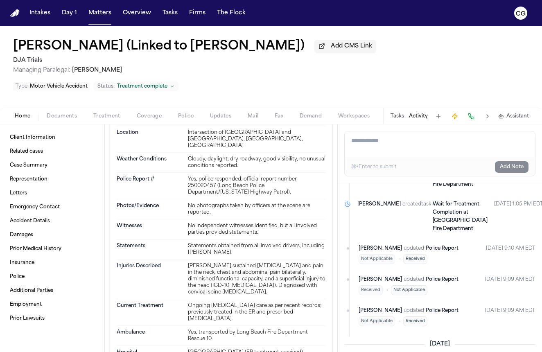
scroll to position [592, 0]
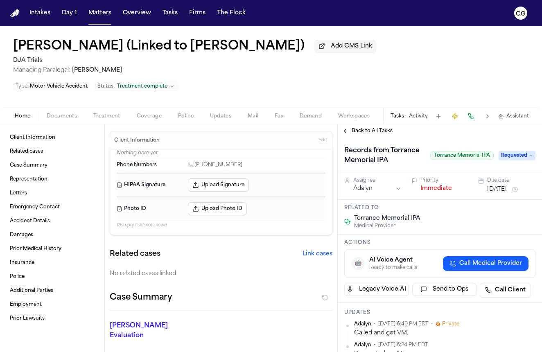
click at [468, 110] on button at bounding box center [470, 115] width 11 height 11
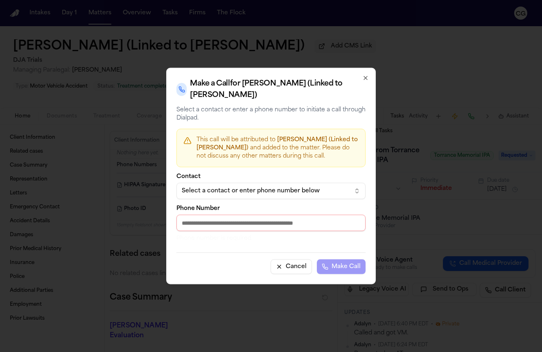
click at [274, 191] on div "Select a contact or enter phone number below" at bounding box center [264, 191] width 165 height 8
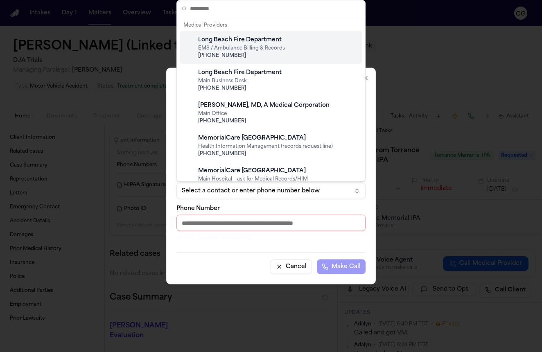
click at [292, 270] on body "Intakes Day 1 Matters Overview Tasks Firms The Flock CG [PERSON_NAME] (Linked t…" at bounding box center [271, 176] width 542 height 352
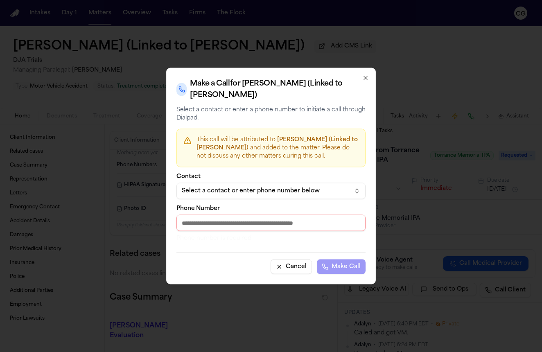
click at [292, 269] on button "Cancel" at bounding box center [290, 266] width 41 height 15
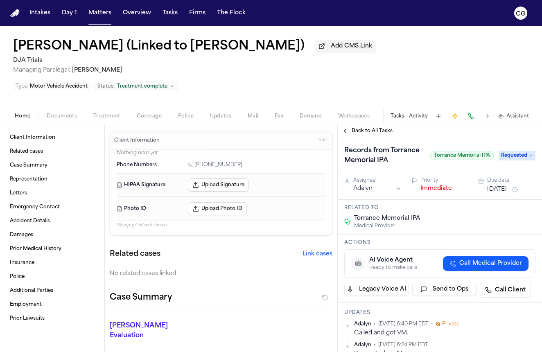
click at [23, 113] on span "Home" at bounding box center [23, 116] width 16 height 7
click at [104, 113] on span "Treatment" at bounding box center [106, 116] width 27 height 7
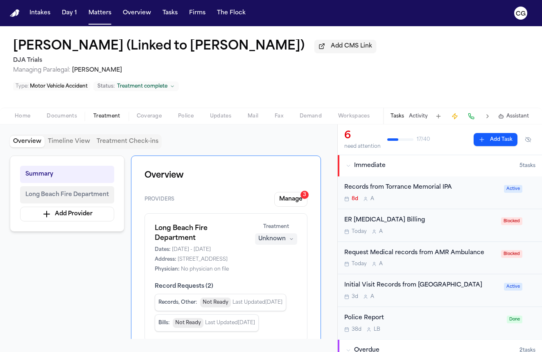
click at [52, 190] on span "Long Beach Fire Department" at bounding box center [66, 195] width 83 height 10
click at [285, 192] on button "Manage 3" at bounding box center [290, 199] width 33 height 15
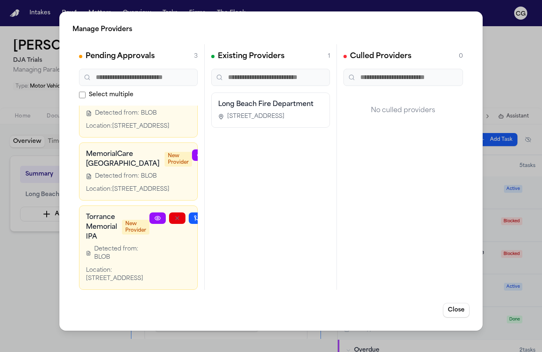
scroll to position [119, 0]
drag, startPoint x: 106, startPoint y: 275, endPoint x: 113, endPoint y: 253, distance: 23.2
click at [113, 266] on div "Location: [STREET_ADDRESS]" at bounding box center [117, 274] width 63 height 16
copy div "[STREET_ADDRESS]"
drag, startPoint x: 88, startPoint y: 195, endPoint x: 99, endPoint y: 218, distance: 25.8
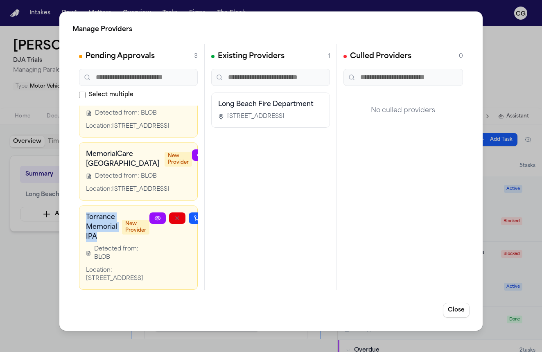
click at [99, 218] on h3 "Torrance Memorial IPA" at bounding box center [101, 226] width 31 height 29
copy h3 "Torrance Memorial IPA"
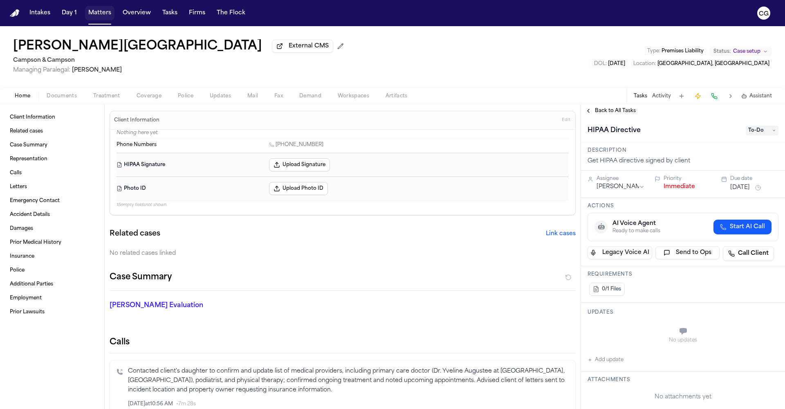
click at [90, 13] on button "Matters" at bounding box center [99, 13] width 29 height 15
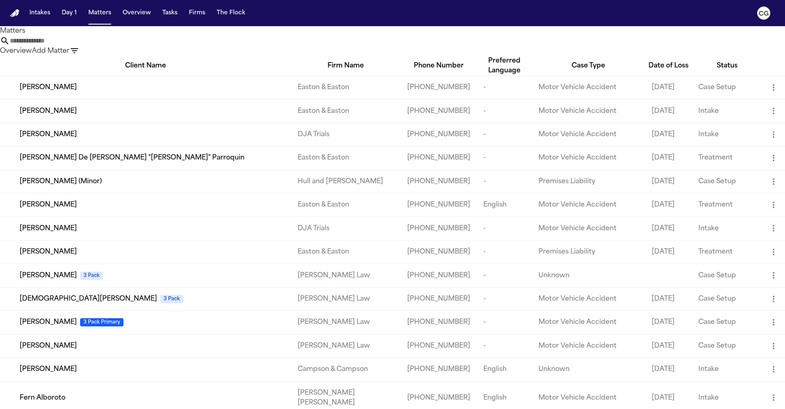
click at [75, 44] on input "text" at bounding box center [42, 41] width 65 height 10
paste input "**********"
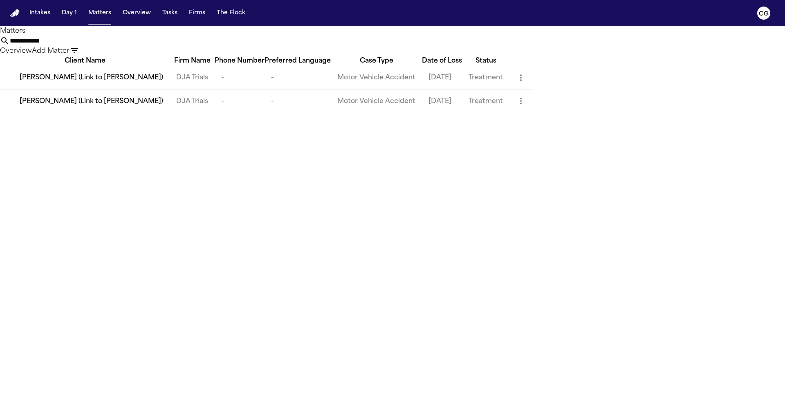
type input "**********"
click at [56, 106] on span "[PERSON_NAME] (Link to [PERSON_NAME])" at bounding box center [92, 102] width 144 height 10
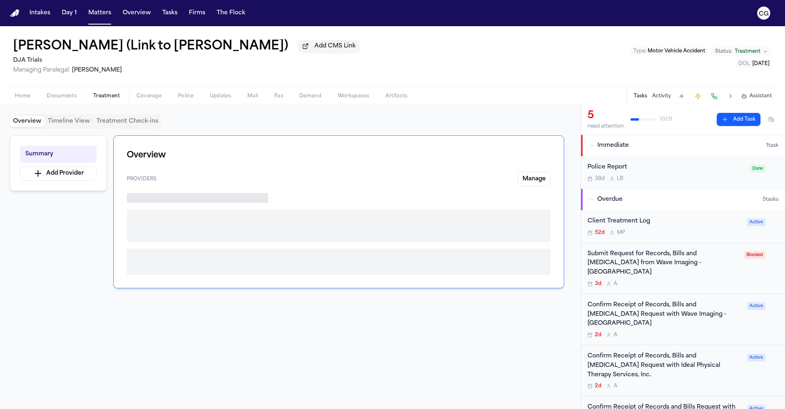
click at [107, 98] on span "Treatment" at bounding box center [106, 96] width 27 height 7
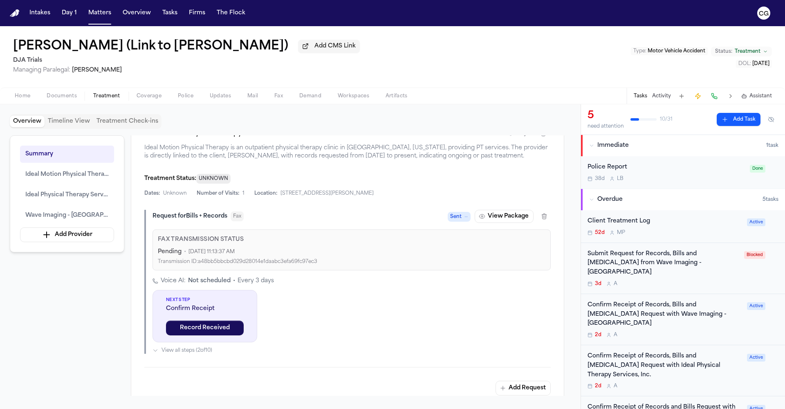
scroll to position [420, 0]
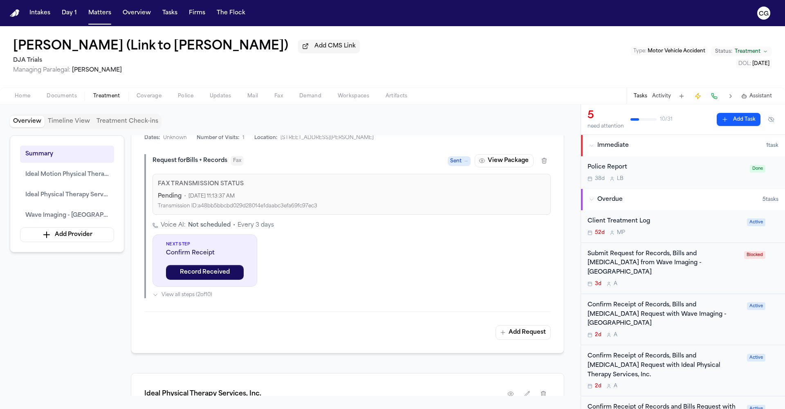
click at [182, 298] on span "View all steps ( 2 of 10 )" at bounding box center [187, 295] width 51 height 7
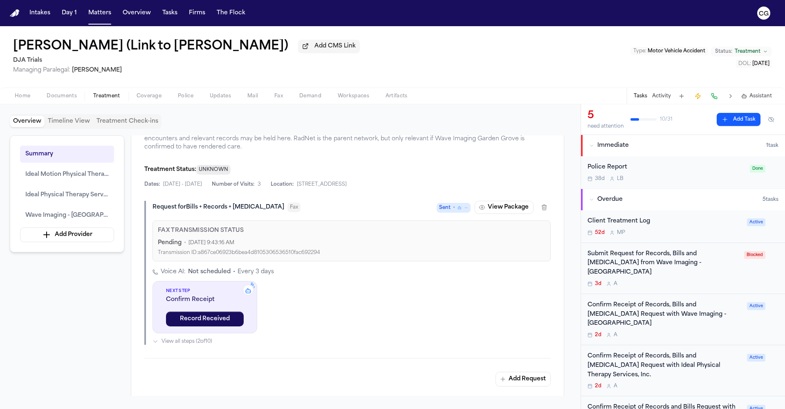
scroll to position [1112, 0]
click at [164, 343] on span "View all steps ( 2 of 10 )" at bounding box center [187, 340] width 51 height 7
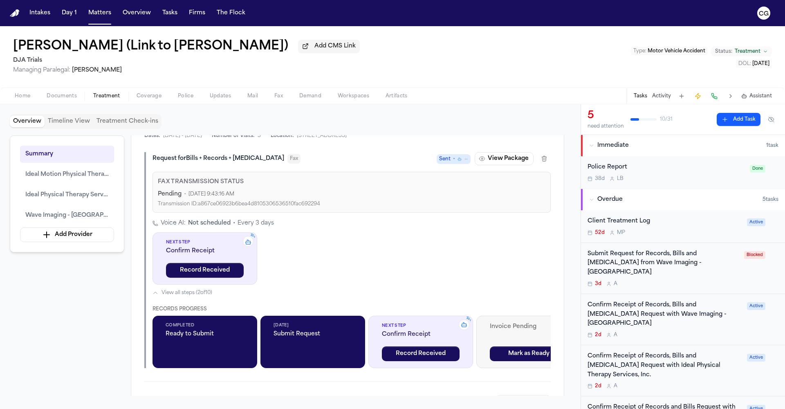
scroll to position [1212, 0]
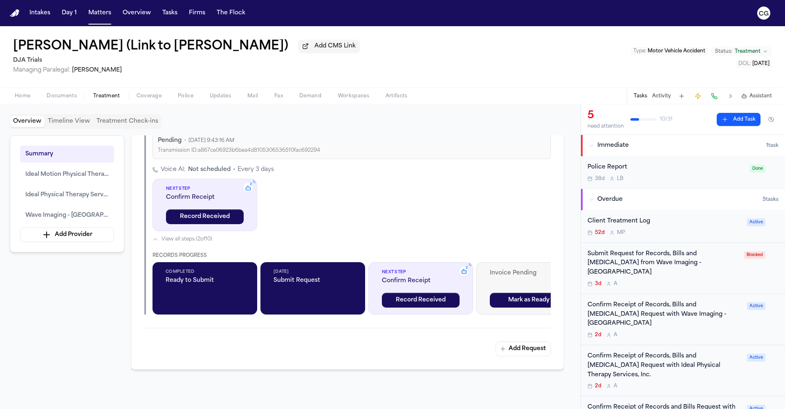
click at [541, 99] on button "Activity" at bounding box center [661, 96] width 19 height 7
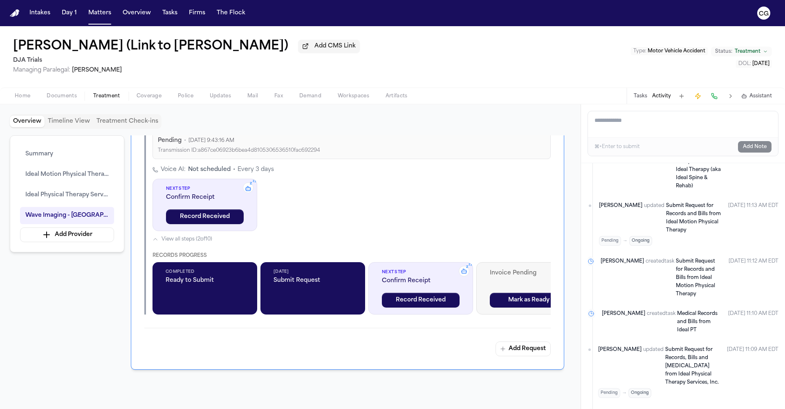
scroll to position [178, 0]
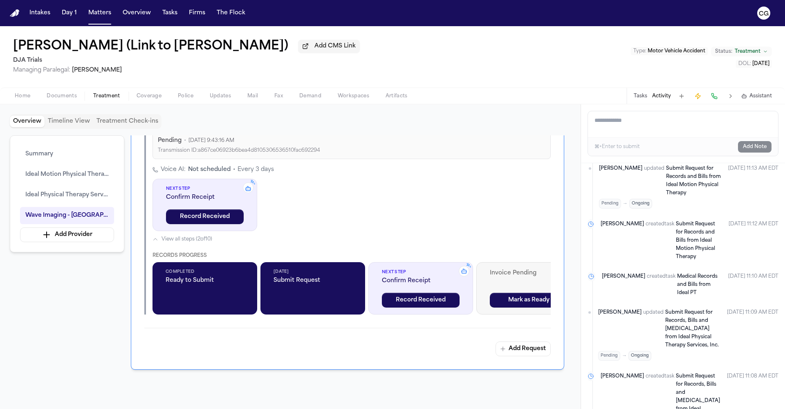
click at [541, 274] on span "Medical Records and Bills from Ideal PT" at bounding box center [697, 284] width 40 height 21
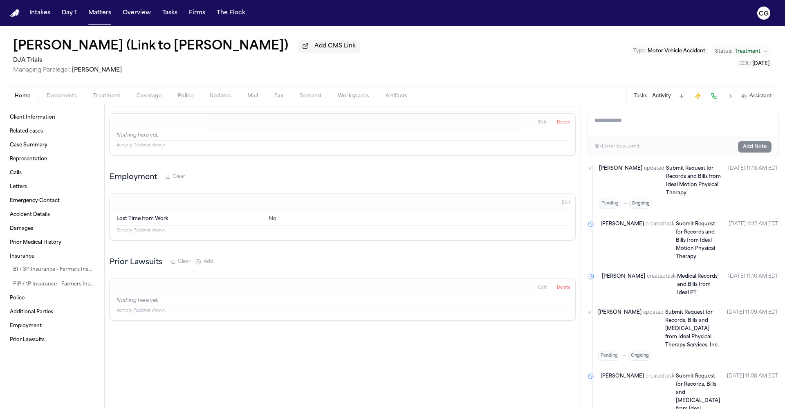
scroll to position [1283, 0]
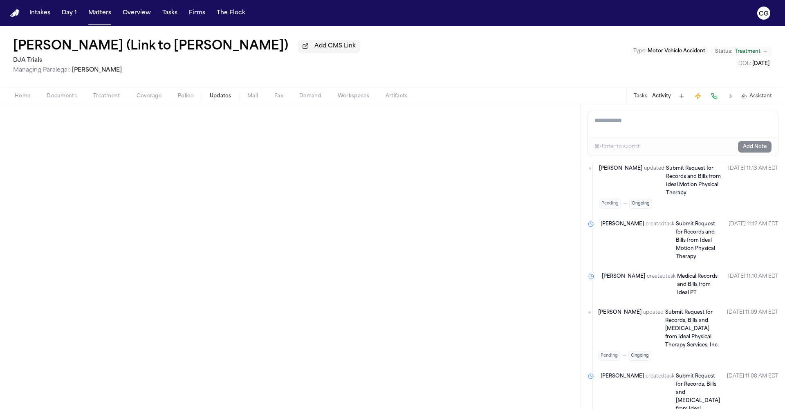
click at [225, 98] on span "Updates" at bounding box center [220, 96] width 21 height 7
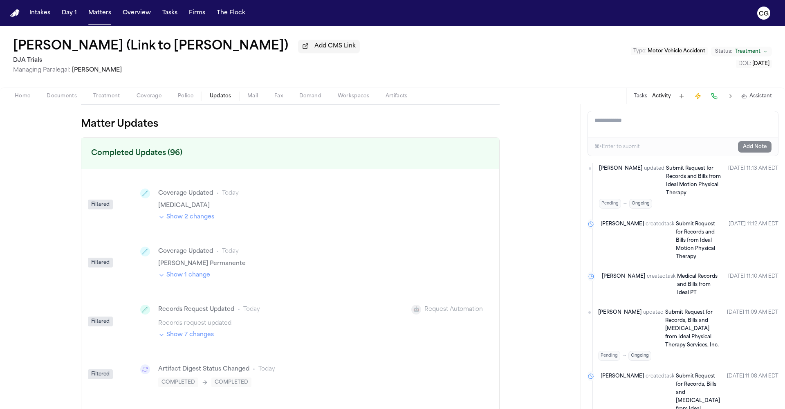
click at [72, 99] on span "Documents" at bounding box center [62, 96] width 30 height 7
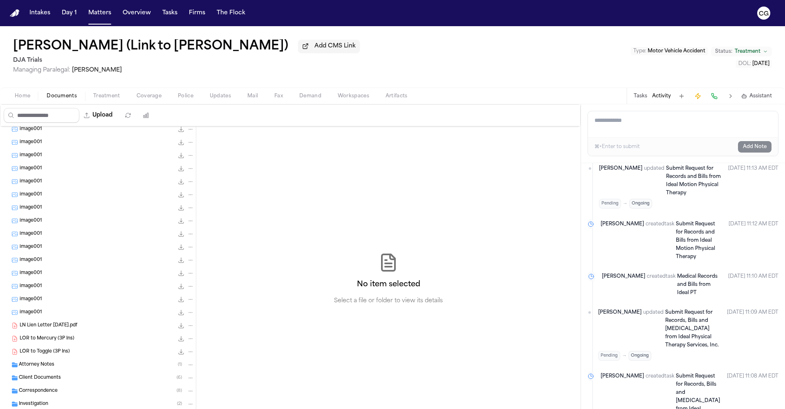
scroll to position [196, 0]
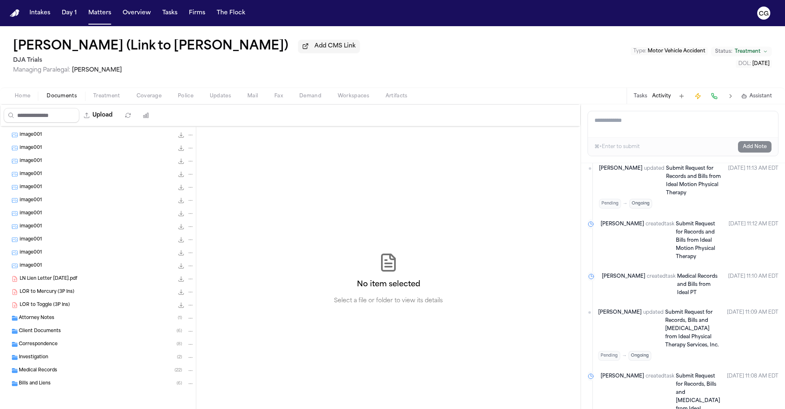
click at [24, 351] on span "Medical Records" at bounding box center [38, 370] width 38 height 7
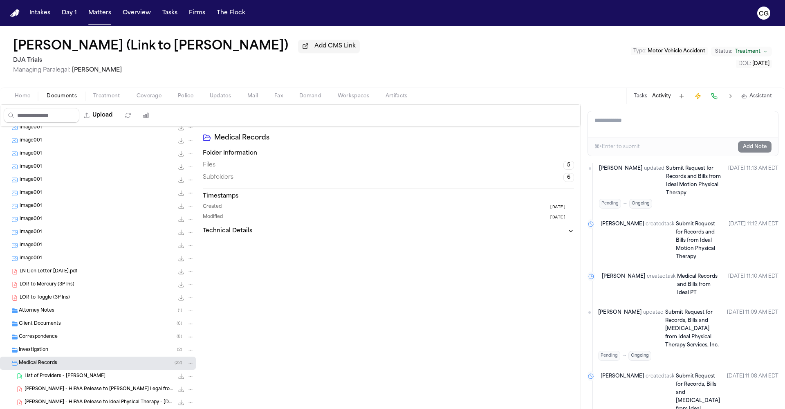
scroll to position [340, 0]
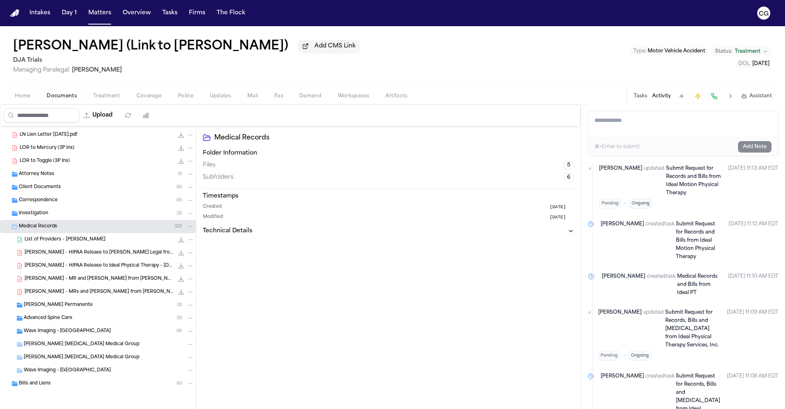
click at [54, 251] on span "L. Nagata - HIPAA Release to Finch Legal from Ideal Motion PT - 10.7.25" at bounding box center [99, 252] width 149 height 7
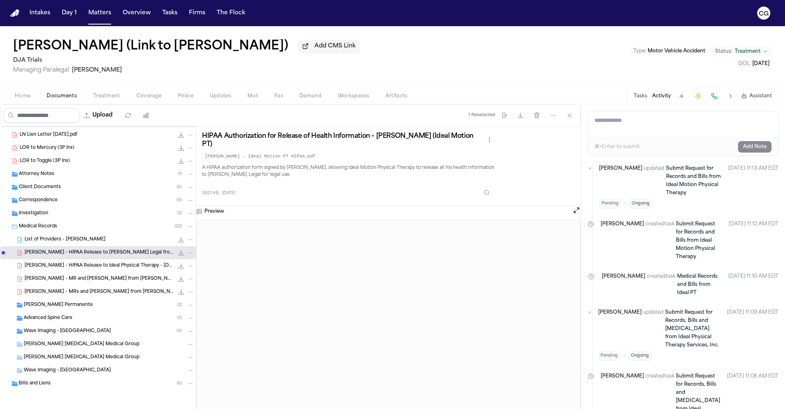
click at [106, 265] on span "L. Nagata - HIPAA Release to Ideal Physical Therapy - 10.7.25" at bounding box center [99, 266] width 149 height 7
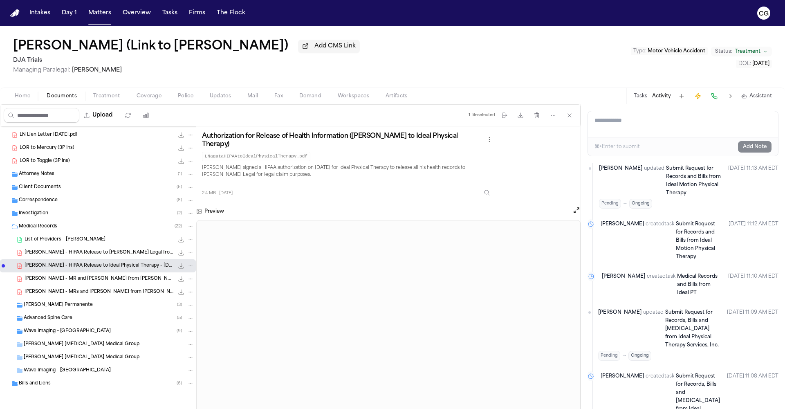
click at [117, 282] on span "L. Nagata - MR and Bill from Kaiser Permanente - 1.11.25 to 2.11.25" at bounding box center [99, 279] width 149 height 7
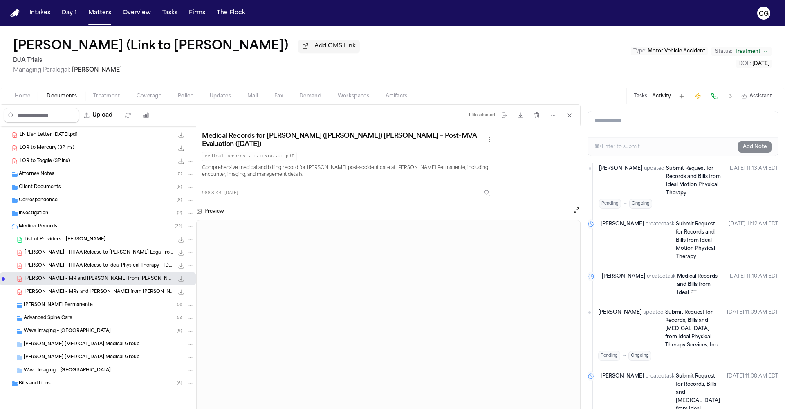
click at [130, 292] on span "L. Nagata - MRs and Bills from Kaiser Garden Grove - 1.13.25" at bounding box center [99, 292] width 149 height 7
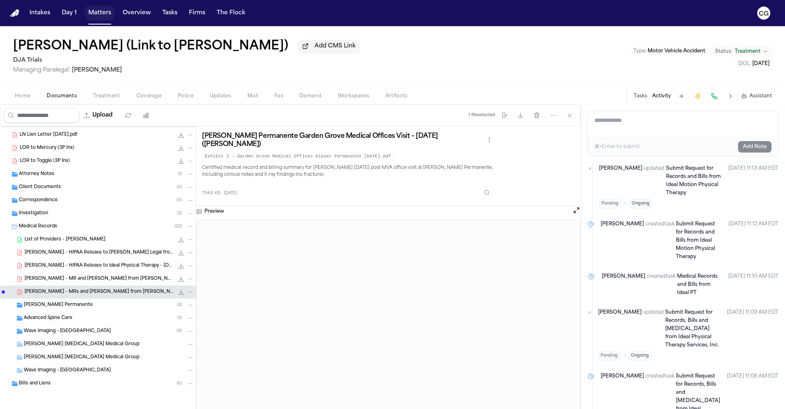
click at [99, 16] on button "Matters" at bounding box center [99, 13] width 29 height 15
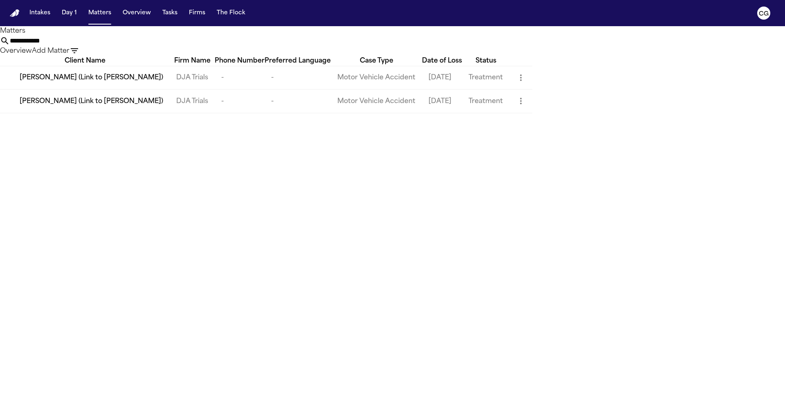
click at [75, 46] on input "**********" at bounding box center [42, 41] width 65 height 10
paste input "**"
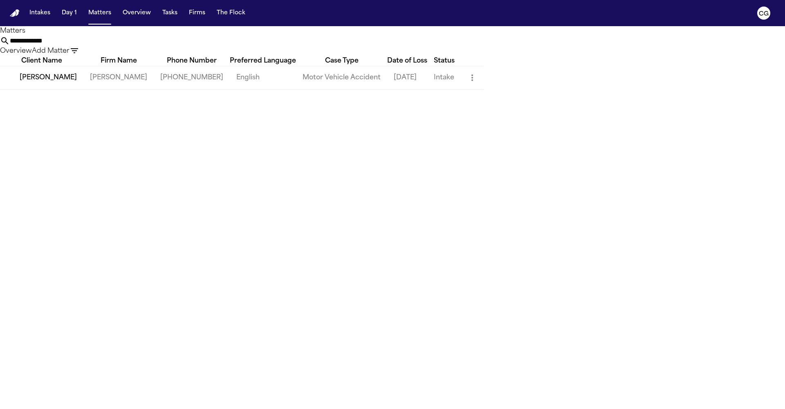
type input "**********"
click at [139, 89] on td "Mohamed K Ahmed" at bounding box center [118, 77] width 70 height 23
click at [66, 83] on span "Deborah Hachey" at bounding box center [48, 78] width 57 height 10
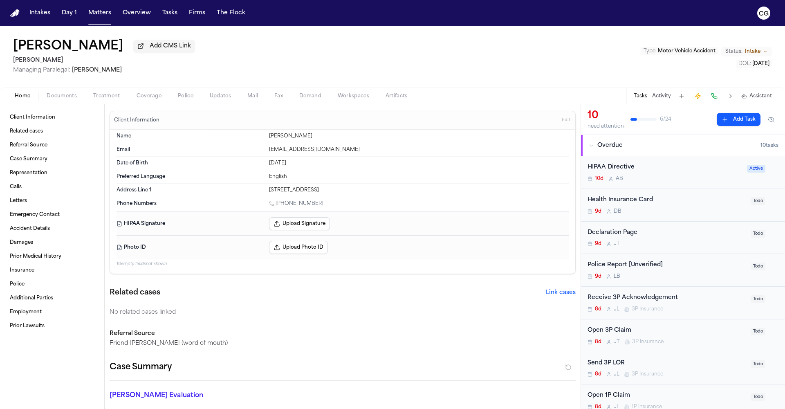
click at [105, 99] on span "Treatment" at bounding box center [106, 96] width 27 height 7
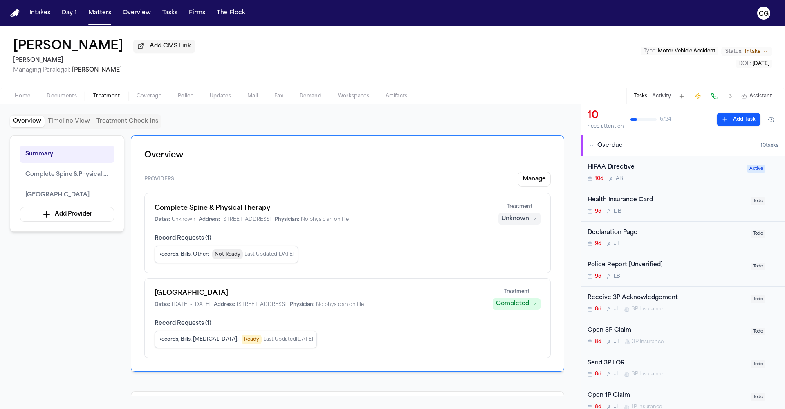
click at [22, 98] on span "Home" at bounding box center [23, 96] width 16 height 7
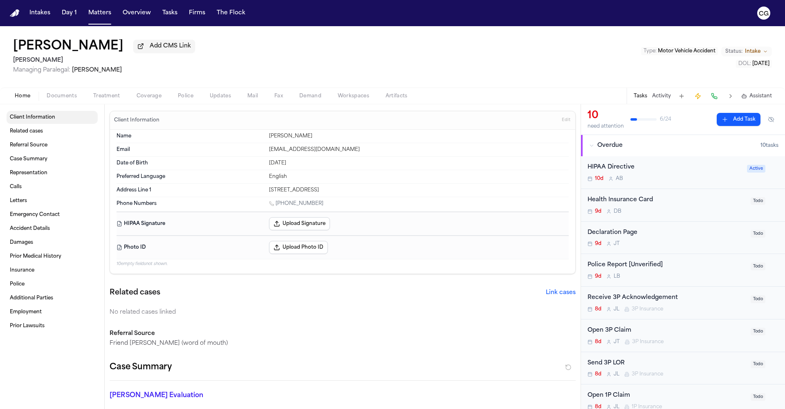
click at [31, 122] on link "Client Information" at bounding box center [52, 117] width 91 height 13
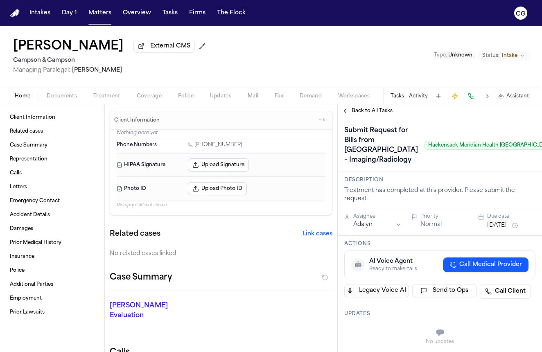
click at [448, 150] on span "Hackensack Meridian Health [GEOGRAPHIC_DATA] – Imaging/Radiology" at bounding box center [517, 145] width 186 height 9
click at [438, 166] on div "Submit Request for Bills from [GEOGRAPHIC_DATA] – Imaging/Radiology [GEOGRAPHIC…" at bounding box center [477, 145] width 266 height 43
click at [112, 99] on span "Treatment" at bounding box center [106, 96] width 27 height 7
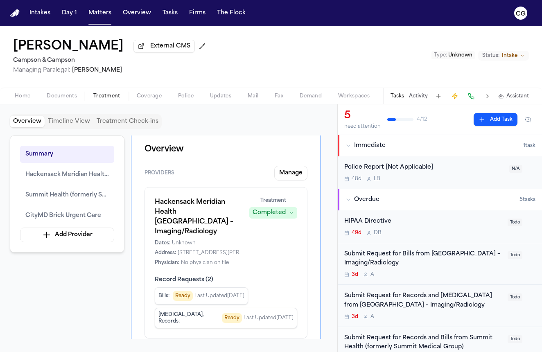
scroll to position [8, 0]
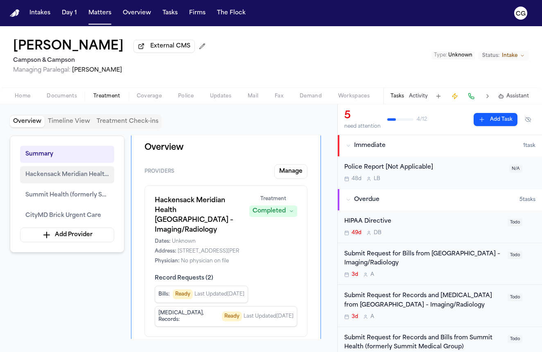
click at [98, 178] on span "Hackensack Meridian Health [GEOGRAPHIC_DATA] – Imaging/Radiology" at bounding box center [66, 175] width 83 height 10
click at [51, 178] on span "Hackensack Meridian Health [GEOGRAPHIC_DATA] – Imaging/Radiology" at bounding box center [66, 175] width 83 height 10
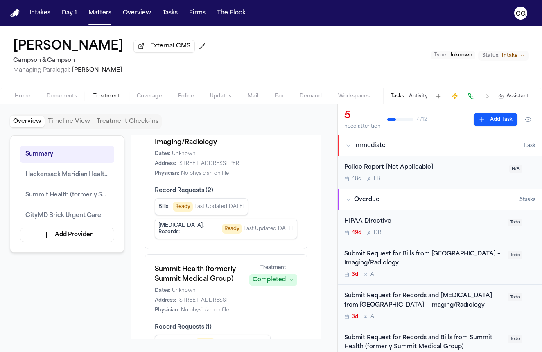
scroll to position [94, 0]
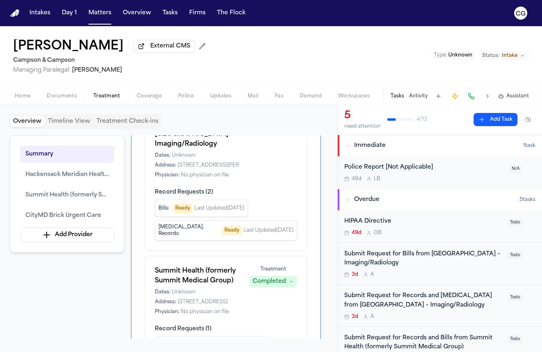
click at [222, 233] on span "Ready" at bounding box center [232, 230] width 20 height 10
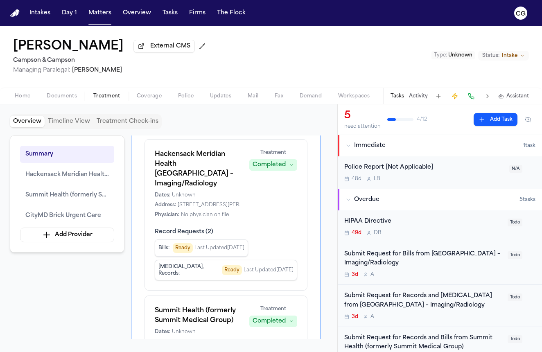
scroll to position [52, 0]
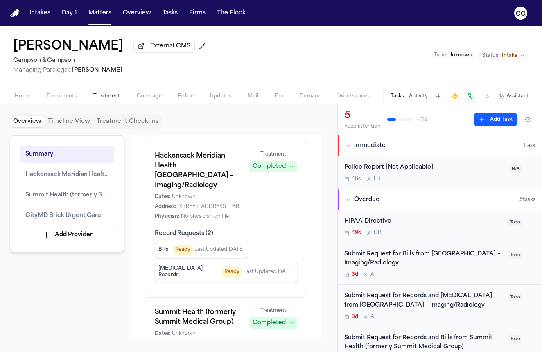
click at [254, 170] on div "Completed" at bounding box center [268, 166] width 33 height 8
click at [222, 208] on div "[GEOGRAPHIC_DATA] – Imaging/Radiology Dates: Unknown Address: [STREET_ADDRESS][…" at bounding box center [226, 185] width 142 height 69
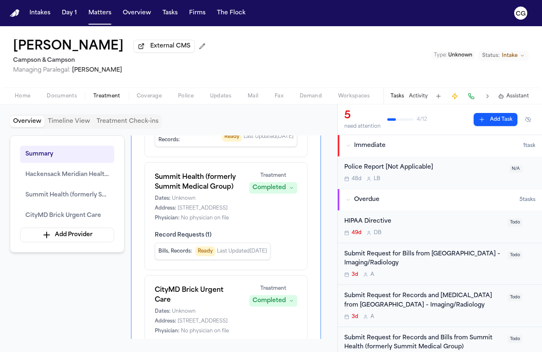
scroll to position [286, 0]
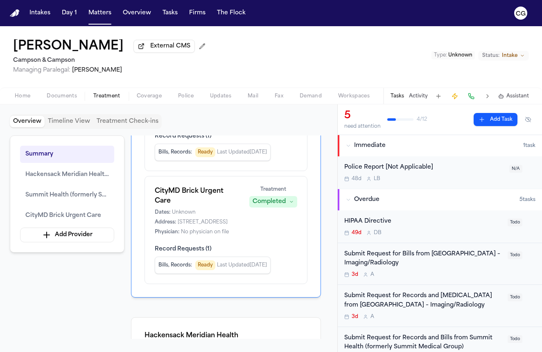
click at [182, 252] on span "Record Requests ( 1 )" at bounding box center [226, 249] width 142 height 8
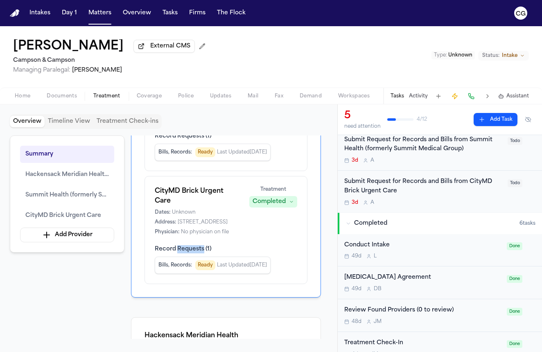
scroll to position [183, 0]
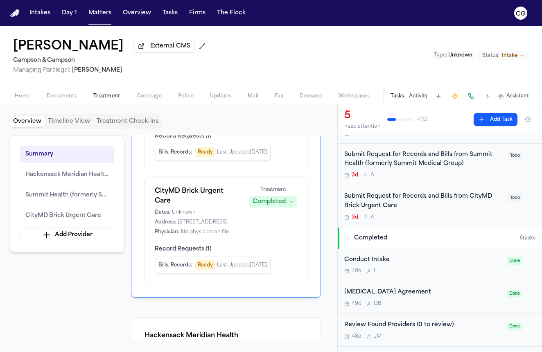
click at [367, 211] on div "Submit Request for Records and Bills from CityMD Brick Urgent Care" at bounding box center [423, 201] width 158 height 19
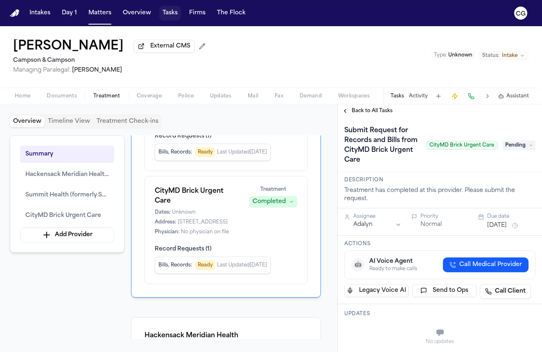
click at [170, 13] on button "Tasks" at bounding box center [170, 13] width 22 height 15
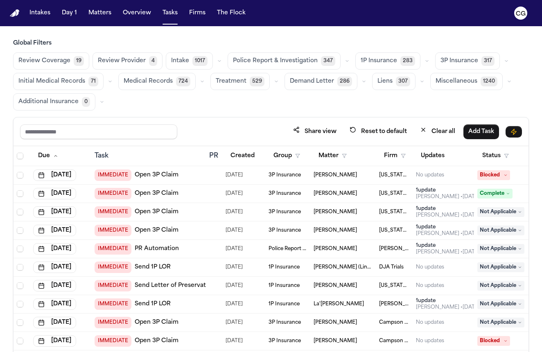
click at [145, 86] on button "Medical Records 724" at bounding box center [156, 81] width 77 height 17
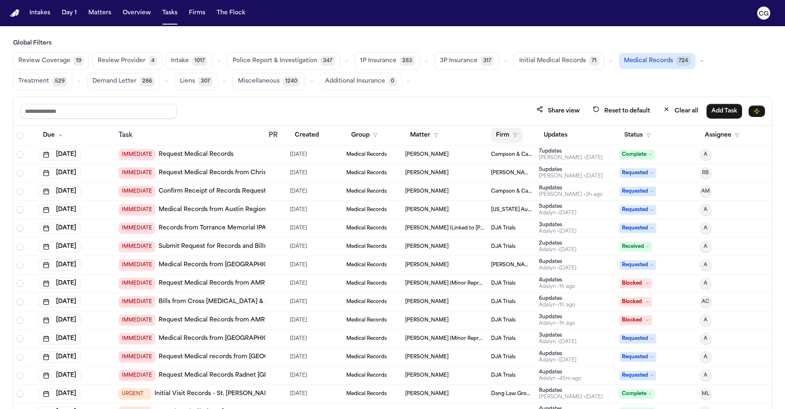
click at [513, 133] on icon "button" at bounding box center [515, 135] width 5 height 5
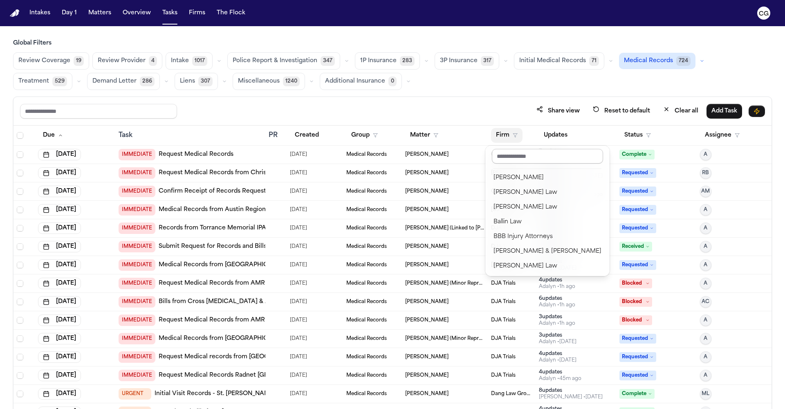
click at [508, 158] on input "text" at bounding box center [547, 156] width 111 height 15
paste input "********"
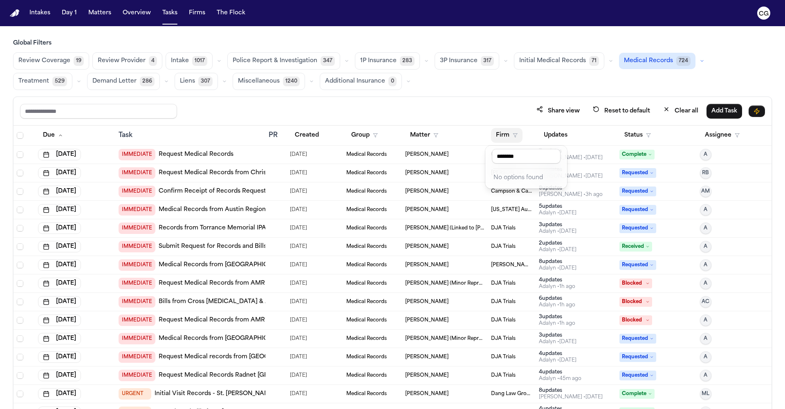
drag, startPoint x: 514, startPoint y: 156, endPoint x: 480, endPoint y: 153, distance: 34.1
click at [480, 153] on body "Intakes Day 1 Matters Overview Tasks Firms The Flock CG Global Filters Review C…" at bounding box center [392, 204] width 785 height 409
click at [541, 157] on input "********" at bounding box center [526, 156] width 69 height 15
type input "***"
click at [541, 175] on div "DFW Injury Lawyers" at bounding box center [526, 178] width 65 height 10
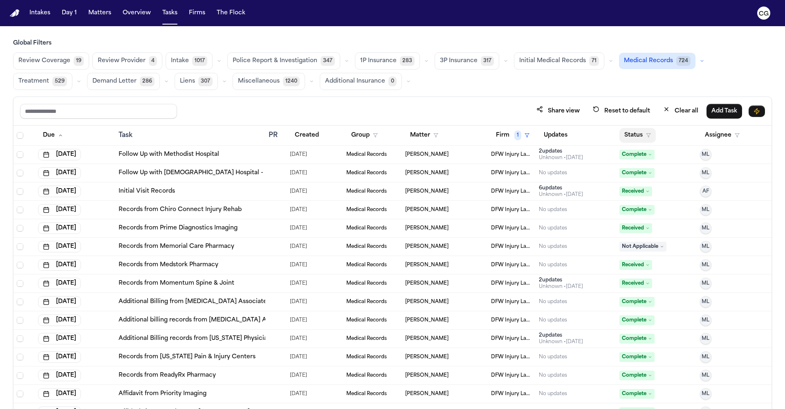
click at [541, 134] on icon "button" at bounding box center [648, 135] width 5 height 5
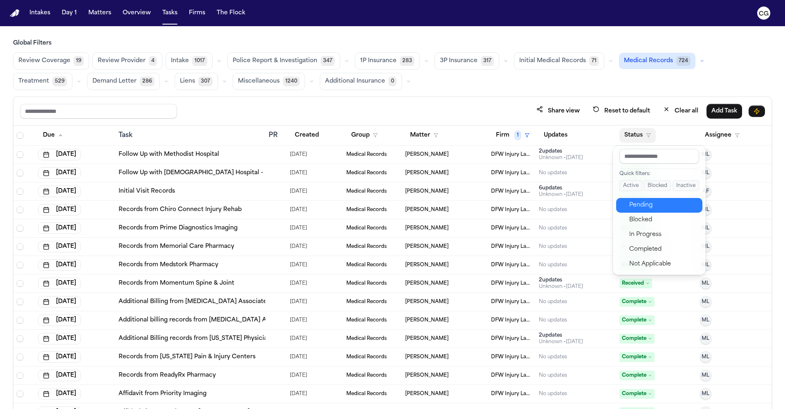
click at [541, 209] on div "Pending" at bounding box center [663, 205] width 68 height 10
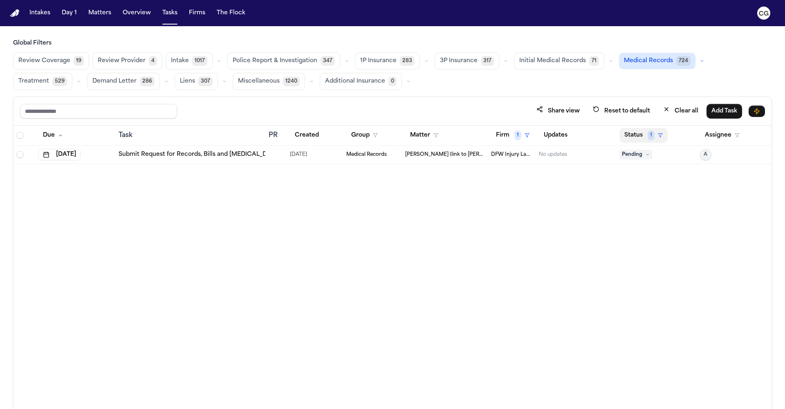
click at [541, 135] on button "Status 1" at bounding box center [644, 135] width 48 height 15
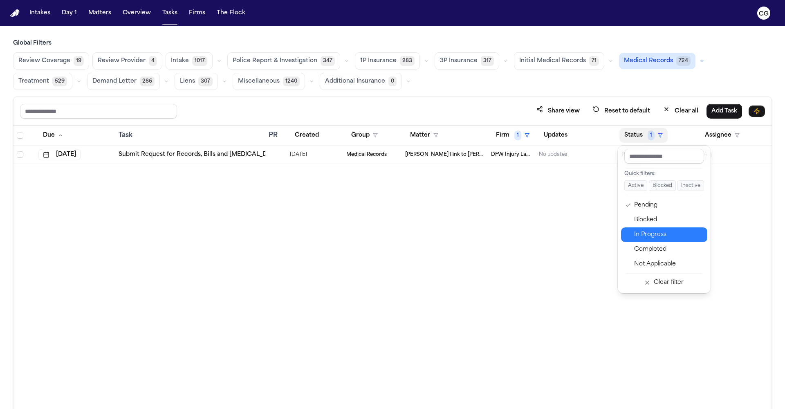
click at [541, 239] on div "In Progress" at bounding box center [668, 235] width 68 height 10
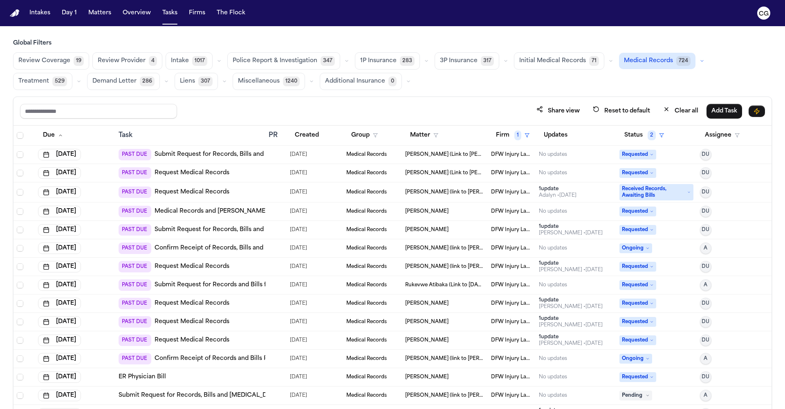
click at [208, 152] on link "Submit Request for Records, Bills and [MEDICAL_DATA] from Prime Diagnostic Imag…" at bounding box center [282, 155] width 254 height 8
click at [19, 154] on span "Select row" at bounding box center [20, 154] width 7 height 7
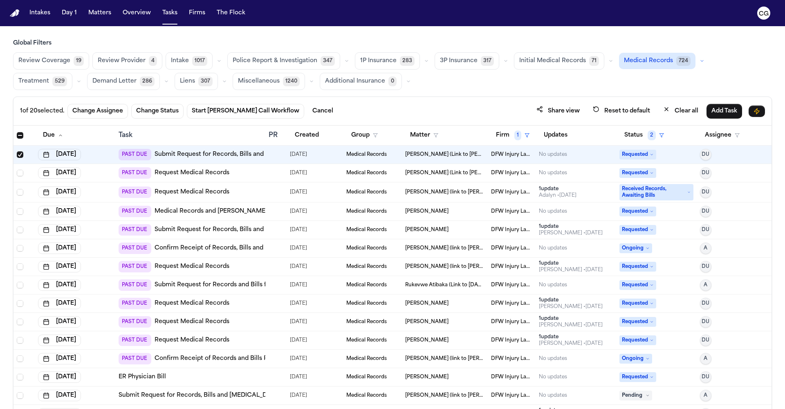
click at [19, 154] on span "Select row" at bounding box center [20, 154] width 7 height 7
click at [98, 15] on button "Matters" at bounding box center [99, 13] width 29 height 15
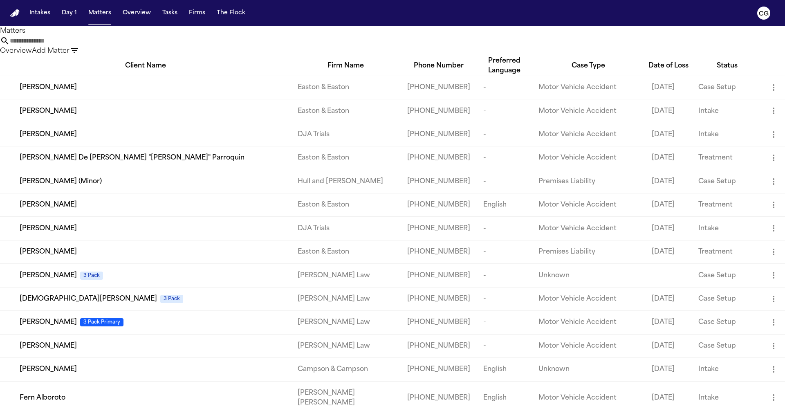
click at [75, 46] on input "text" at bounding box center [42, 41] width 65 height 10
paste input "**********"
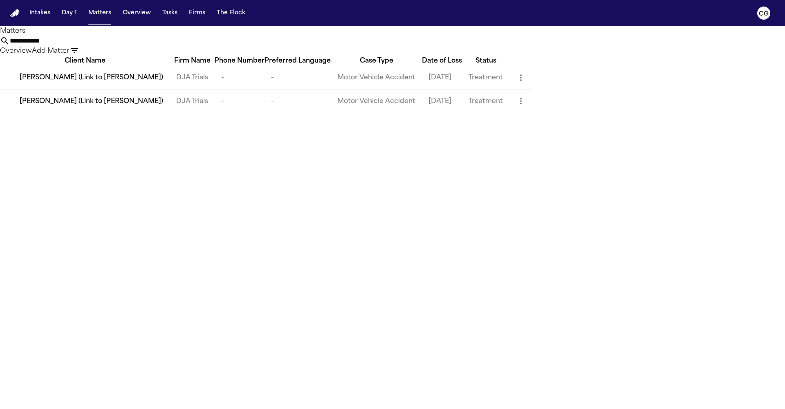
click at [75, 46] on input "**********" at bounding box center [42, 41] width 65 height 10
type input "**********"
click at [75, 46] on input "**********" at bounding box center [42, 41] width 65 height 10
drag, startPoint x: 604, startPoint y: 52, endPoint x: 109, endPoint y: 95, distance: 497.2
click at [109, 83] on span "Elizabeth Nagata (Link to Larry Nagata)" at bounding box center [92, 78] width 144 height 10
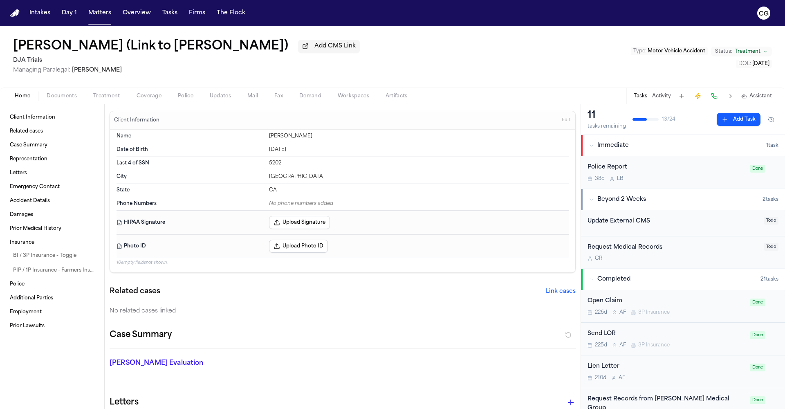
click at [113, 103] on div "Home Documents Treatment Coverage Police Updates Mail Fax Demand Workspaces Art…" at bounding box center [392, 96] width 785 height 16
click at [113, 99] on span "Treatment" at bounding box center [106, 96] width 27 height 7
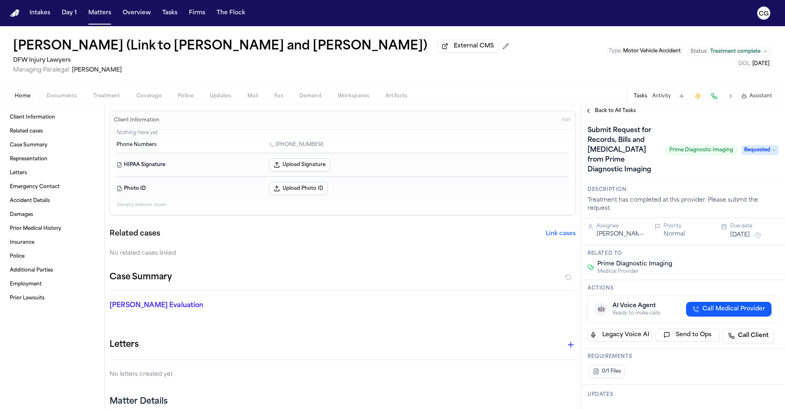
click at [332, 47] on h1 "[PERSON_NAME] (Link to [PERSON_NAME] and [PERSON_NAME])" at bounding box center [220, 46] width 414 height 15
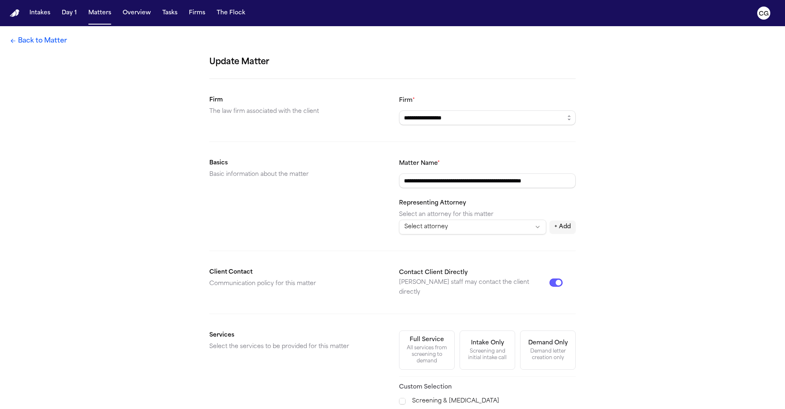
click at [53, 42] on link "Back to Matter" at bounding box center [38, 41] width 57 height 10
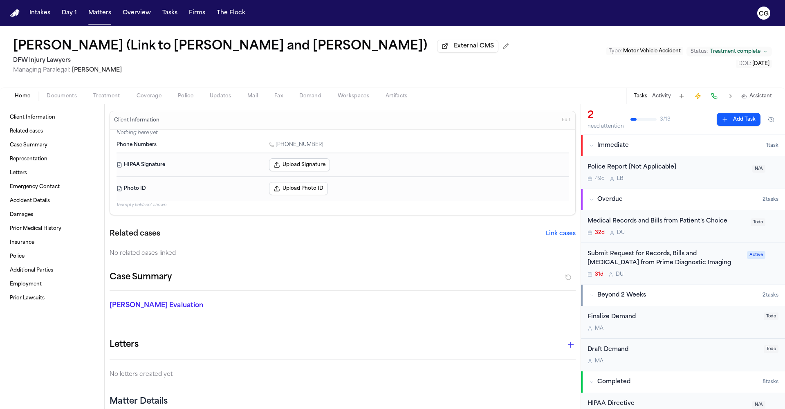
click at [711, 223] on div "Medical Records and Bills from Patient's Choice" at bounding box center [667, 221] width 158 height 9
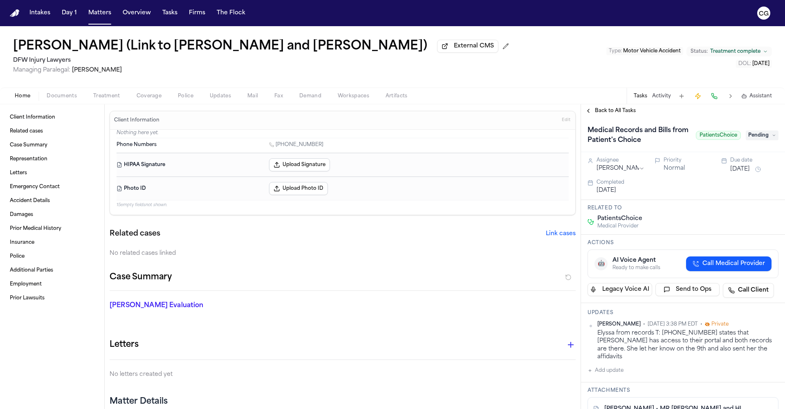
click at [663, 99] on button "Activity" at bounding box center [661, 96] width 19 height 7
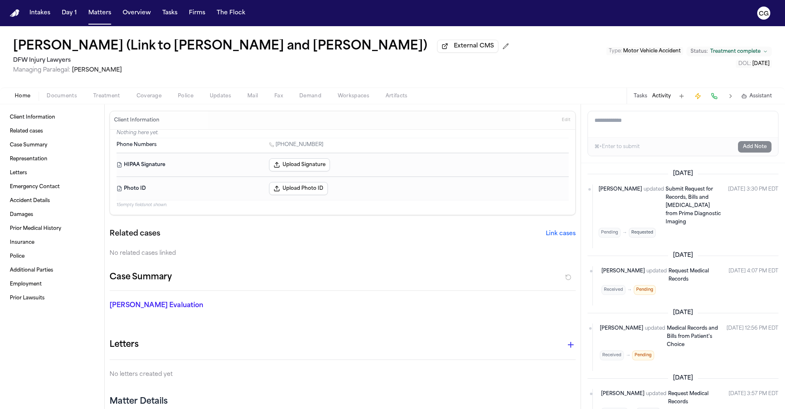
click at [668, 194] on span "Submit Request for Records, Bills and [MEDICAL_DATA] from Prime Diagnostic Imag…" at bounding box center [693, 206] width 55 height 38
click at [666, 201] on span "Submit Request for Records, Bills and [MEDICAL_DATA] from Prime Diagnostic Imag…" at bounding box center [693, 206] width 55 height 38
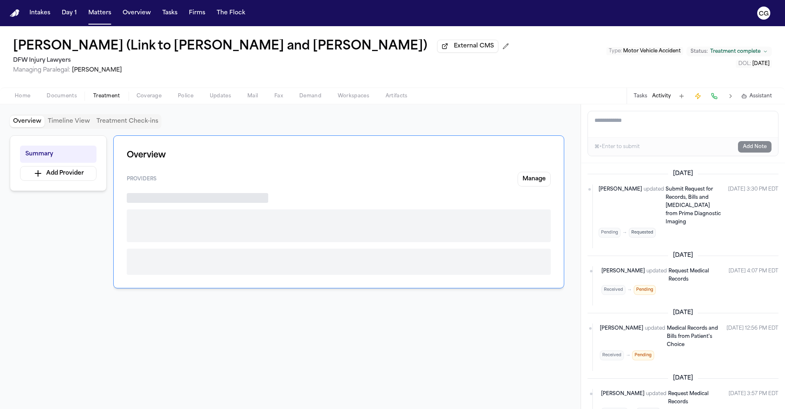
click at [110, 99] on span "Treatment" at bounding box center [106, 96] width 27 height 7
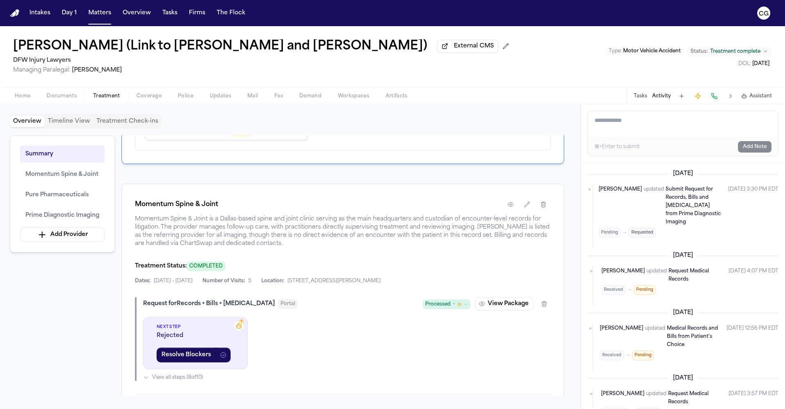
scroll to position [454, 0]
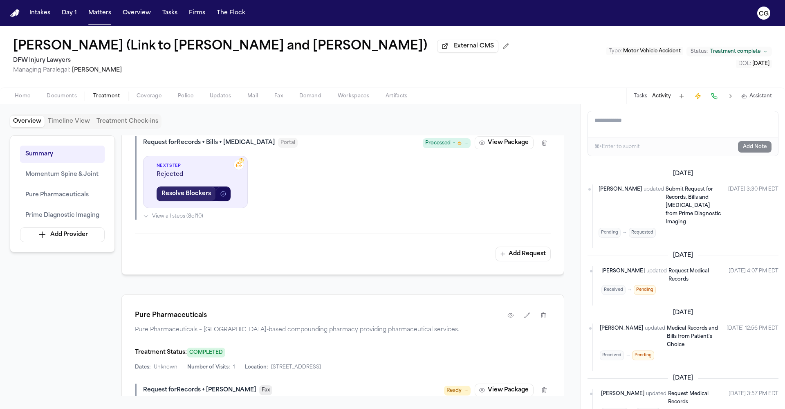
click at [190, 198] on button "Resolve Blockers" at bounding box center [186, 194] width 59 height 15
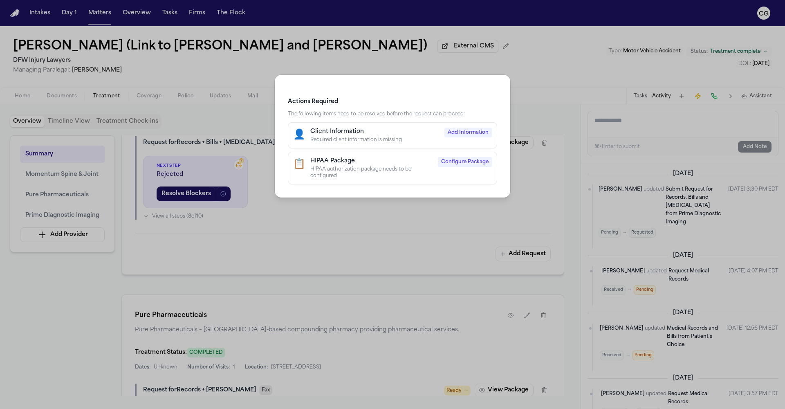
click at [321, 227] on div "Actions Required The following items need to be resolved before the request can…" at bounding box center [392, 204] width 785 height 409
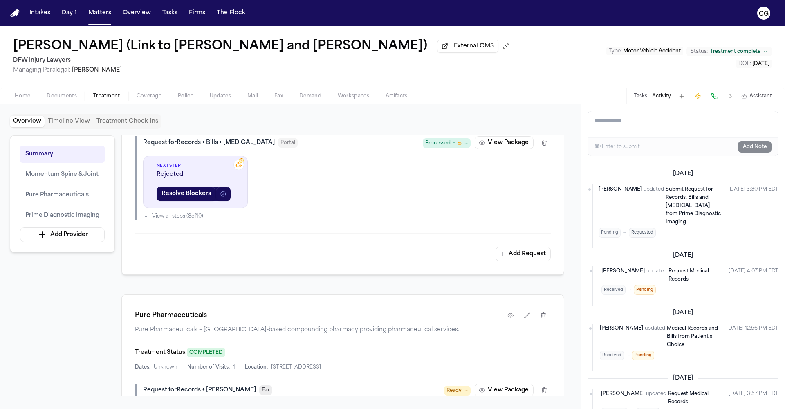
click at [240, 166] on icon at bounding box center [239, 165] width 7 height 7
click at [238, 166] on icon at bounding box center [239, 165] width 7 height 7
click at [150, 217] on button "View all steps ( 8 of 10 )" at bounding box center [347, 216] width 408 height 7
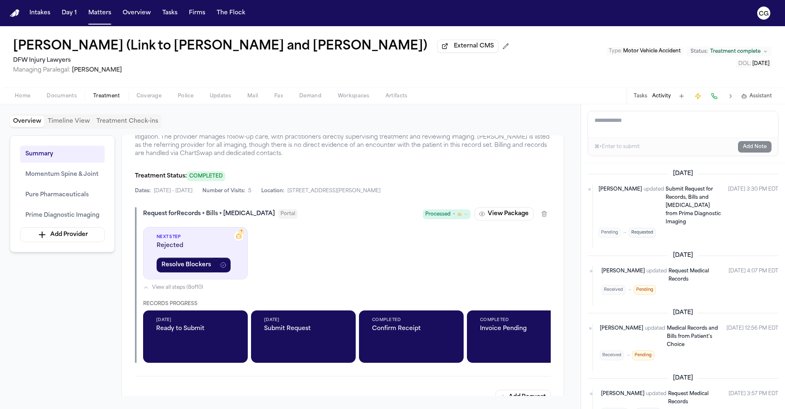
scroll to position [381, 0]
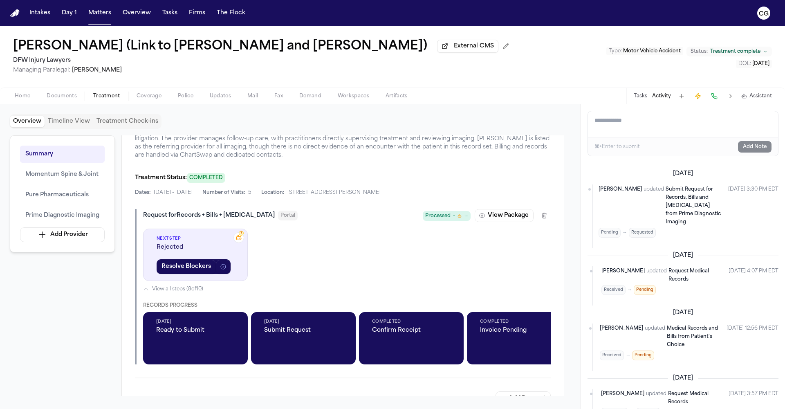
click at [447, 220] on span "Processed" at bounding box center [437, 216] width 25 height 8
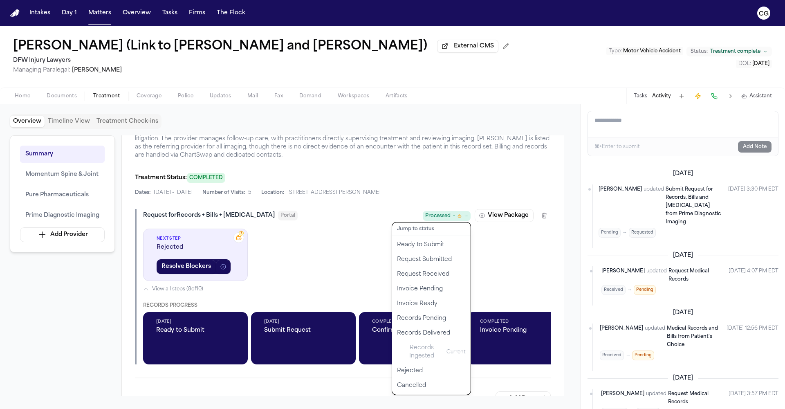
click at [342, 264] on div "Request for Records + Bills + Radiology Portal Processed • Jump to status Ready…" at bounding box center [343, 286] width 416 height 155
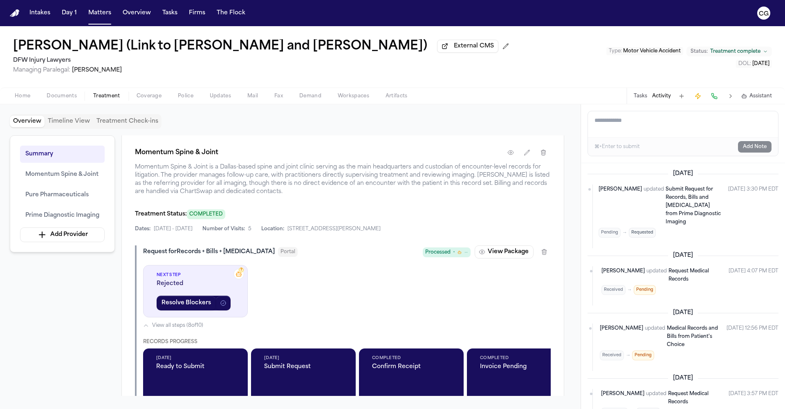
scroll to position [341, 0]
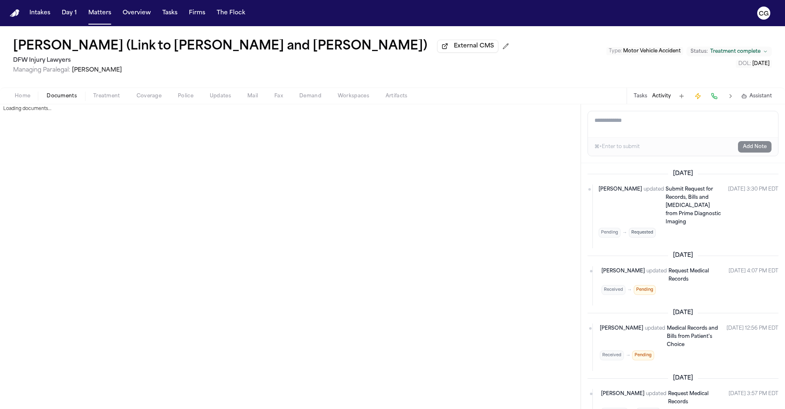
click at [67, 96] on span "Documents" at bounding box center [62, 96] width 30 height 7
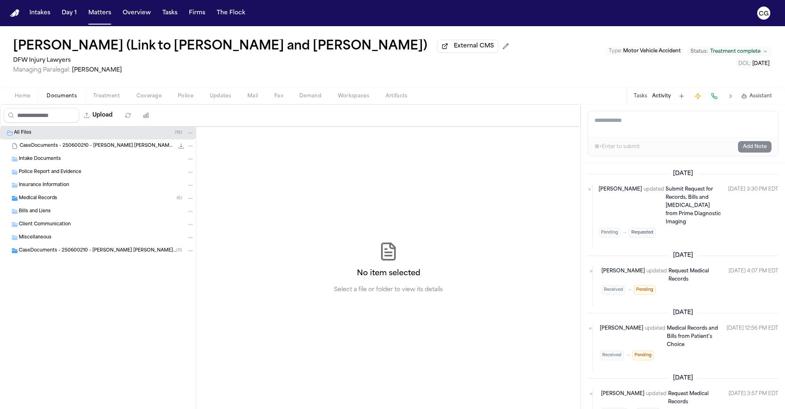
click at [45, 202] on span "Medical Records" at bounding box center [38, 198] width 38 height 7
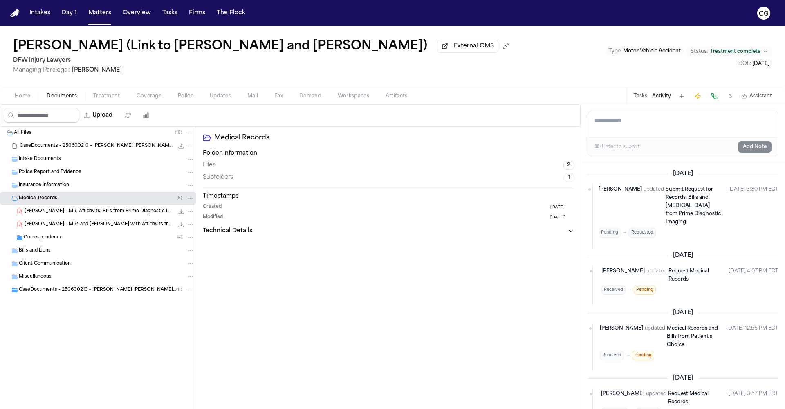
click at [104, 99] on span "Treatment" at bounding box center [106, 96] width 27 height 7
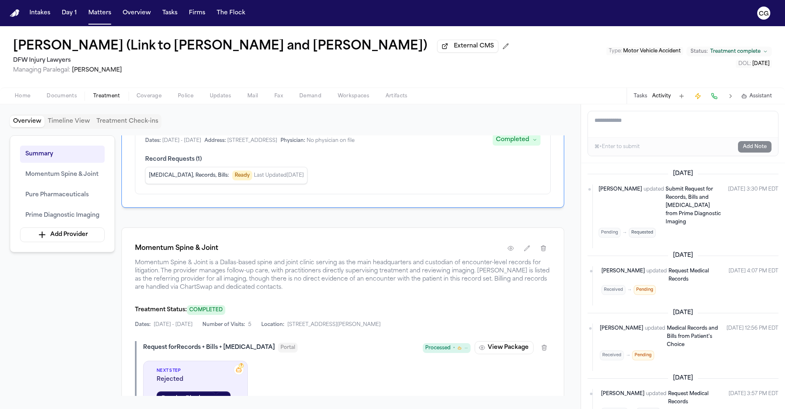
scroll to position [335, 0]
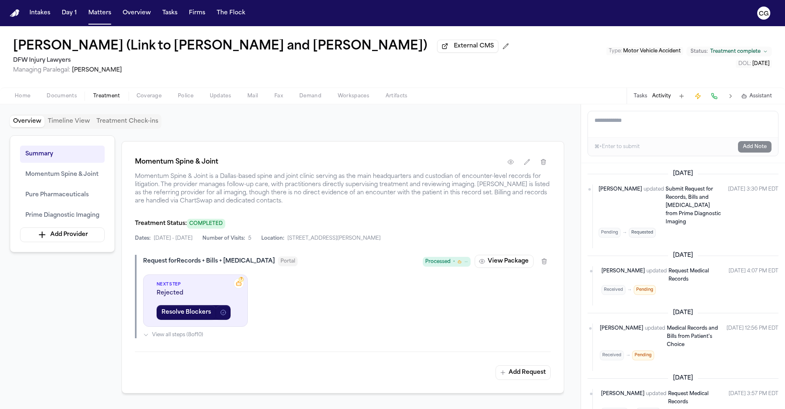
click at [172, 338] on span "View all steps ( 8 of 10 )" at bounding box center [177, 335] width 51 height 7
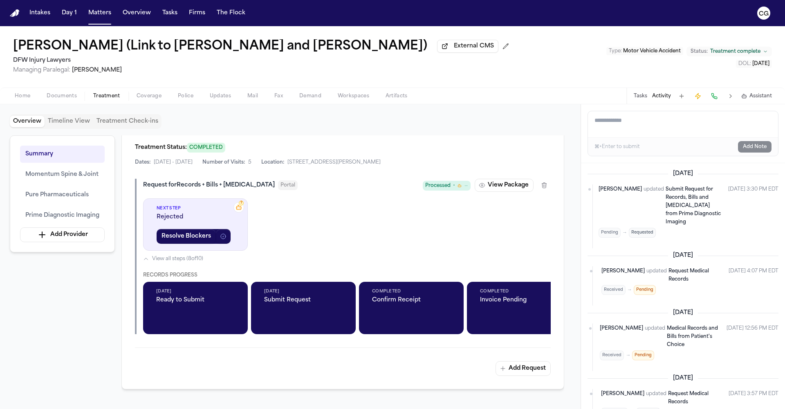
scroll to position [413, 0]
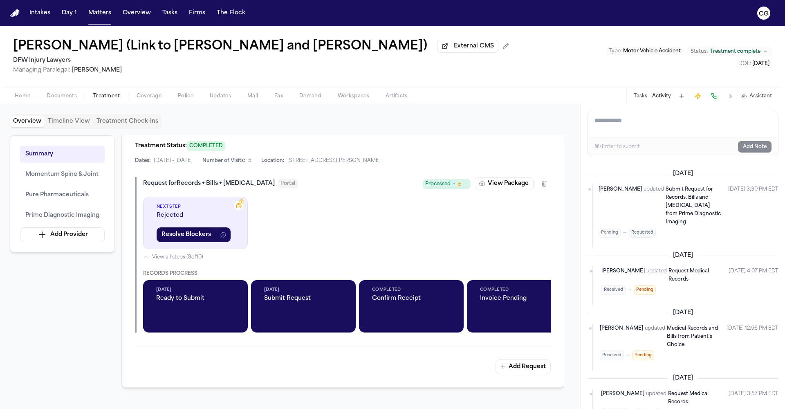
click at [513, 293] on span "Completed" at bounding box center [519, 290] width 79 height 6
click at [506, 299] on span "Invoice Pending" at bounding box center [519, 298] width 79 height 8
click at [730, 96] on button at bounding box center [730, 95] width 11 height 11
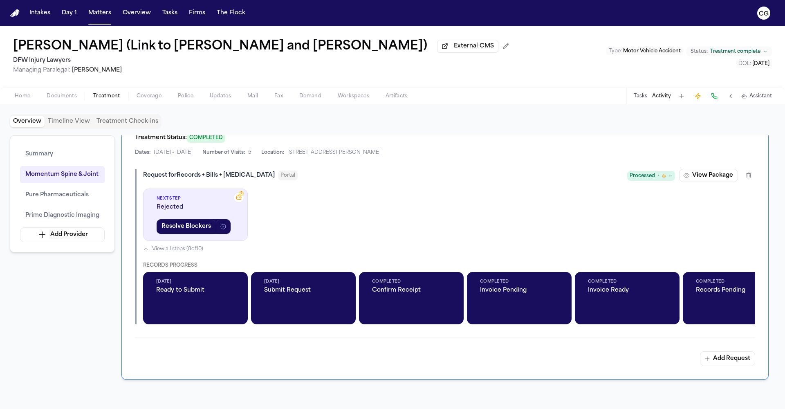
click at [708, 308] on div "Completed Records Pending" at bounding box center [735, 298] width 105 height 52
click at [222, 228] on icon "button" at bounding box center [223, 226] width 7 height 7
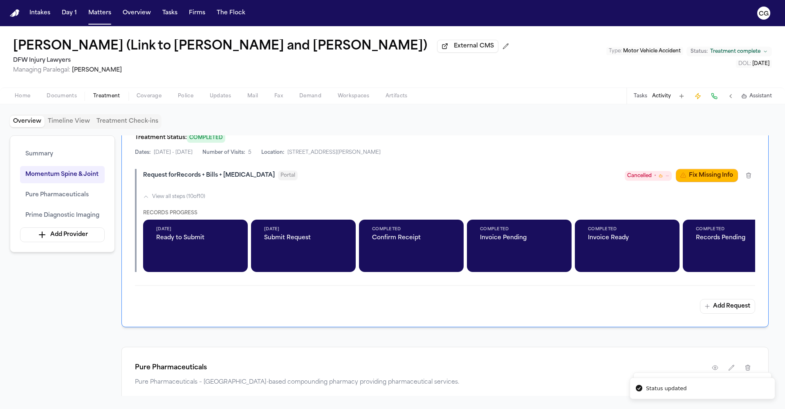
click at [664, 179] on span "Cancelled •" at bounding box center [648, 176] width 47 height 10
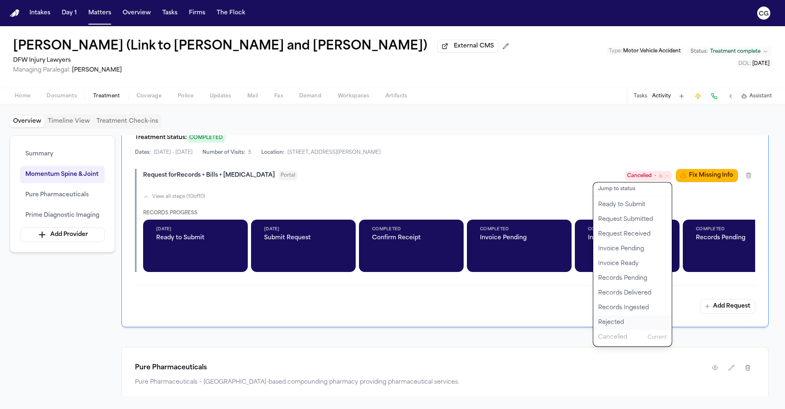
click at [603, 327] on button "Rejected" at bounding box center [632, 322] width 79 height 15
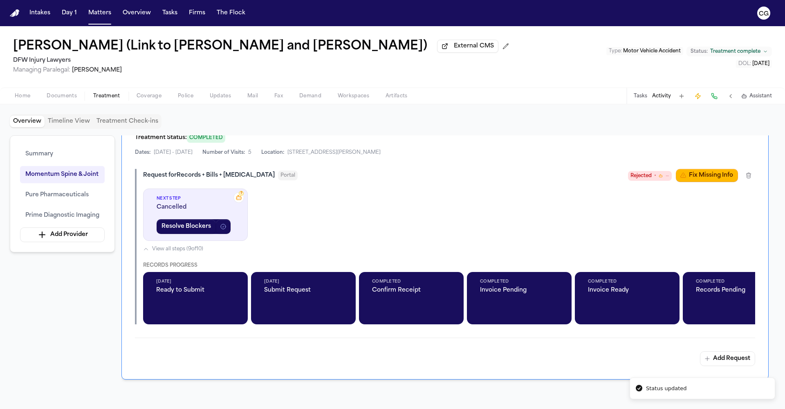
click at [344, 193] on div "? Next Step Cancelled Resolve Blockers View all steps ( 9 of 10 ) Records Progr…" at bounding box center [449, 257] width 612 height 136
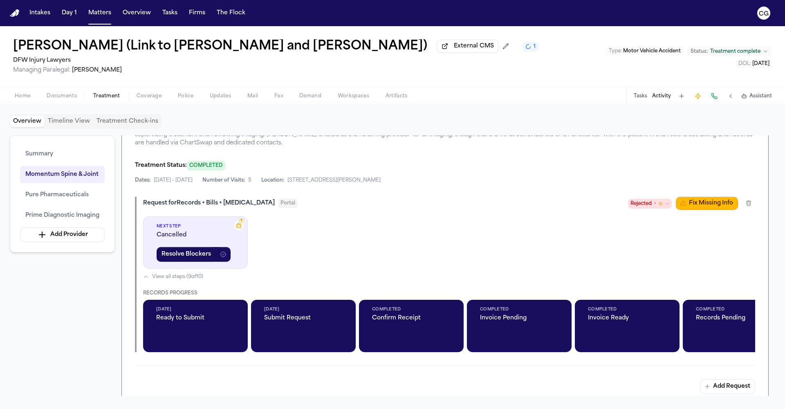
scroll to position [339, 0]
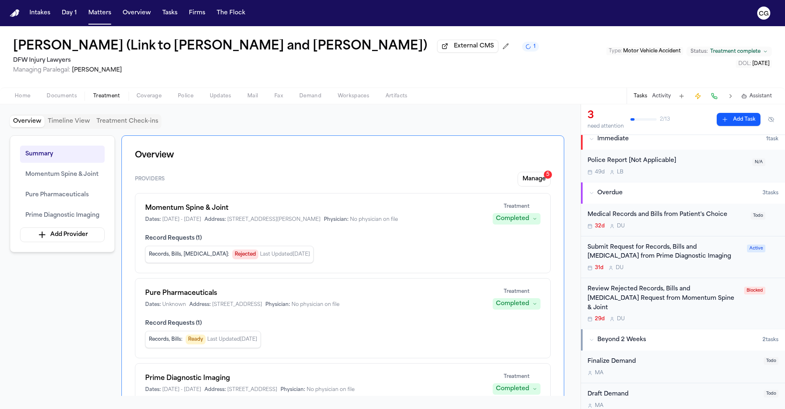
scroll to position [8, 0]
click at [670, 96] on button "Activity" at bounding box center [661, 96] width 19 height 7
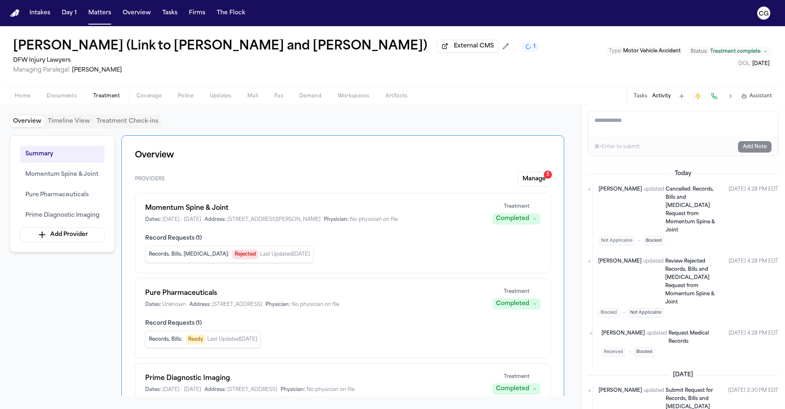
click at [104, 99] on span "Treatment" at bounding box center [106, 96] width 27 height 7
click at [63, 99] on span "Documents" at bounding box center [62, 96] width 30 height 7
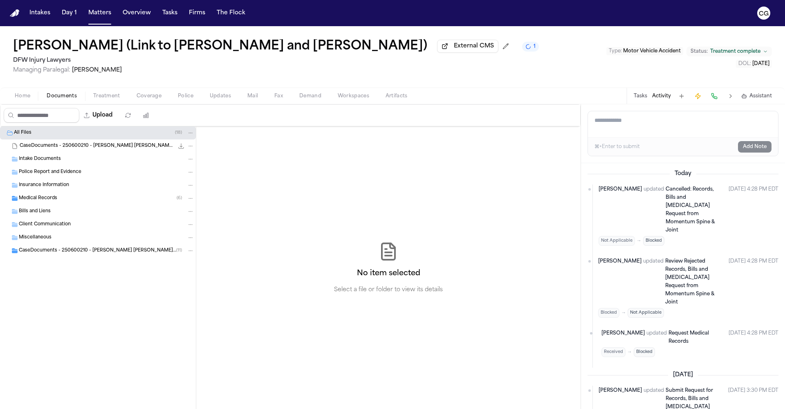
click at [22, 98] on span "Home" at bounding box center [23, 96] width 16 height 7
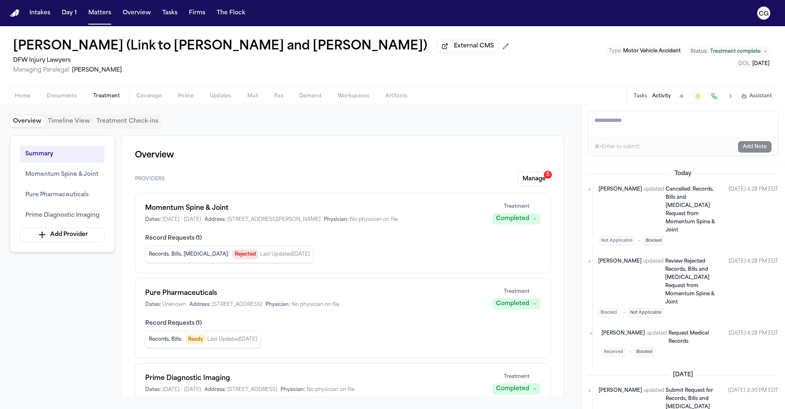
click at [99, 98] on span "Treatment" at bounding box center [106, 96] width 27 height 7
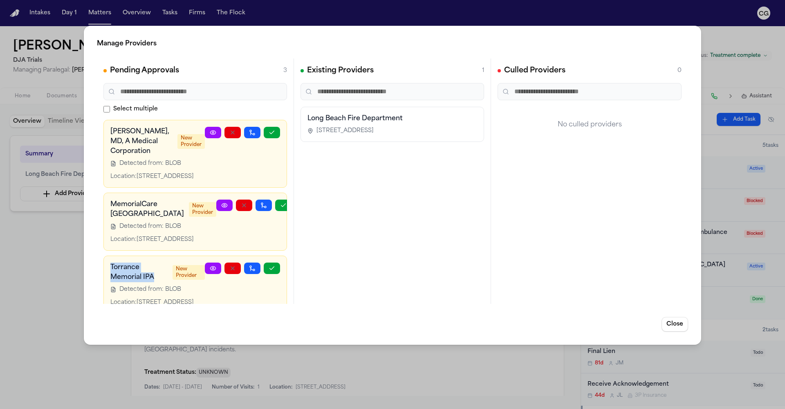
scroll to position [44, 0]
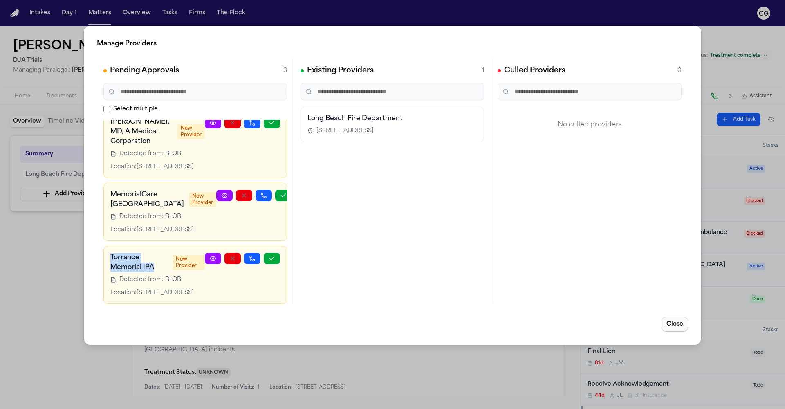
click at [666, 323] on button "Close" at bounding box center [675, 324] width 27 height 15
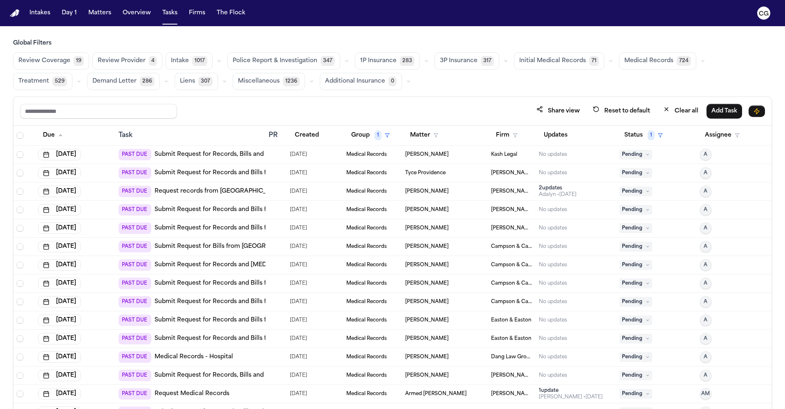
scroll to position [96, 0]
